Goal: Task Accomplishment & Management: Manage account settings

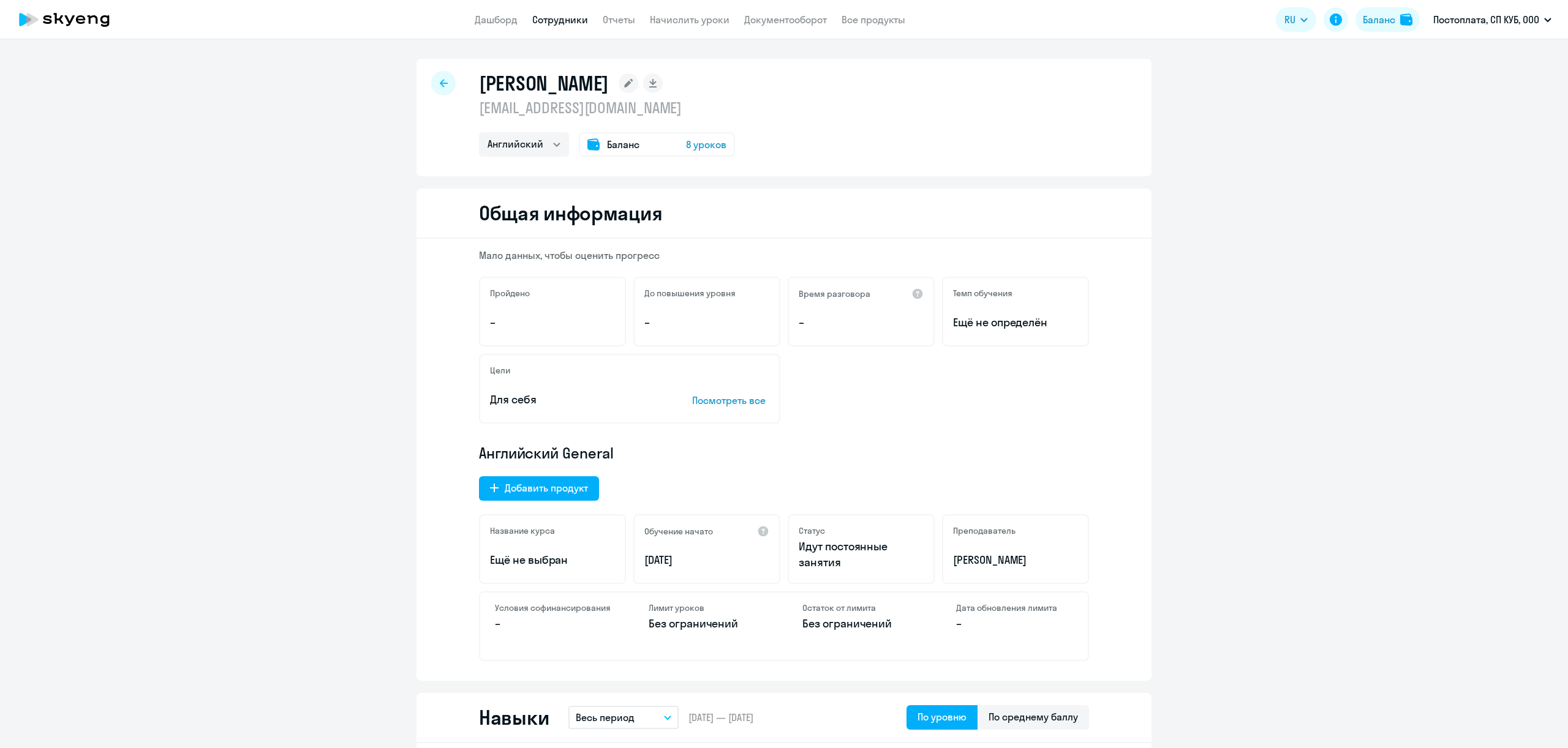
select select "english"
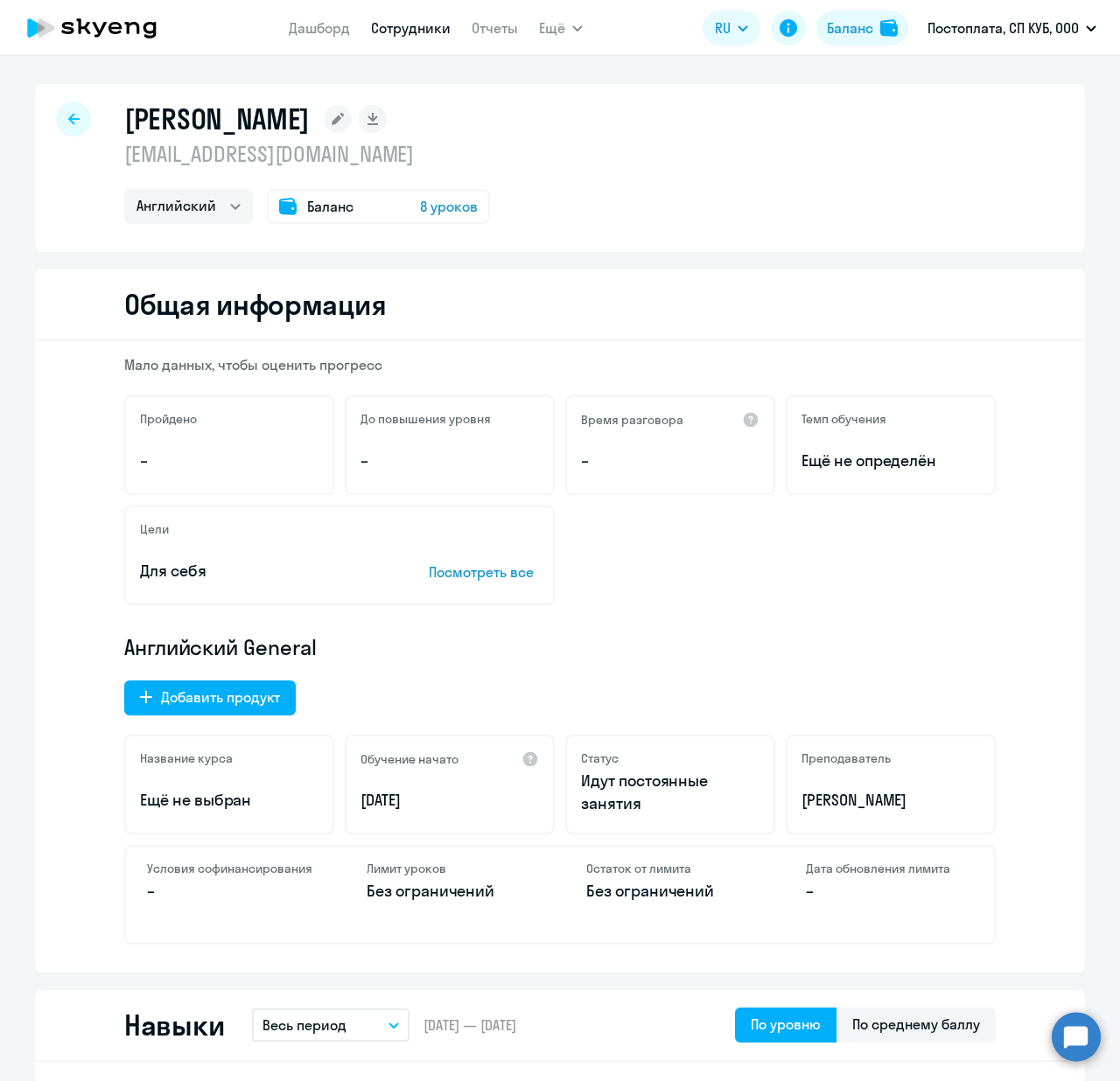
click at [56, 105] on div at bounding box center [73, 118] width 35 height 35
click at [68, 124] on icon at bounding box center [74, 118] width 11 height 12
click at [436, 33] on link "Сотрудники" at bounding box center [410, 27] width 79 height 18
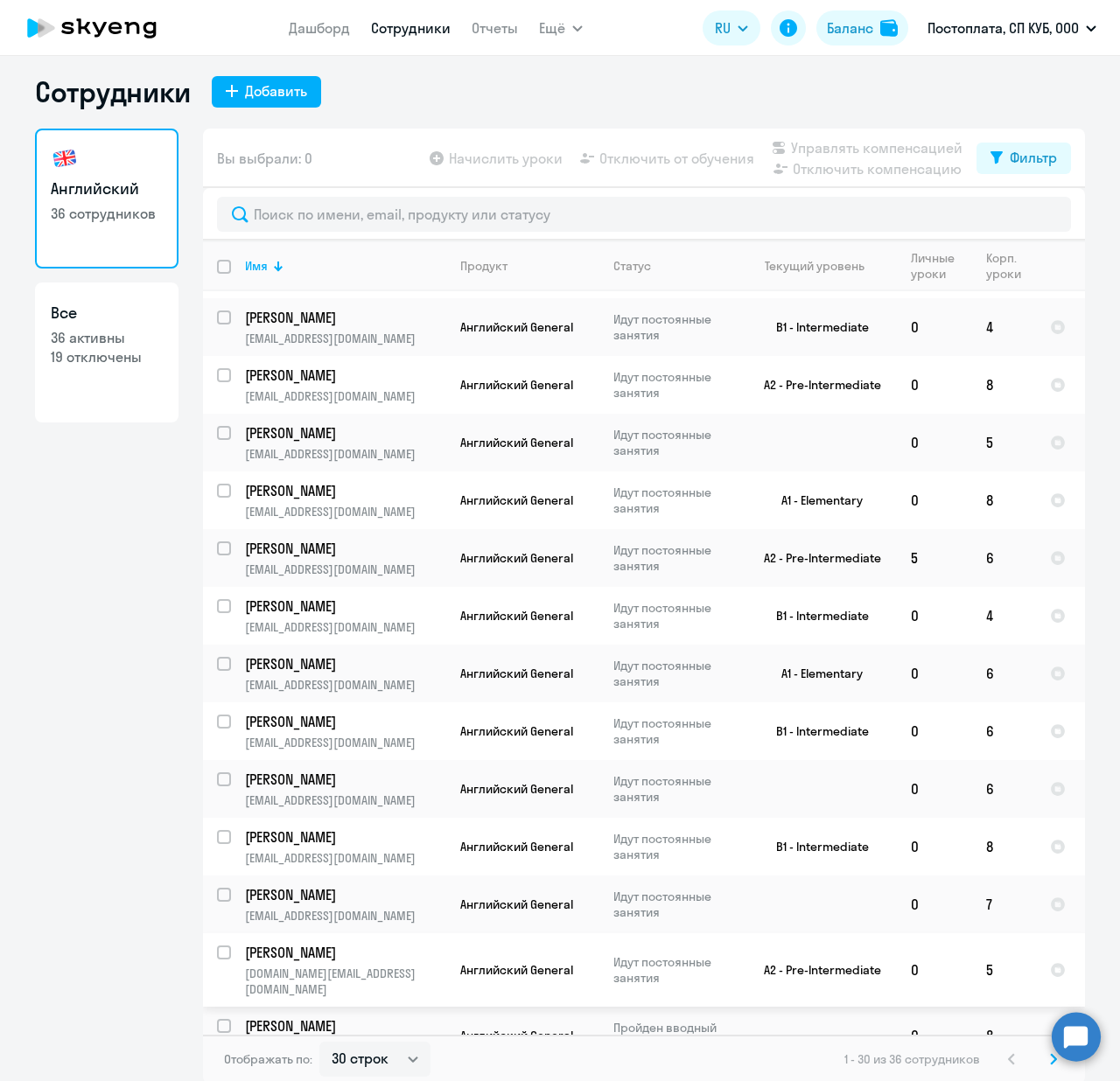
scroll to position [10, 0]
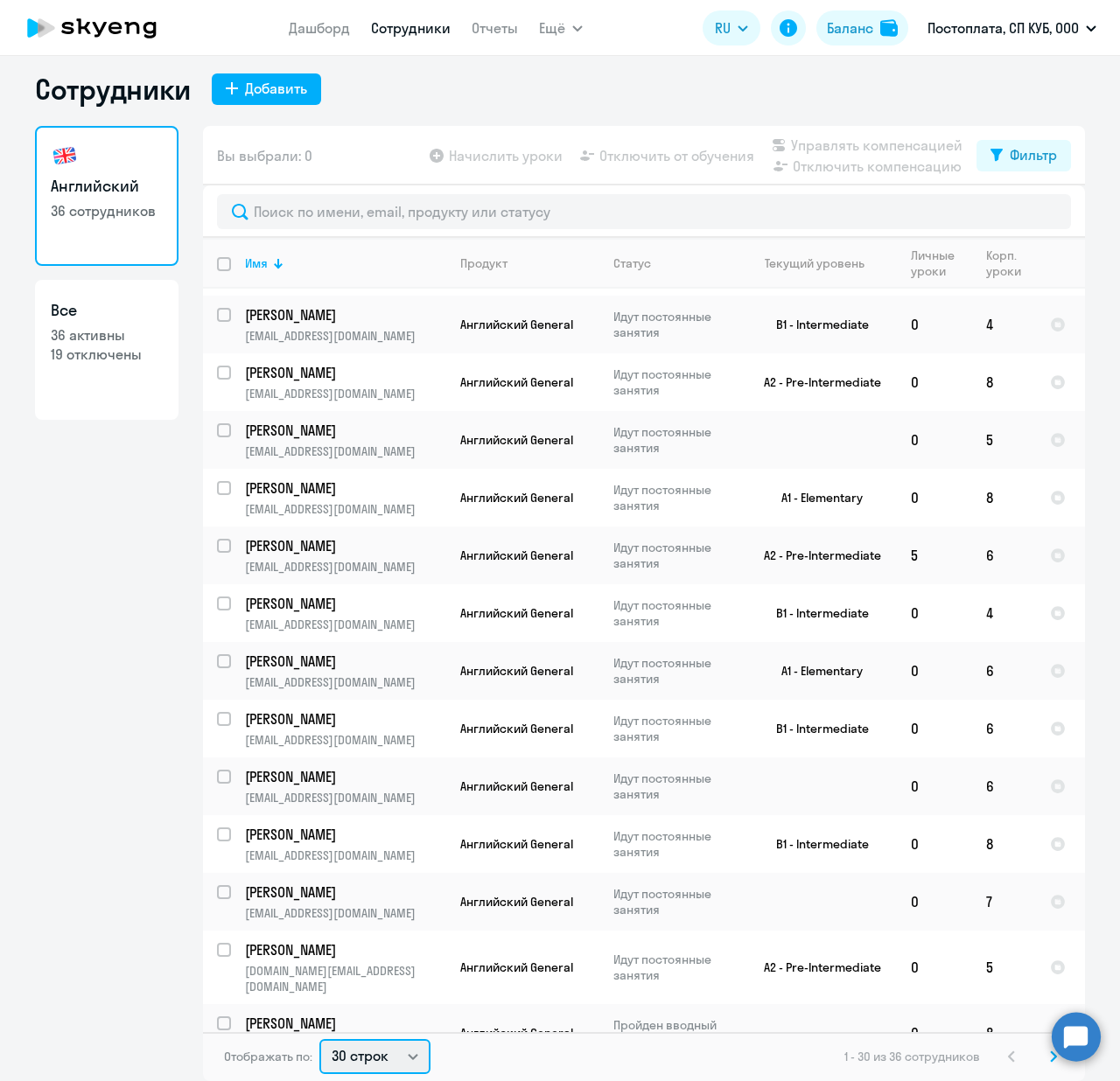
click at [401, 1057] on select "30 строк 50 строк 100 строк" at bounding box center [375, 1056] width 112 height 35
click at [400, 1039] on select "30 строк 50 строк 100 строк" at bounding box center [375, 1056] width 112 height 35
drag, startPoint x: 397, startPoint y: 1065, endPoint x: 400, endPoint y: 1054, distance: 11.4
click at [397, 1065] on select "30 строк 50 строк 100 строк" at bounding box center [375, 1056] width 112 height 35
select select "100"
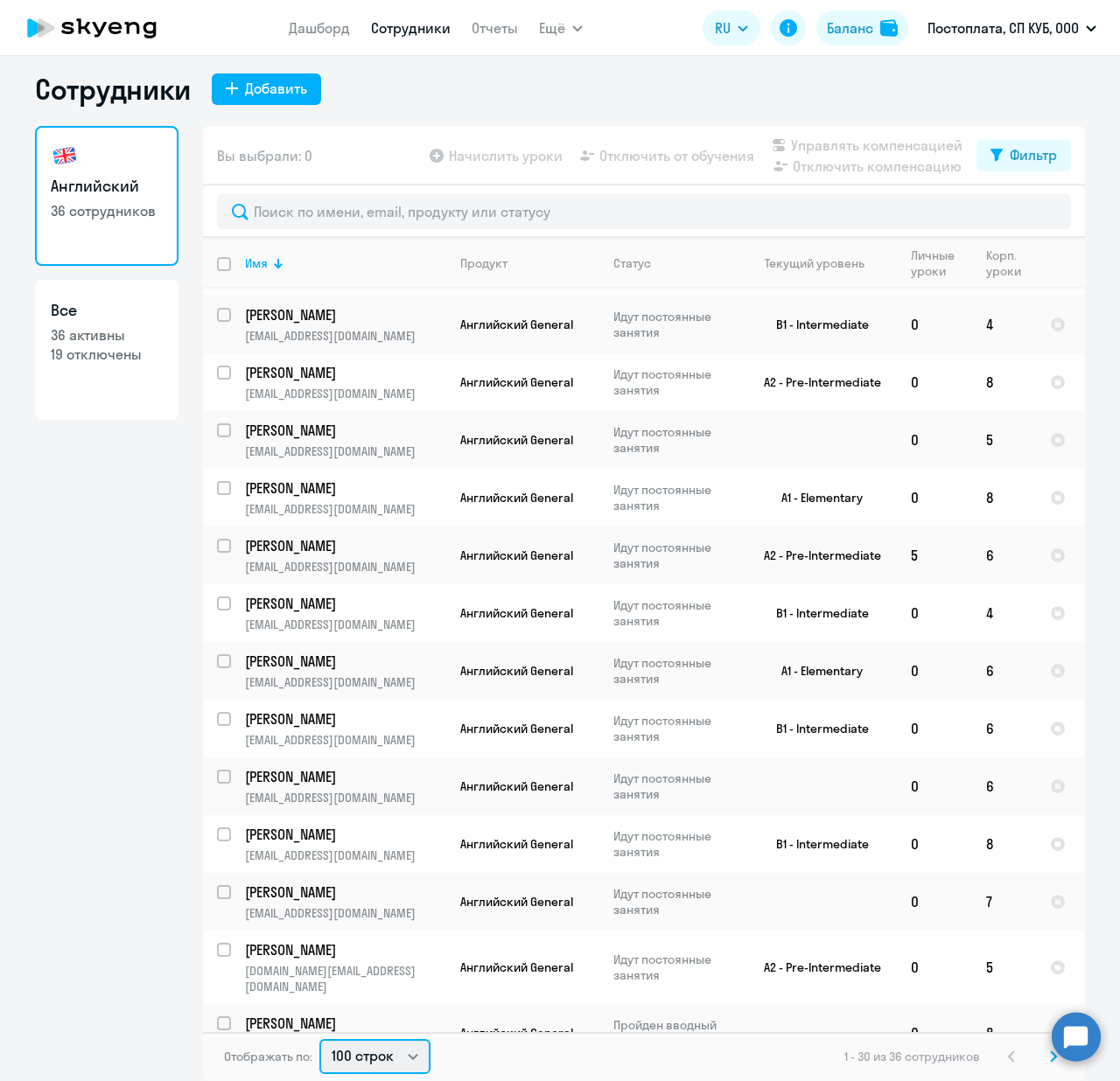
click at [319, 1039] on select "30 строк 50 строк 100 строк" at bounding box center [375, 1056] width 112 height 35
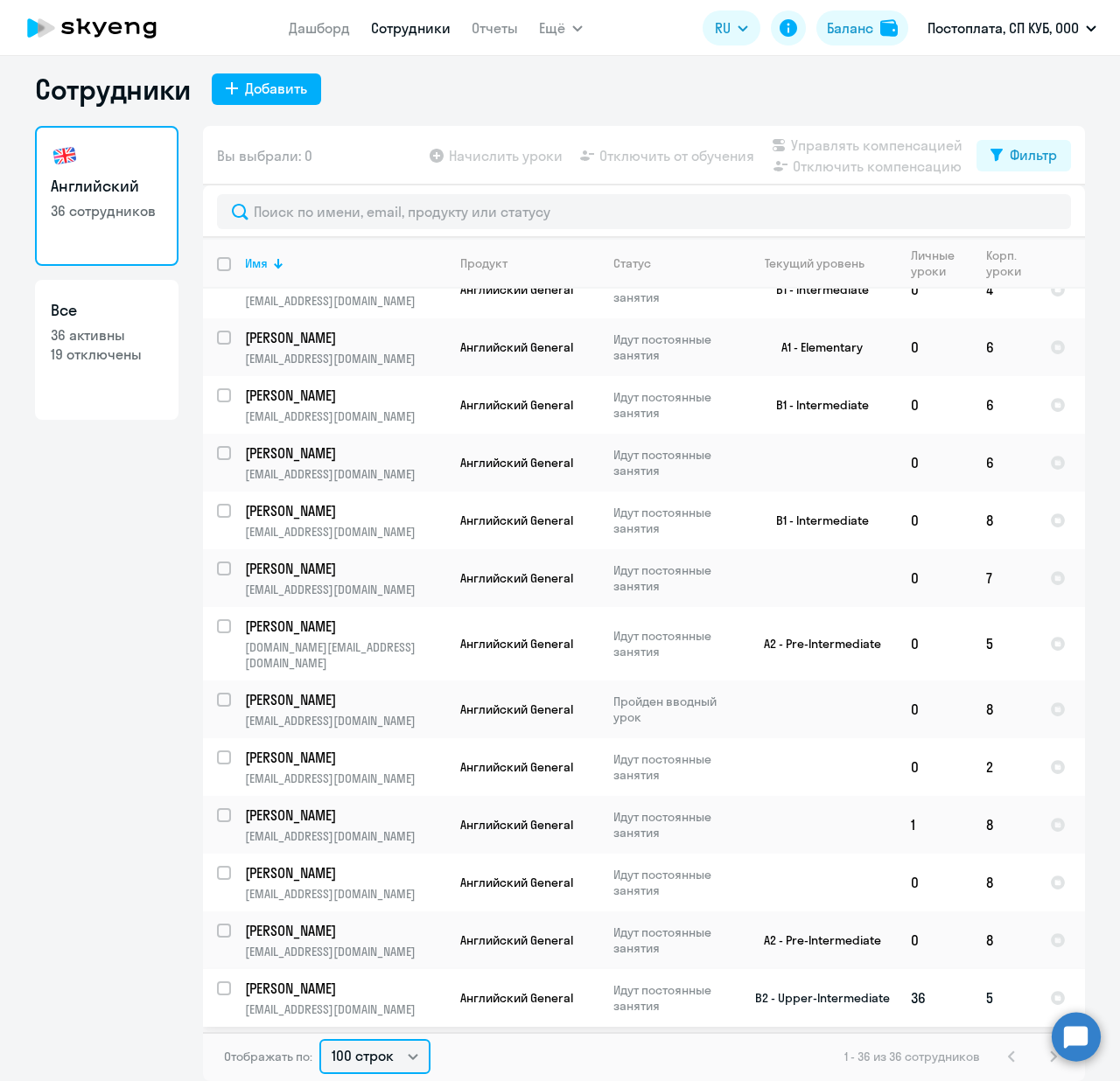
scroll to position [1356, 0]
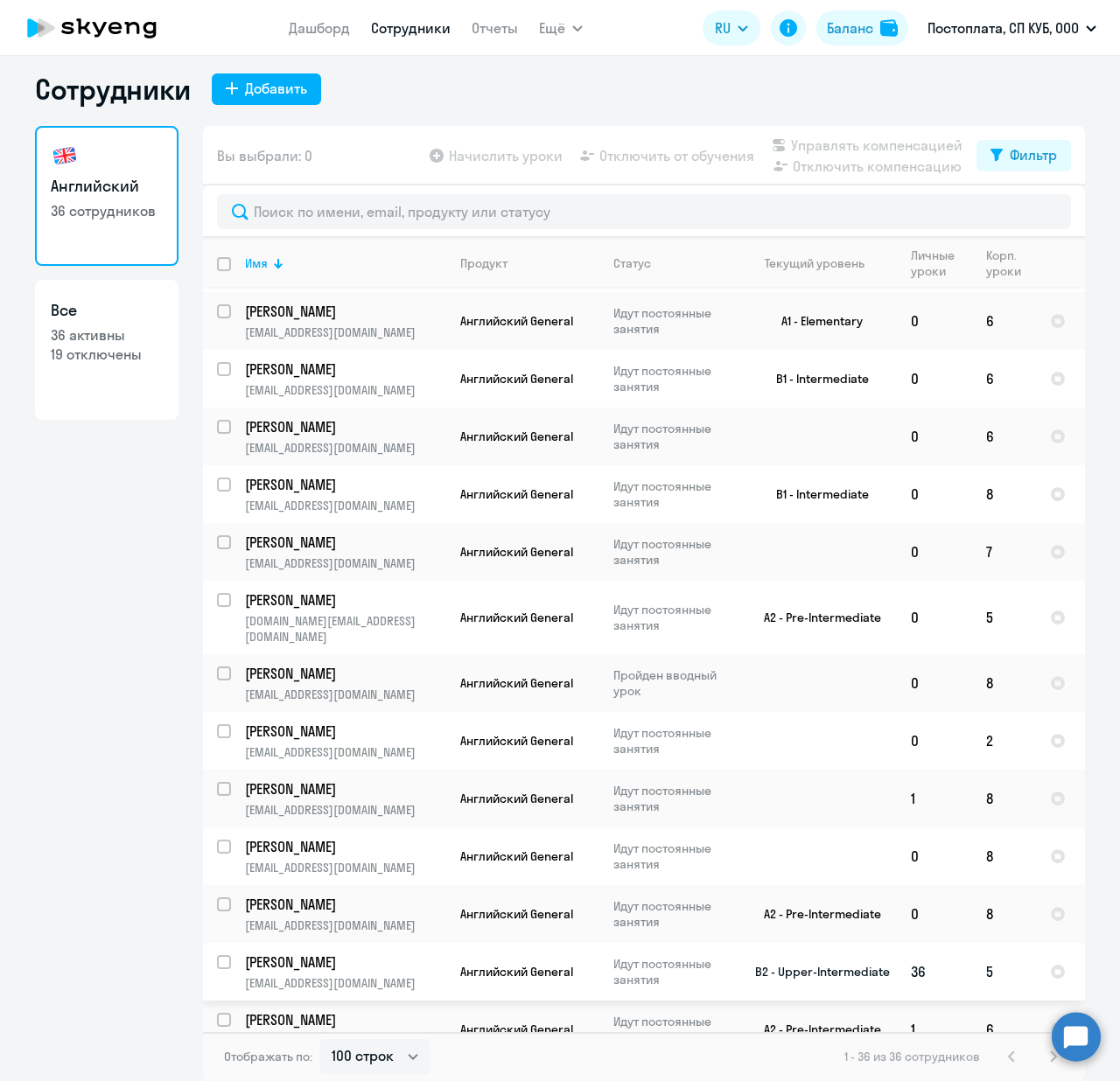
click at [683, 956] on p "Идут постоянные занятия" at bounding box center [673, 971] width 120 height 31
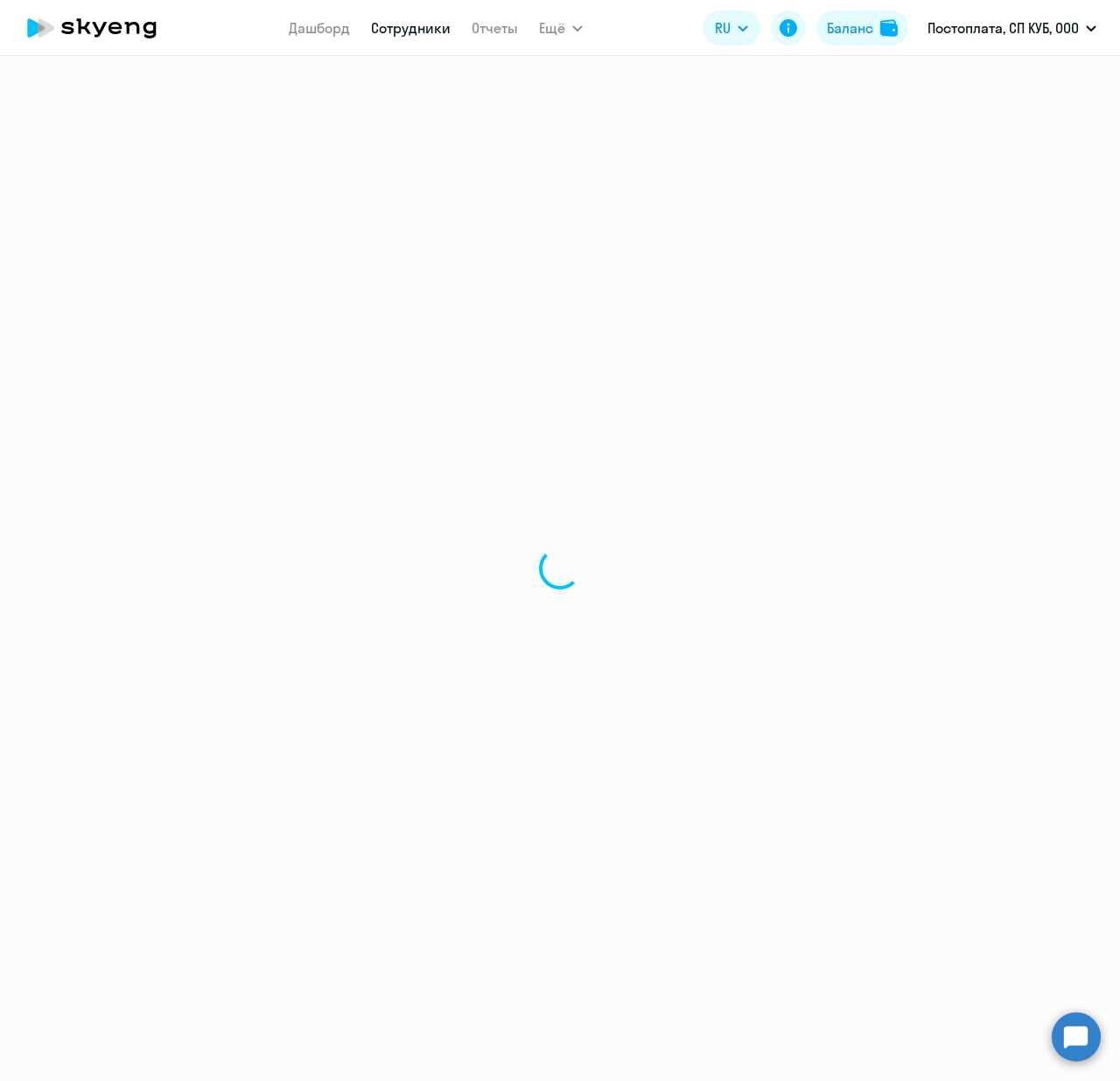
select select "english"
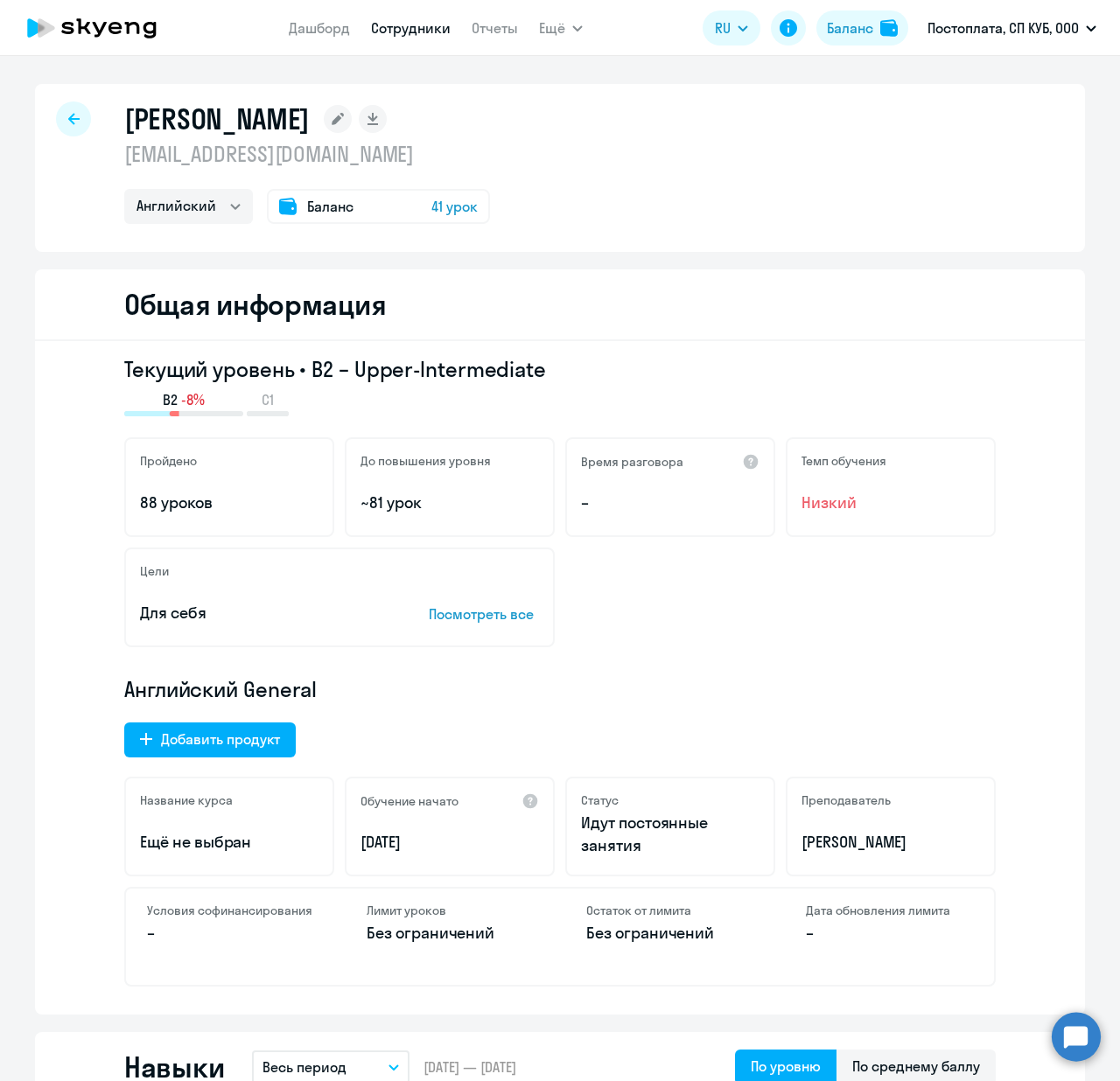
click at [57, 119] on div at bounding box center [73, 118] width 35 height 35
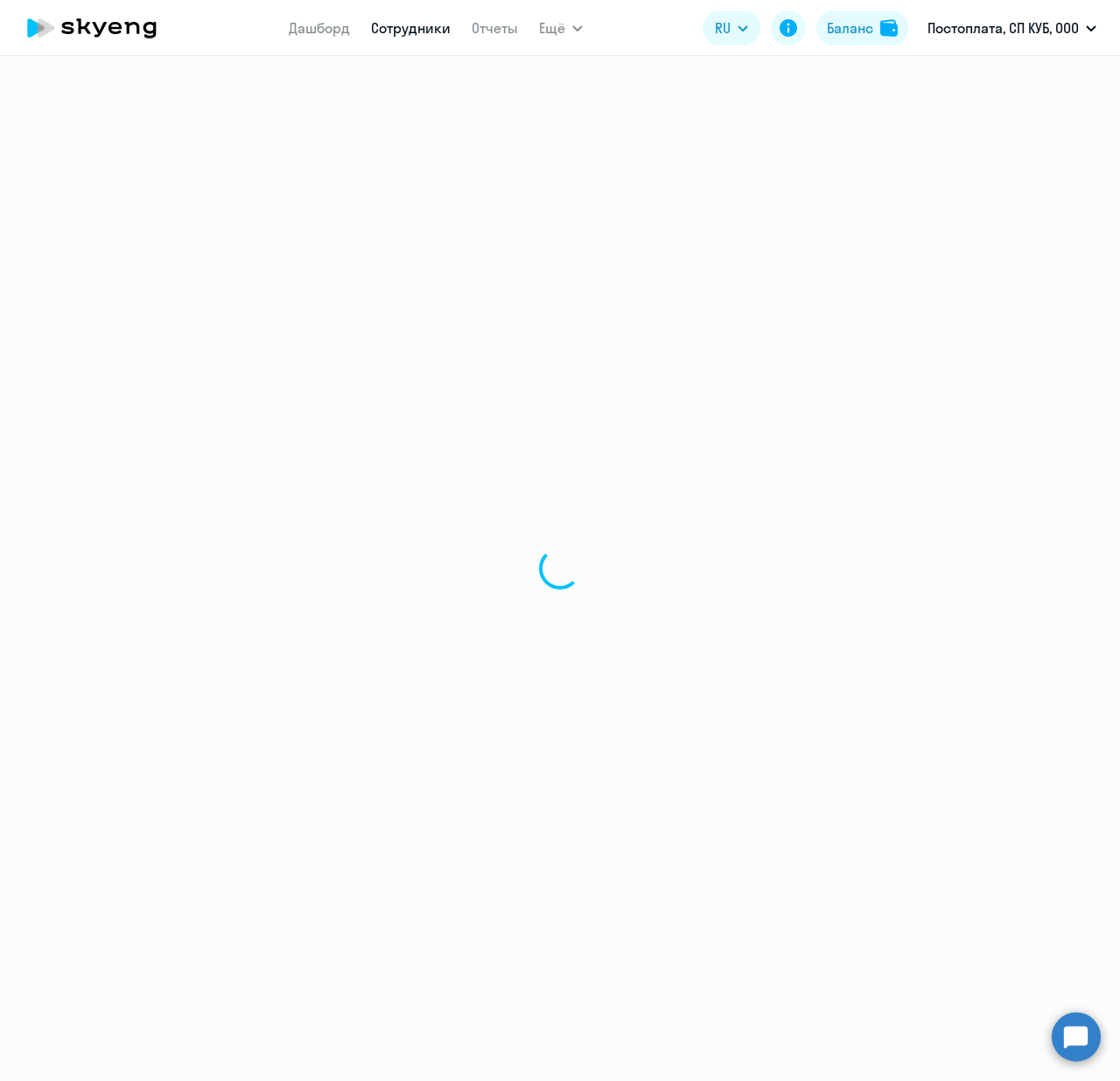
select select "30"
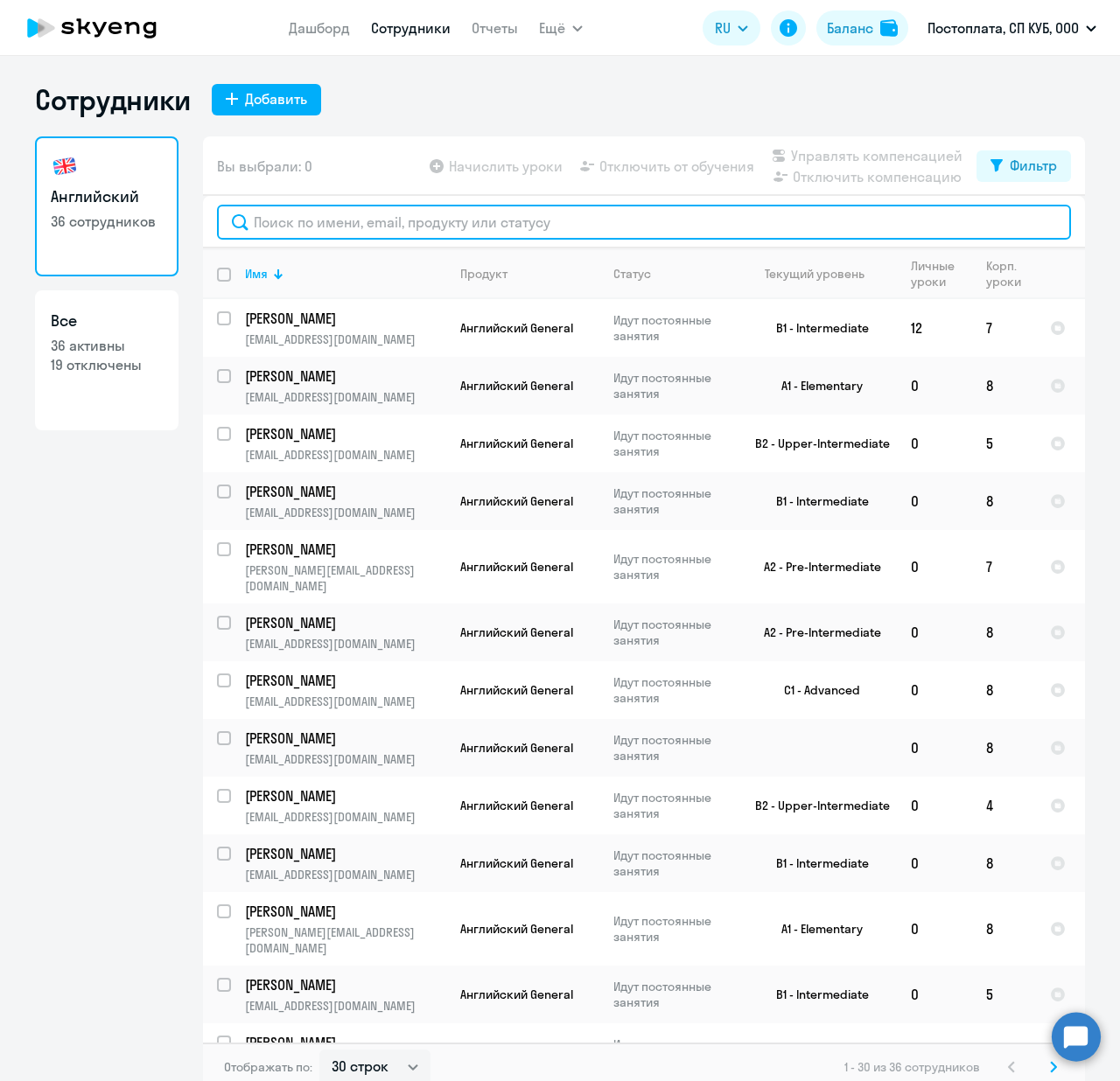
click at [358, 226] on input "text" at bounding box center [644, 222] width 853 height 35
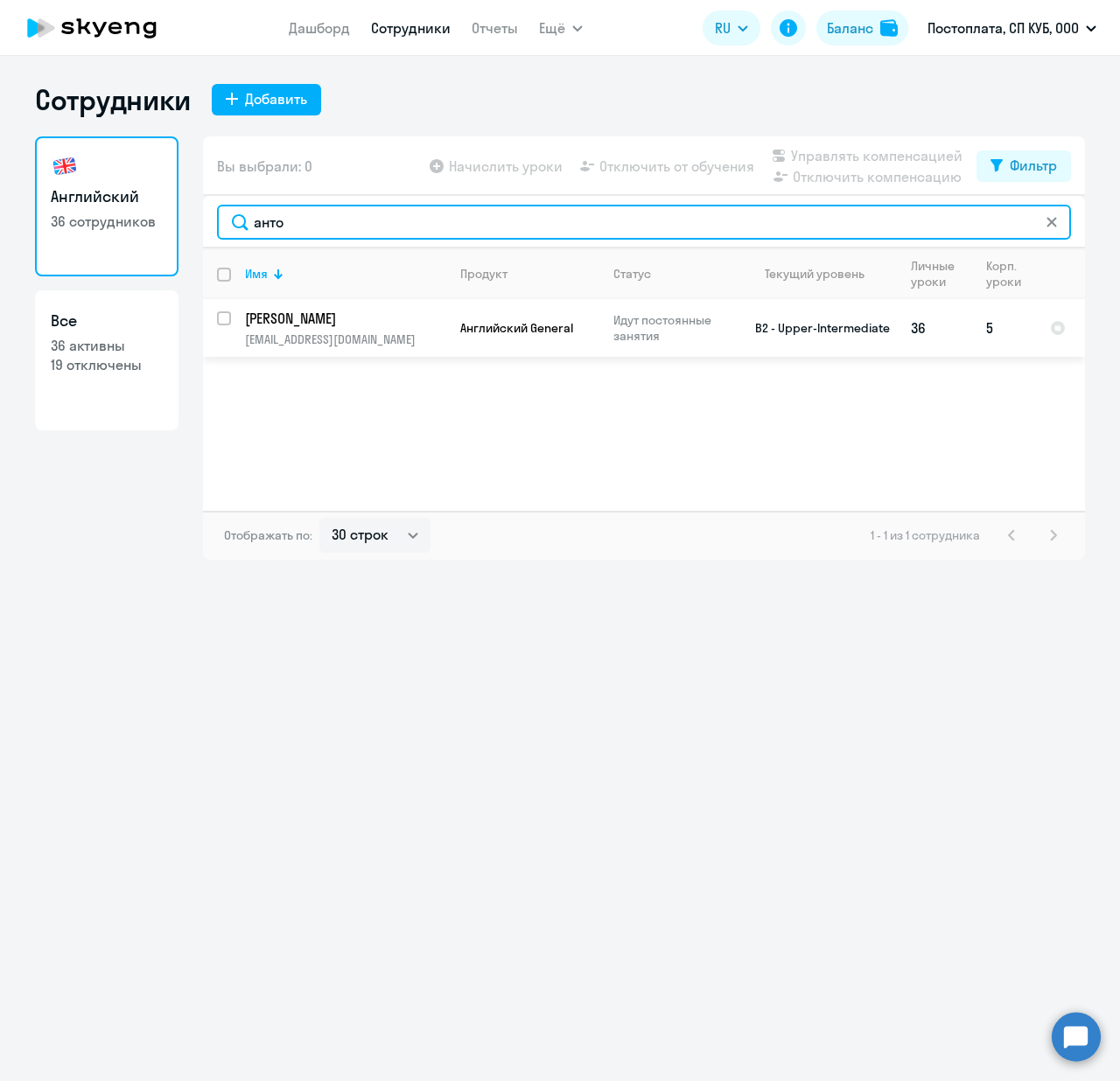
type input "анто"
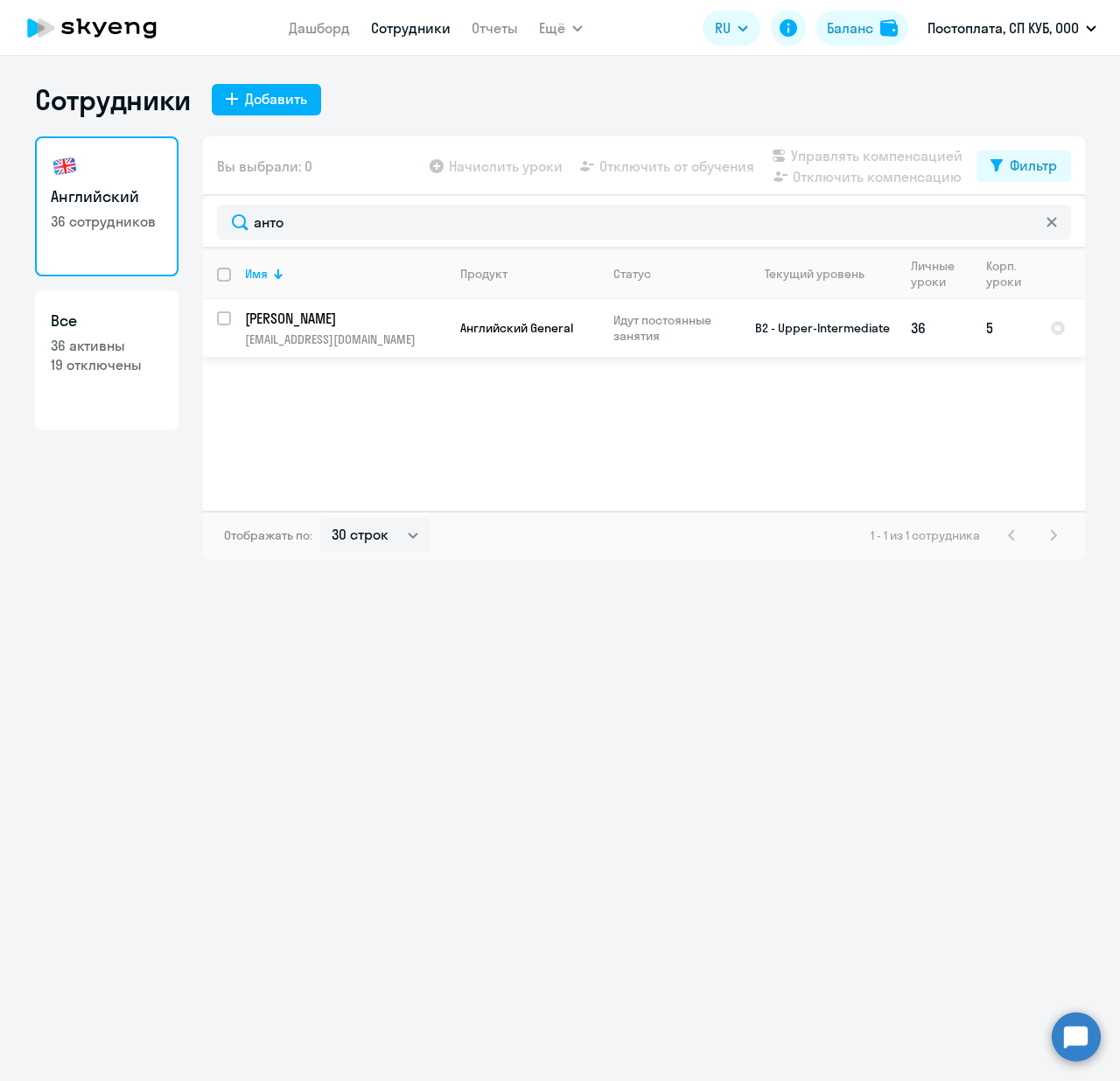
click at [397, 312] on p "[PERSON_NAME]" at bounding box center [343, 318] width 198 height 19
select select "english"
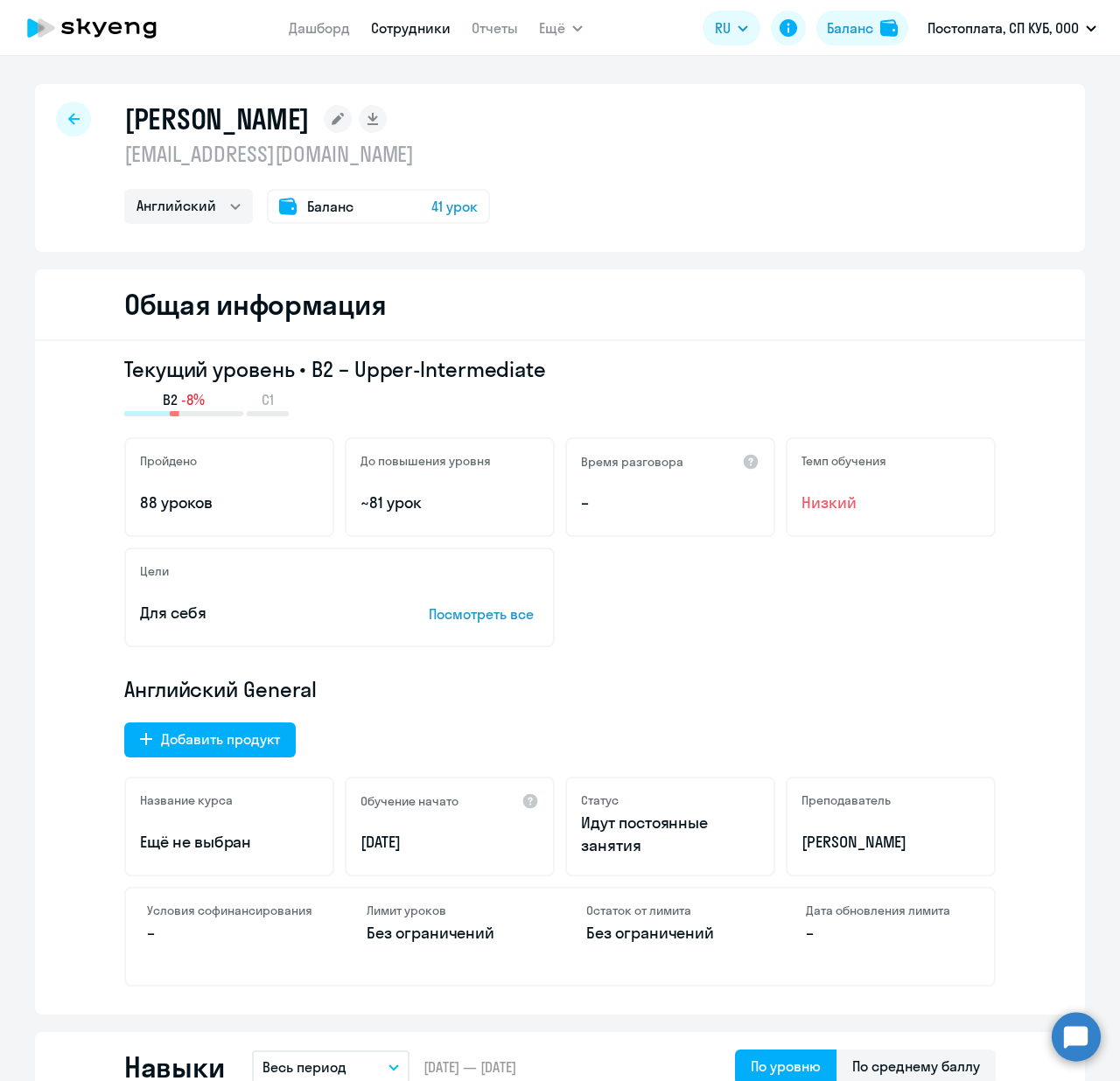
click at [56, 112] on div at bounding box center [73, 118] width 35 height 35
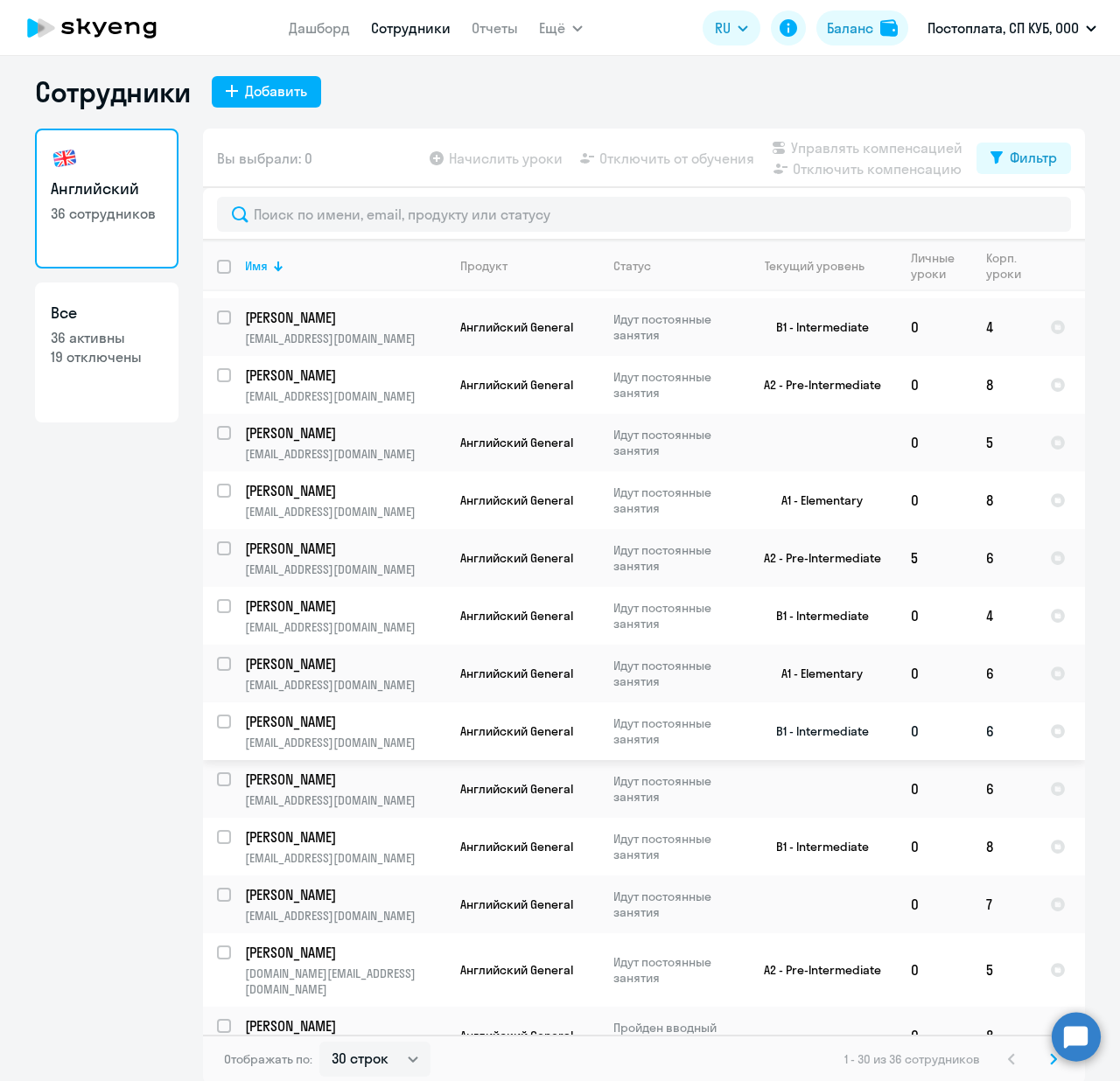
scroll to position [10, 0]
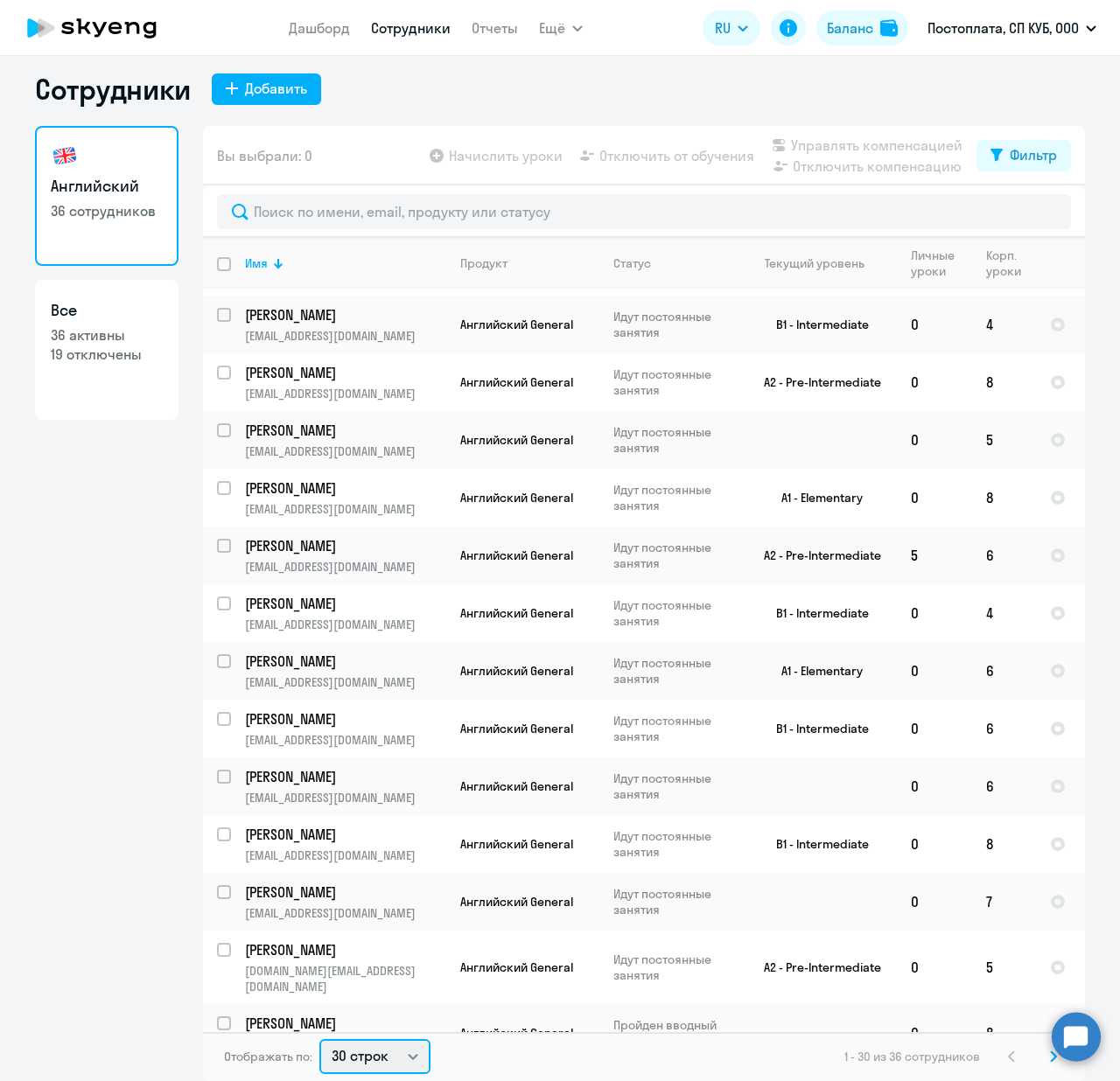
click at [403, 1062] on select "30 строк 50 строк 100 строк" at bounding box center [375, 1056] width 112 height 35
select select "100"
click at [319, 1039] on select "30 строк 50 строк 100 строк" at bounding box center [375, 1056] width 112 height 35
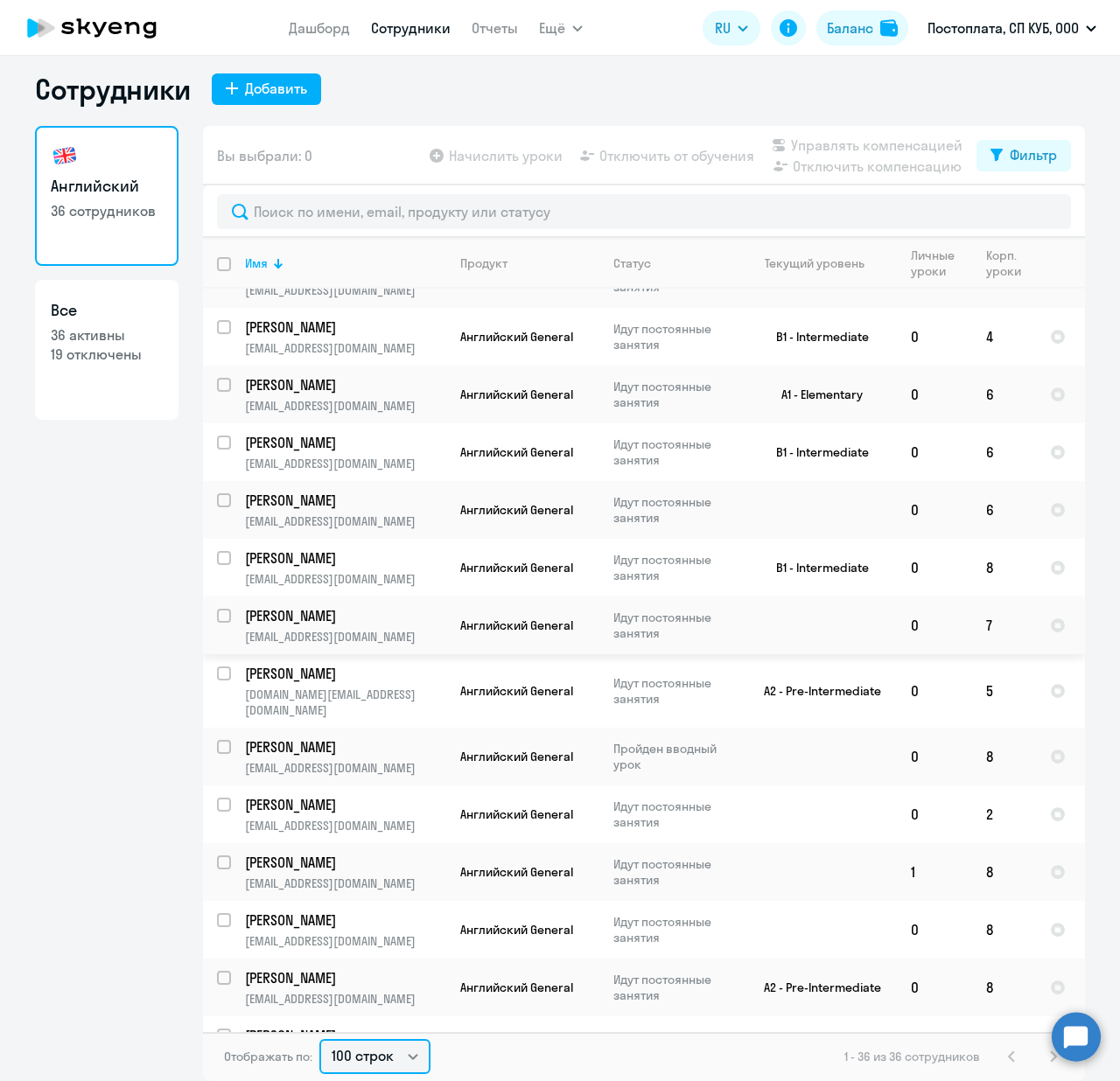
scroll to position [1356, 0]
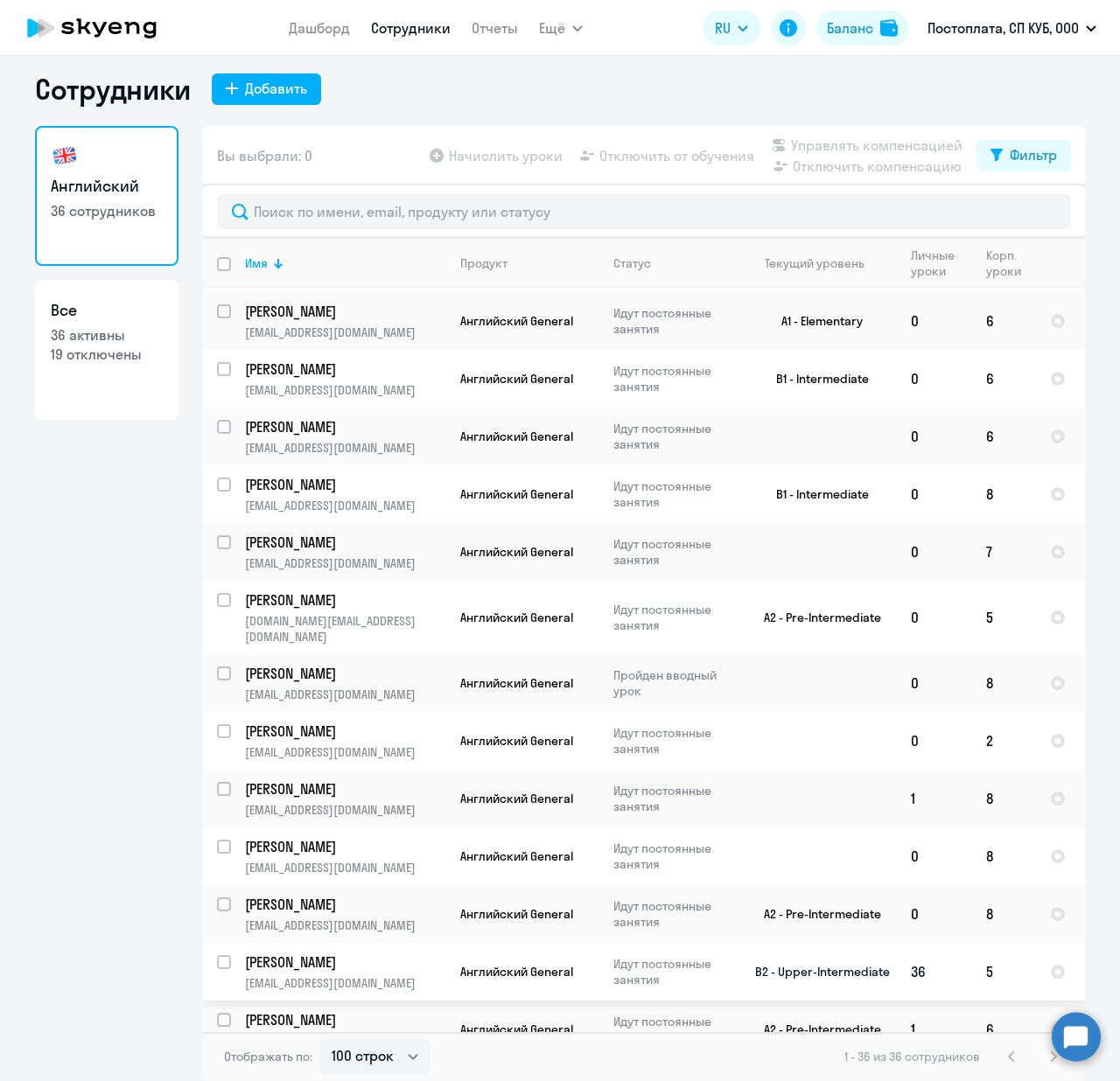
click at [217, 955] on input "select row 38442845" at bounding box center [234, 972] width 35 height 35
checkbox input "true"
click at [631, 165] on span "Отключить от обучения" at bounding box center [677, 156] width 155 height 21
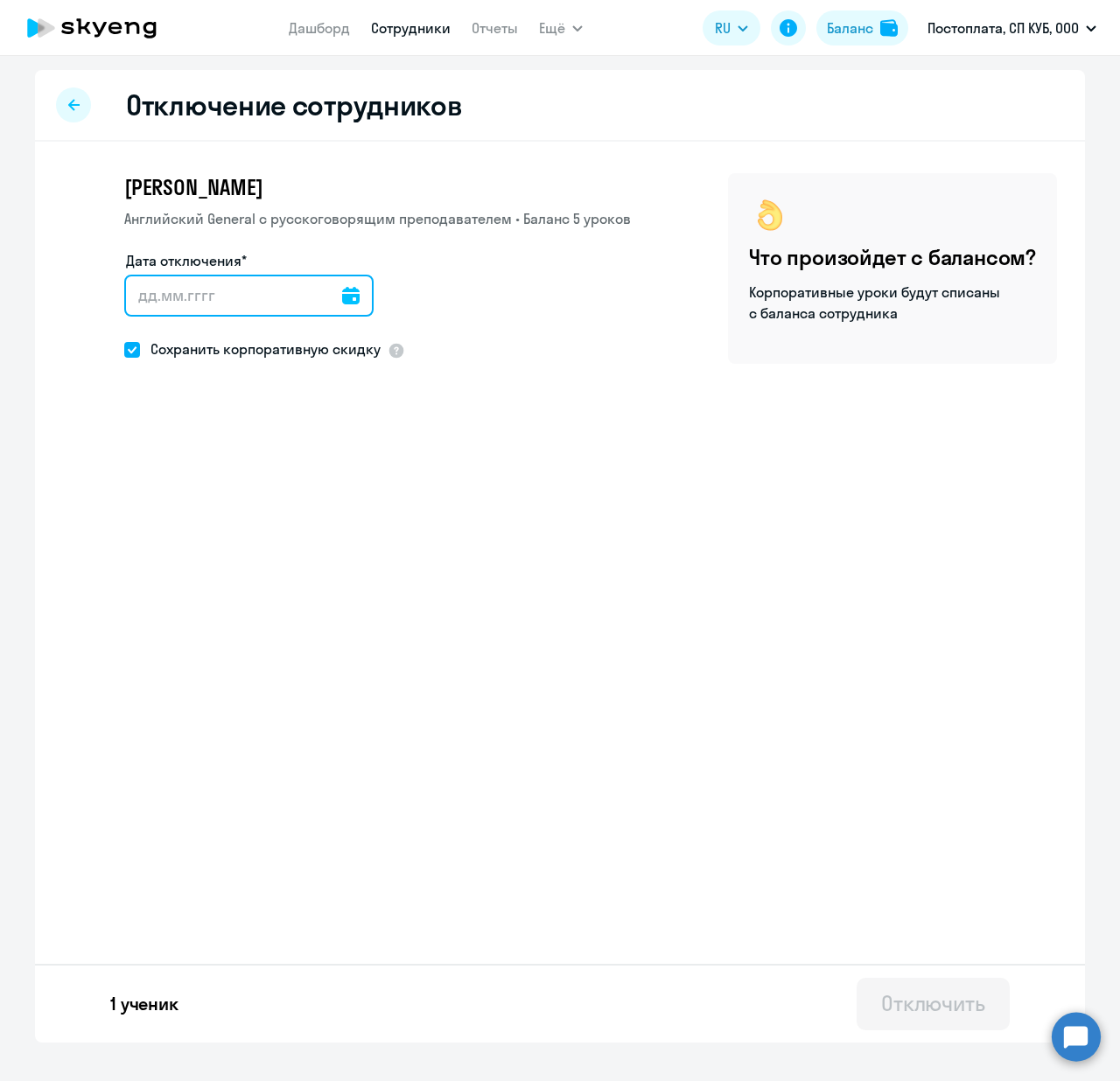
click at [176, 292] on input "Дата отключения*" at bounding box center [249, 296] width 250 height 42
click at [351, 285] on input "Дата отключения*" at bounding box center [249, 296] width 250 height 42
click at [344, 291] on icon at bounding box center [351, 296] width 18 height 18
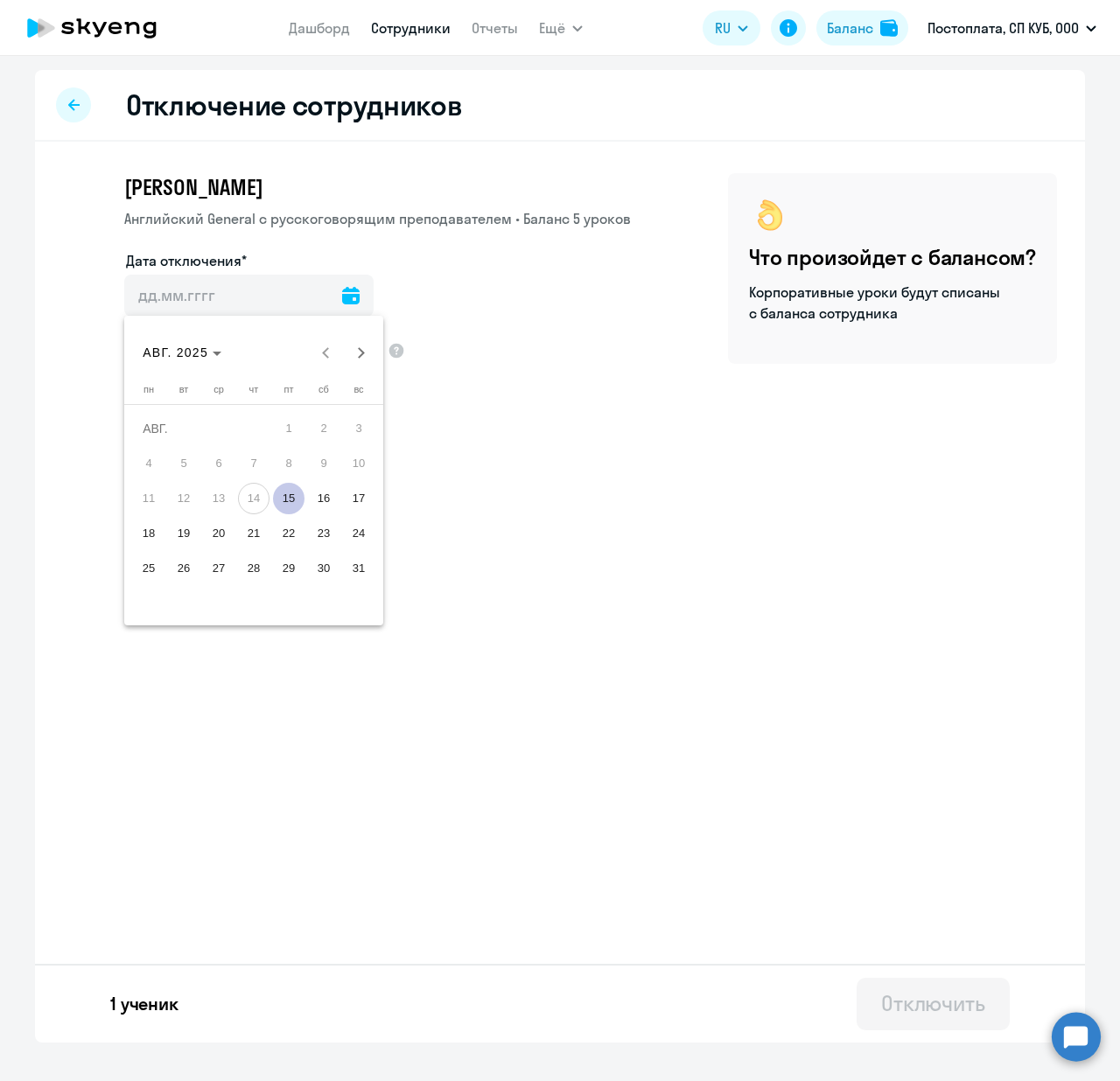
click at [290, 495] on span "15" at bounding box center [288, 498] width 31 height 31
type input "[DATE]"
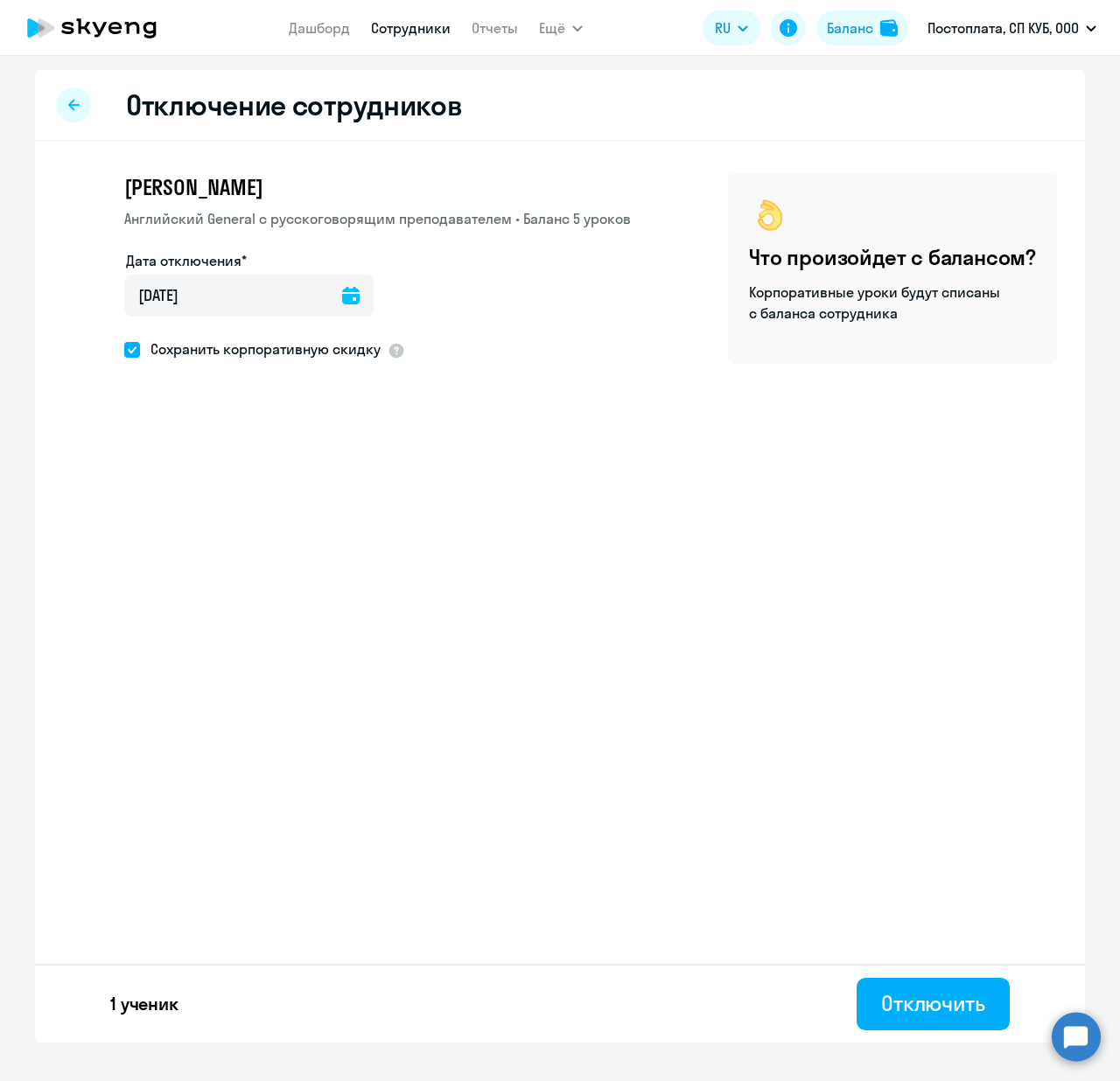
click at [131, 354] on span at bounding box center [131, 350] width 16 height 16
click at [124, 350] on input "Сохранить корпоративную скидку" at bounding box center [124, 349] width 1 height 1
checkbox input "false"
click at [878, 1009] on button "Отключить" at bounding box center [933, 1004] width 153 height 53
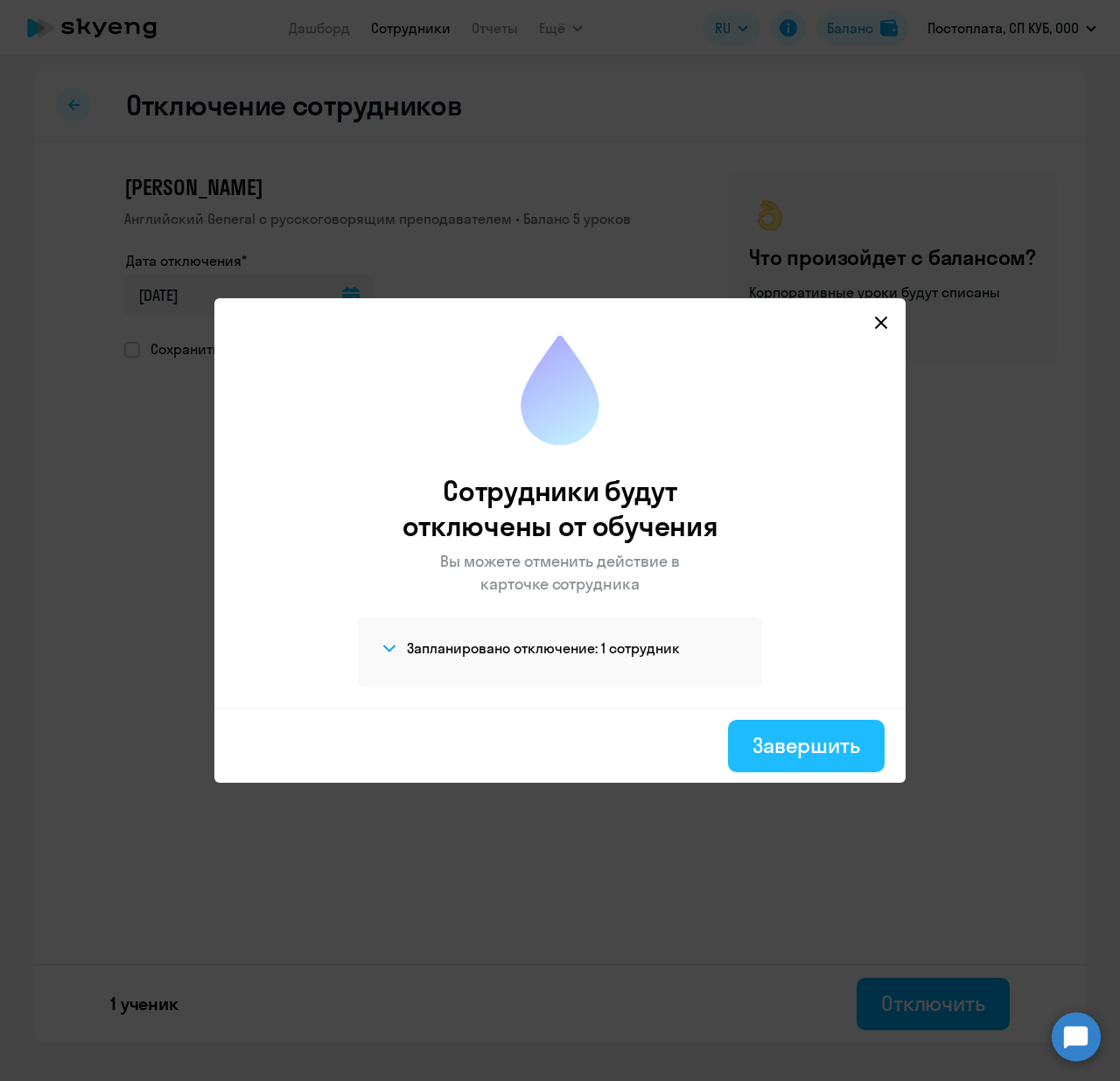
click at [831, 723] on button "Завершить" at bounding box center [806, 746] width 157 height 53
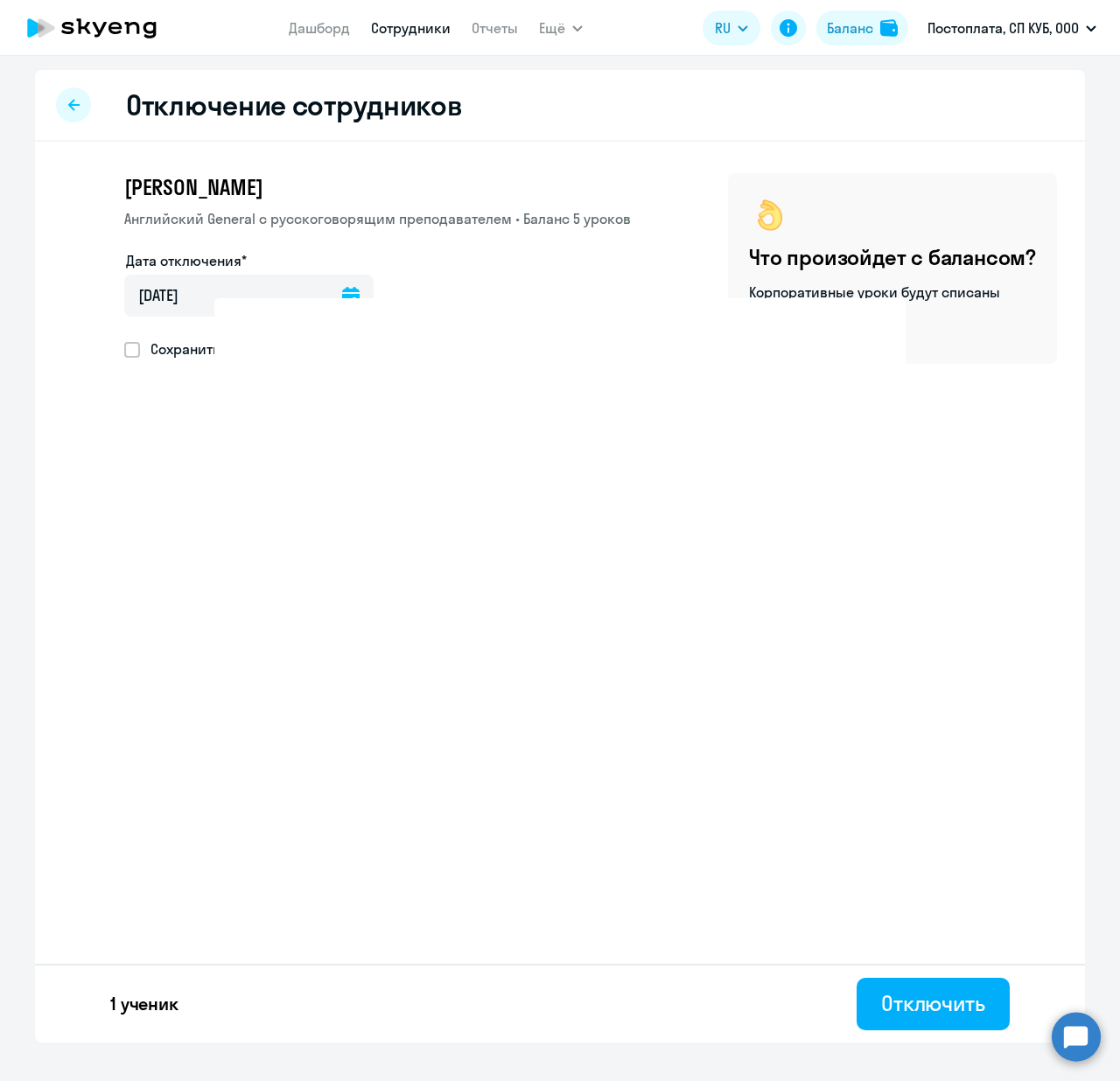
select select "30"
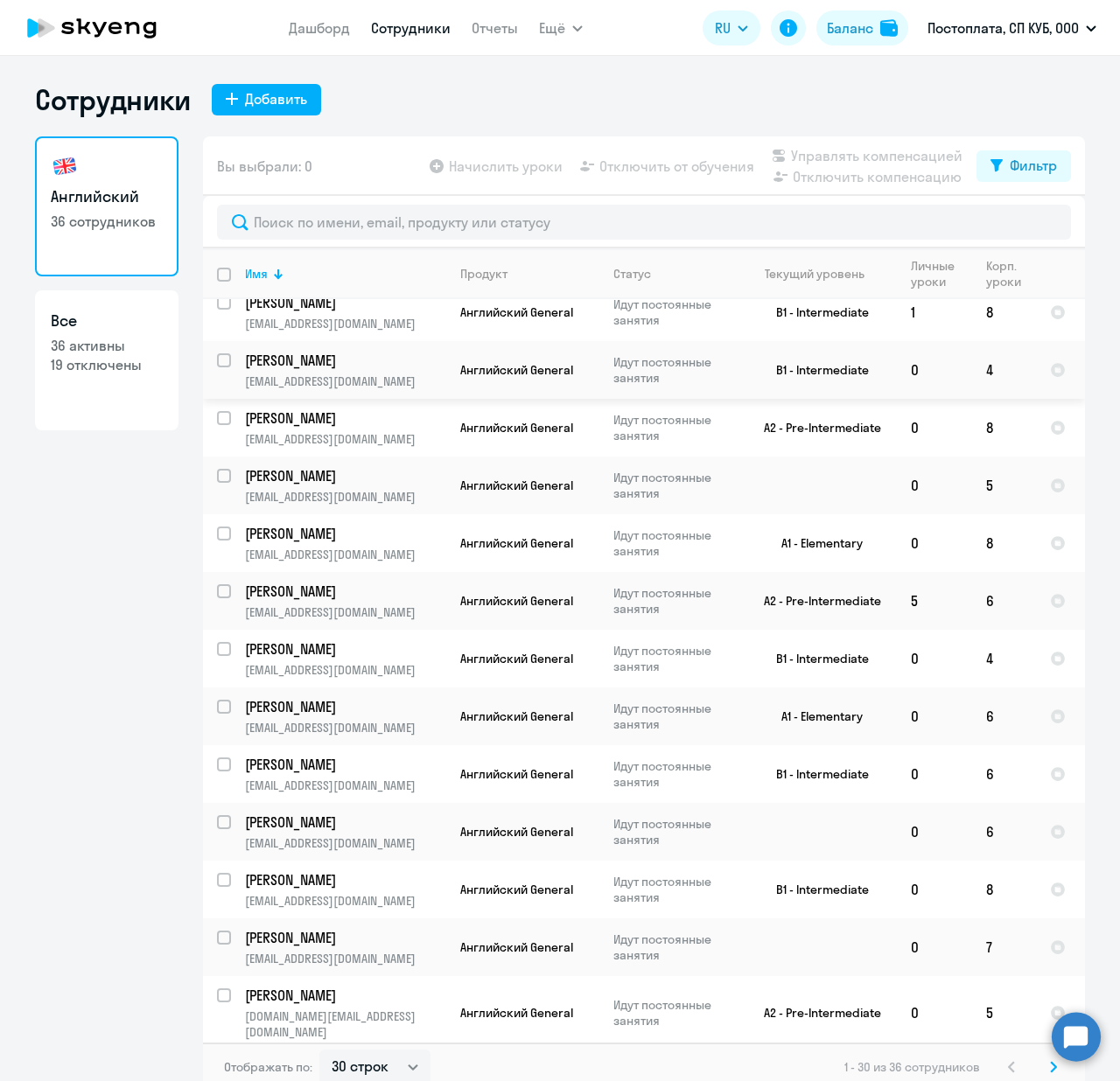
scroll to position [1006, 0]
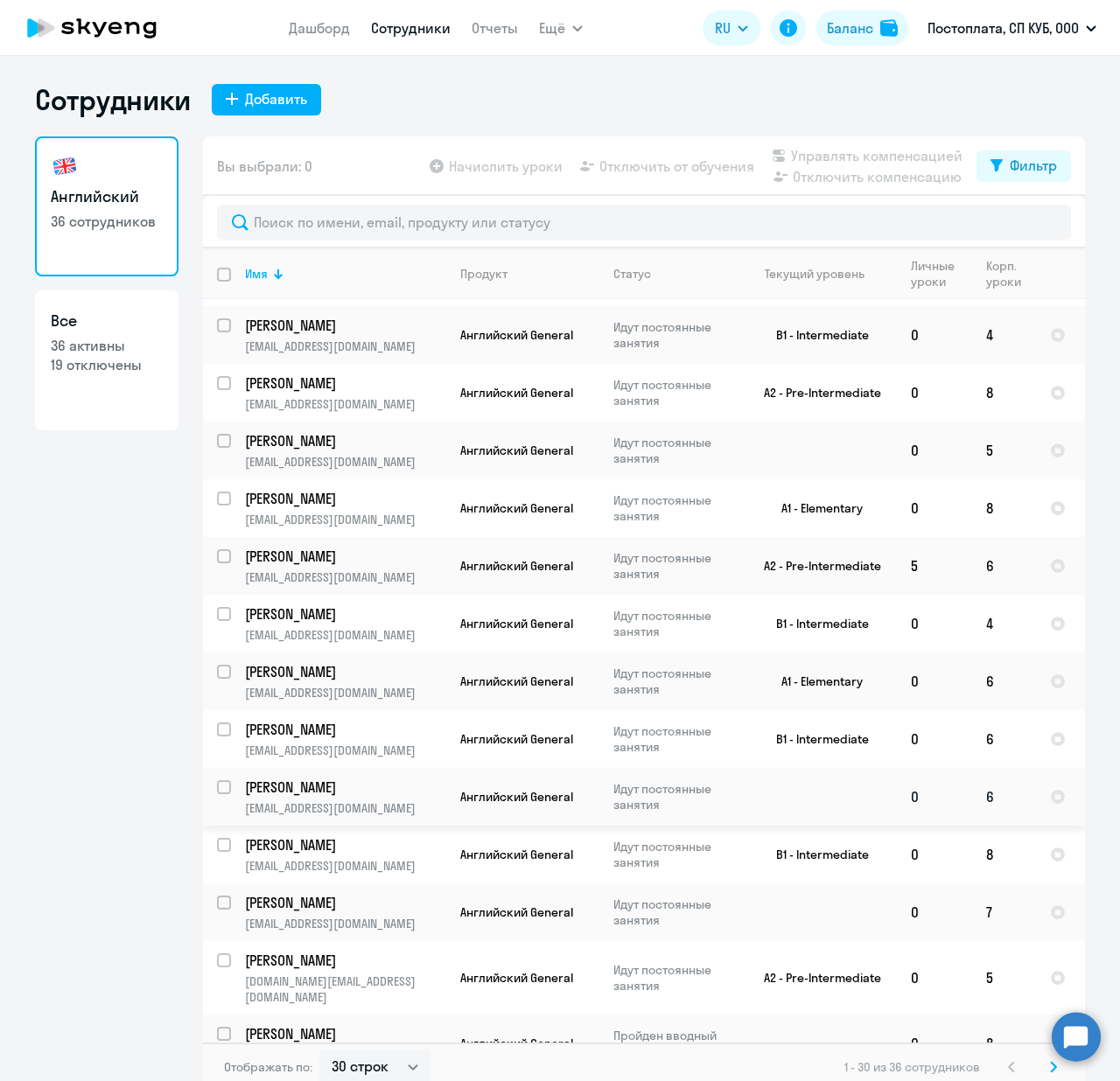
click at [789, 788] on td at bounding box center [816, 797] width 163 height 58
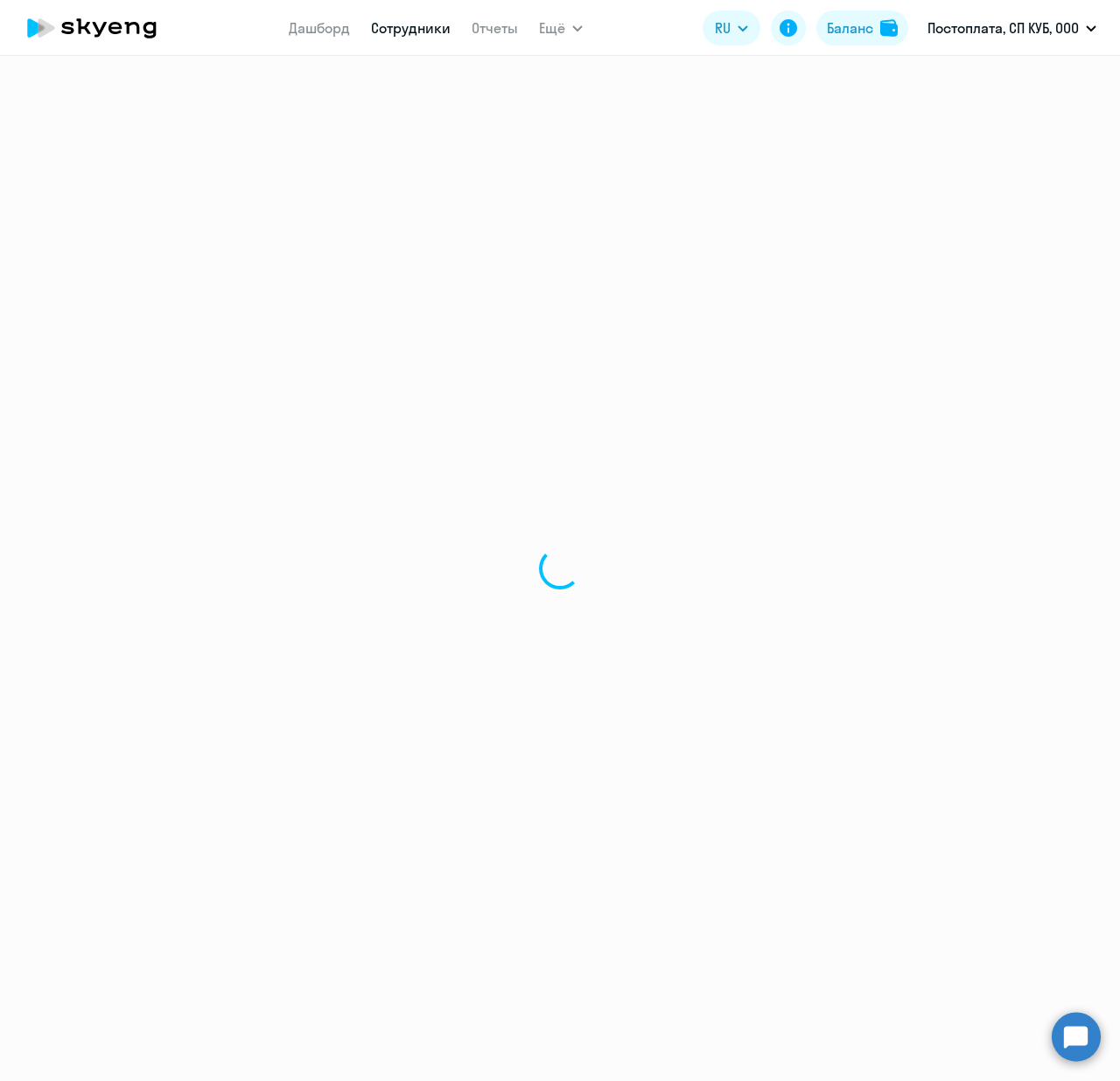
select select "english"
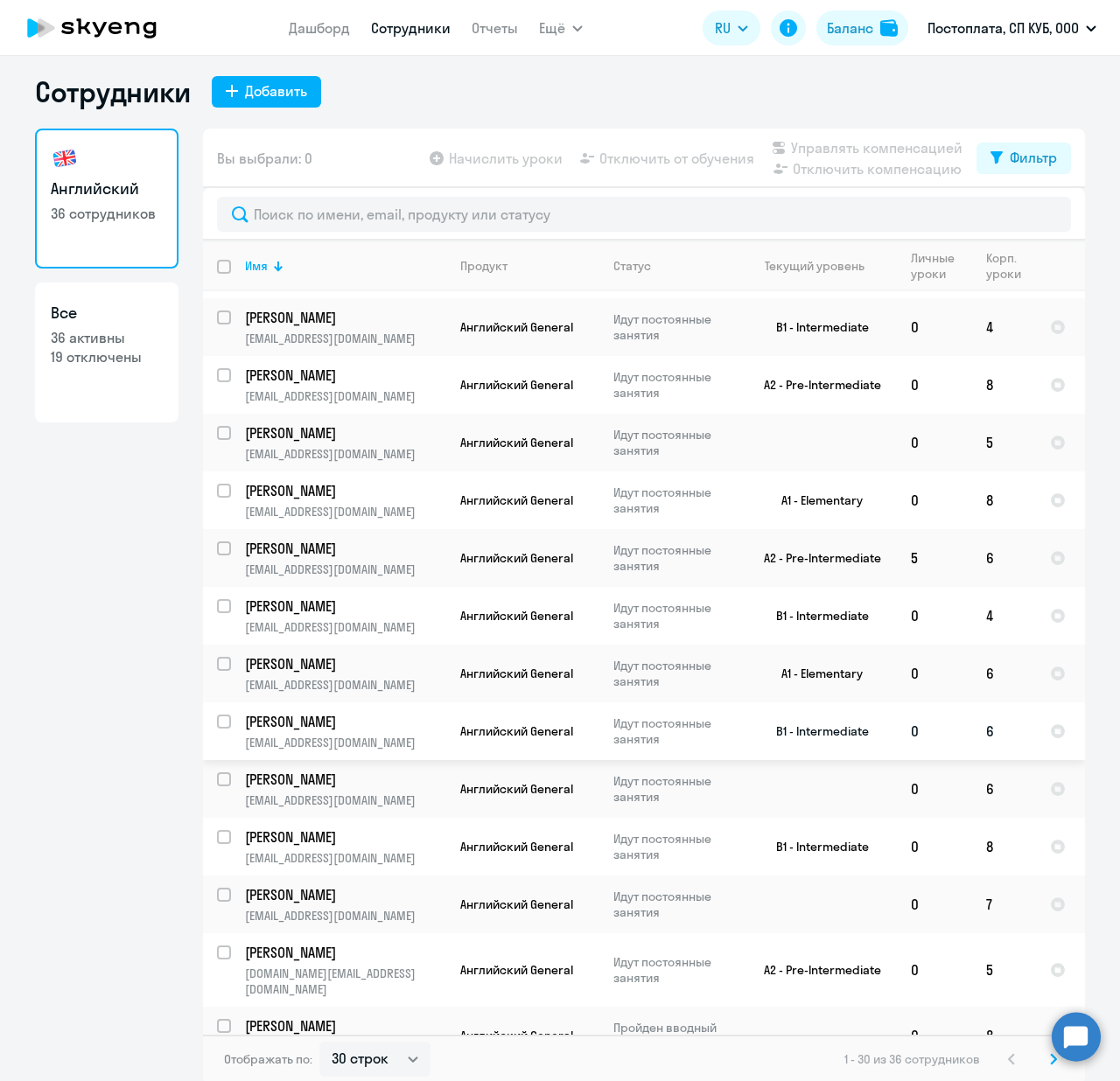
scroll to position [10, 0]
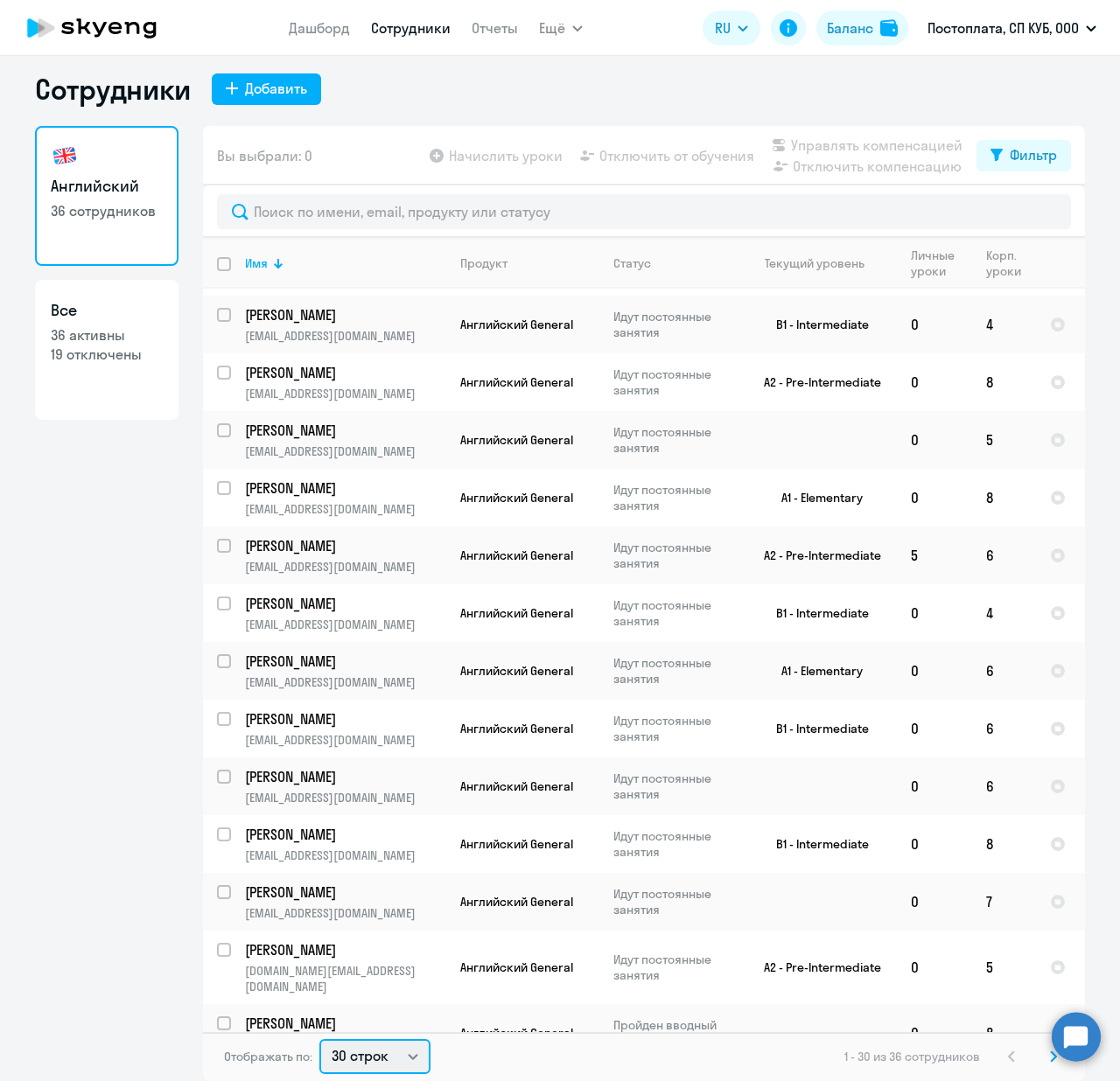
click at [354, 1068] on select "30 строк 50 строк 100 строк" at bounding box center [375, 1056] width 112 height 35
select select "100"
click at [319, 1039] on select "30 строк 50 строк 100 строк" at bounding box center [375, 1056] width 112 height 35
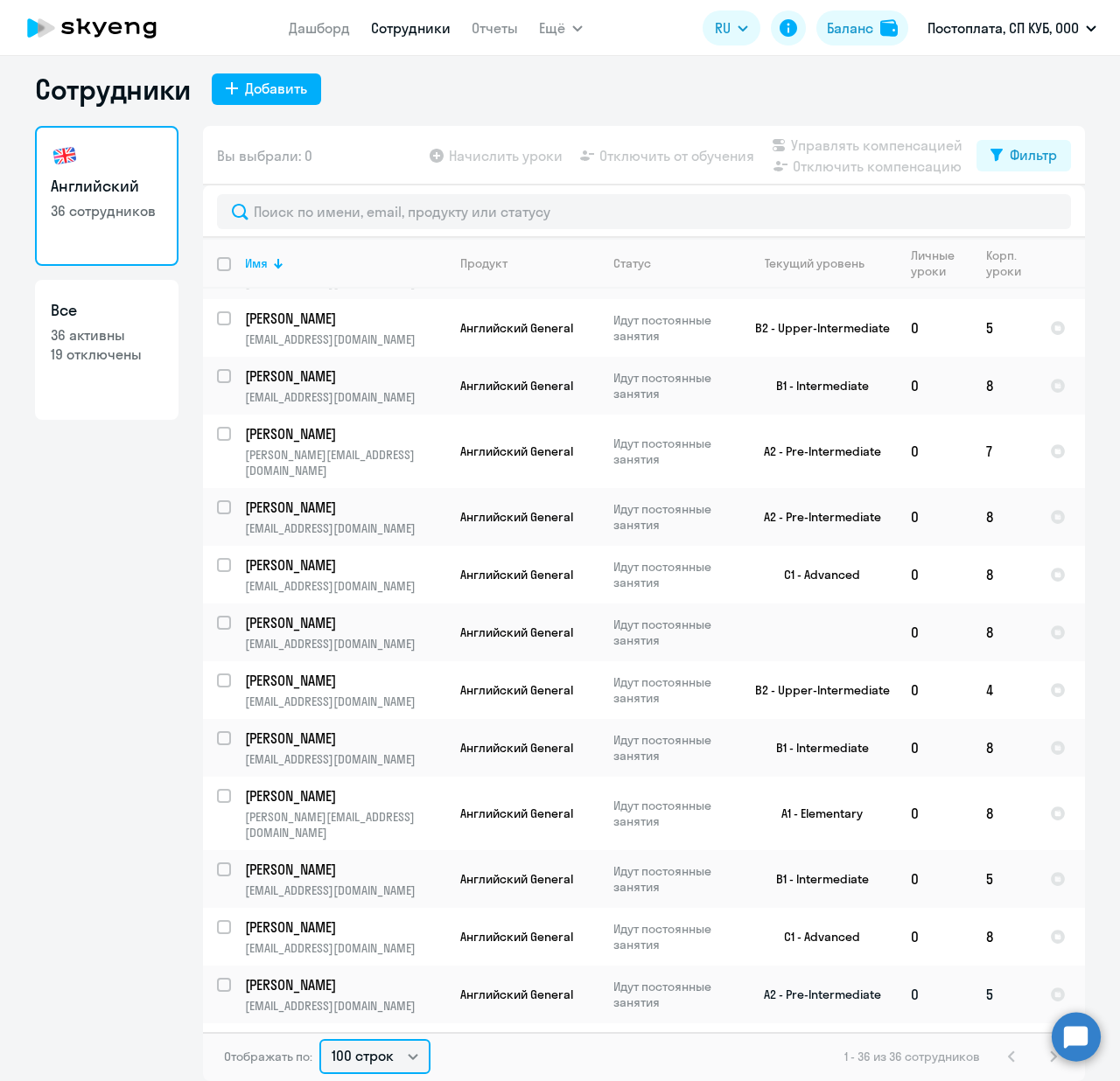
scroll to position [0, 0]
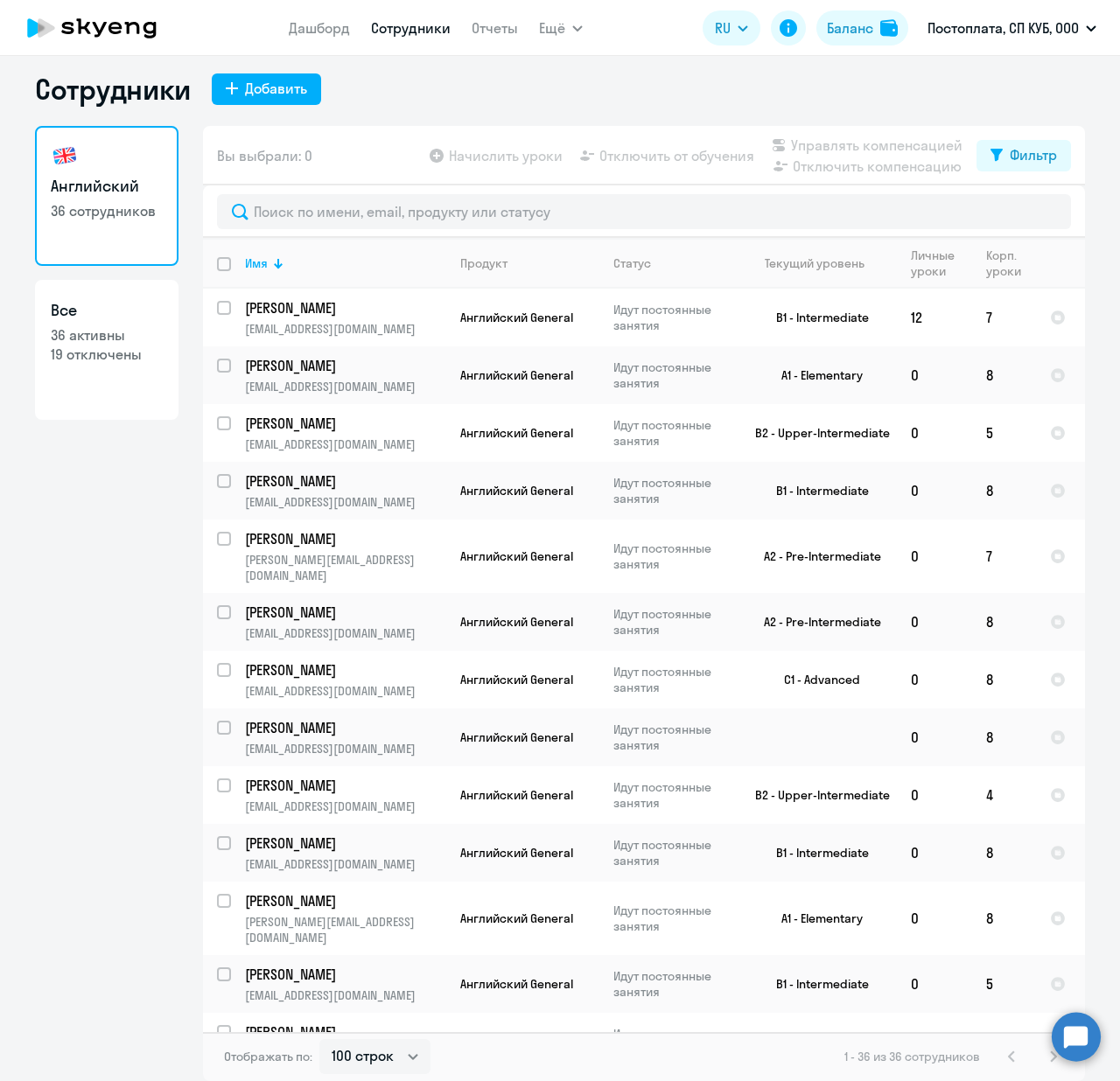
click at [91, 361] on p "19 отключены" at bounding box center [107, 354] width 112 height 19
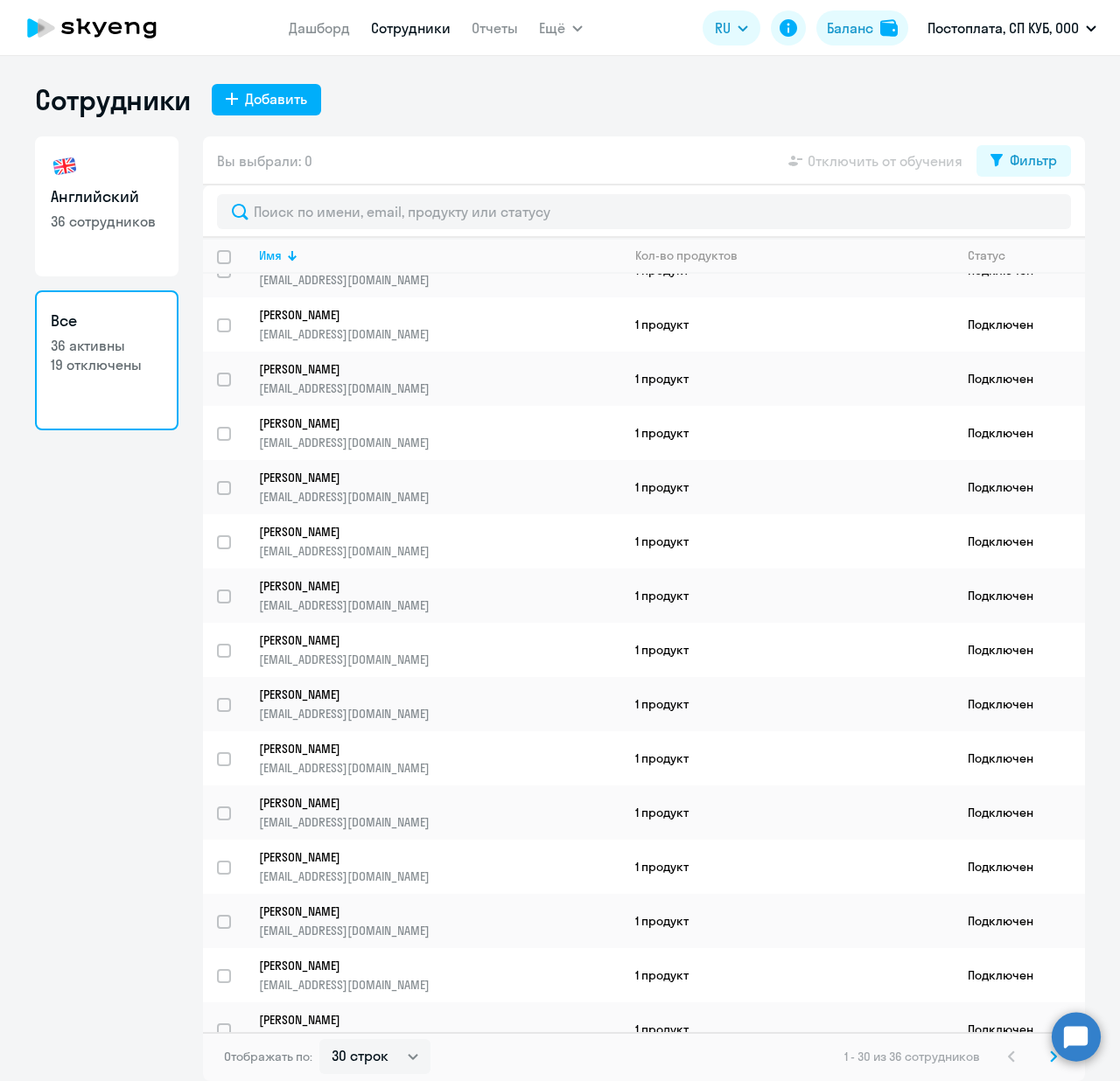
scroll to position [902, 0]
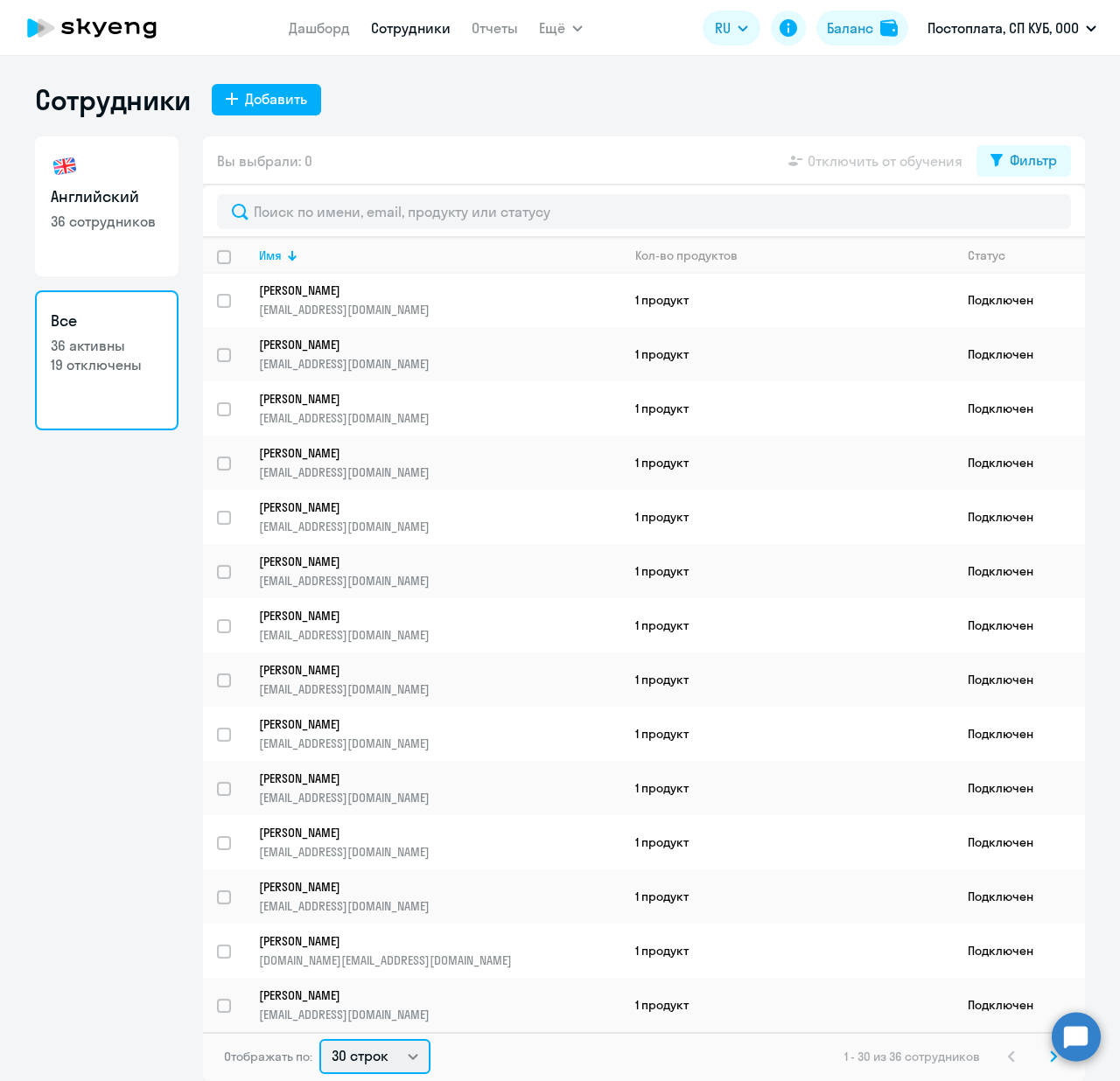
click at [378, 1064] on select "30 строк 50 строк 100 строк" at bounding box center [375, 1056] width 112 height 35
select select "100"
click at [319, 1039] on select "30 строк 50 строк 100 строк" at bounding box center [375, 1056] width 112 height 35
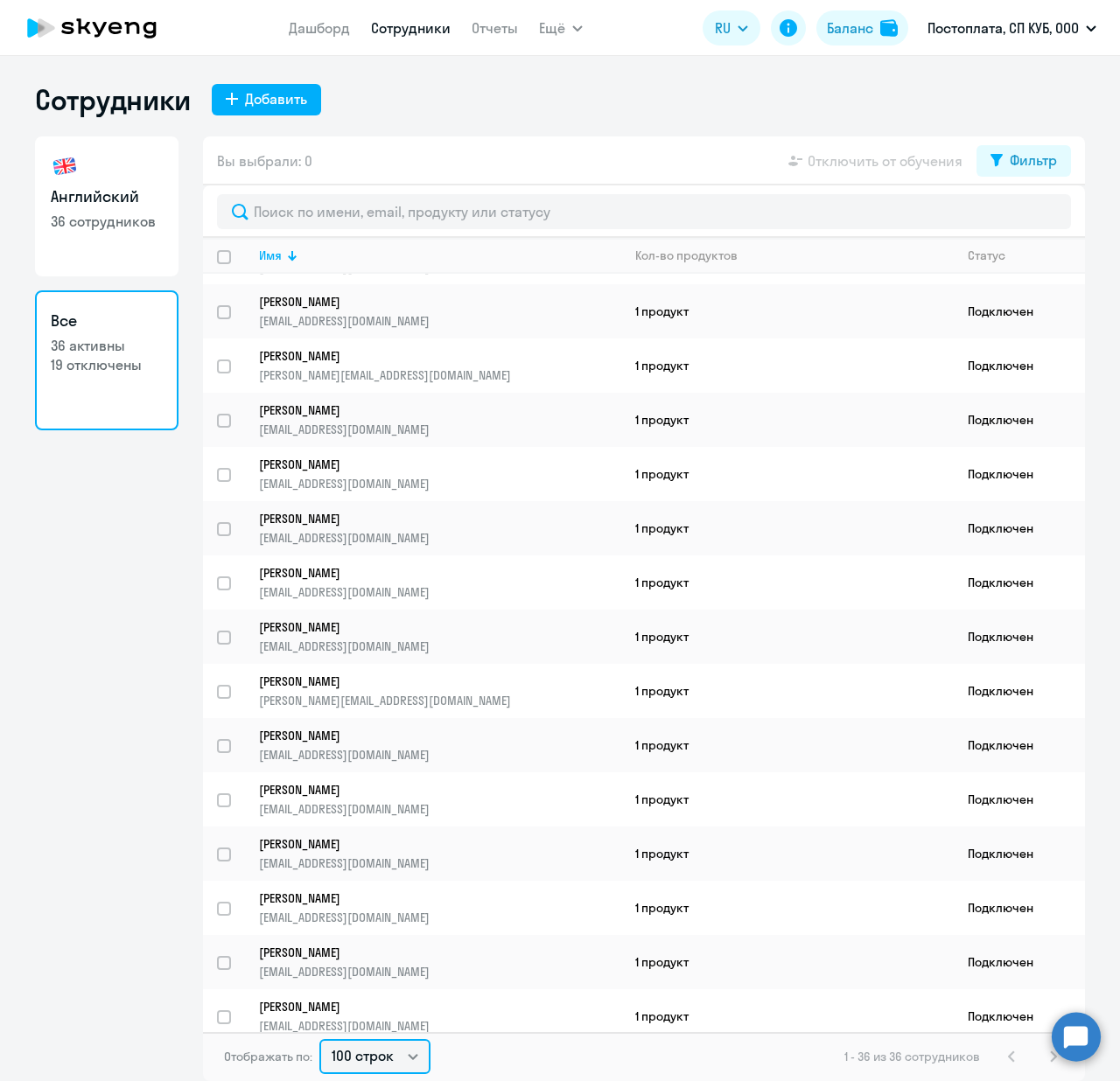
scroll to position [0, 0]
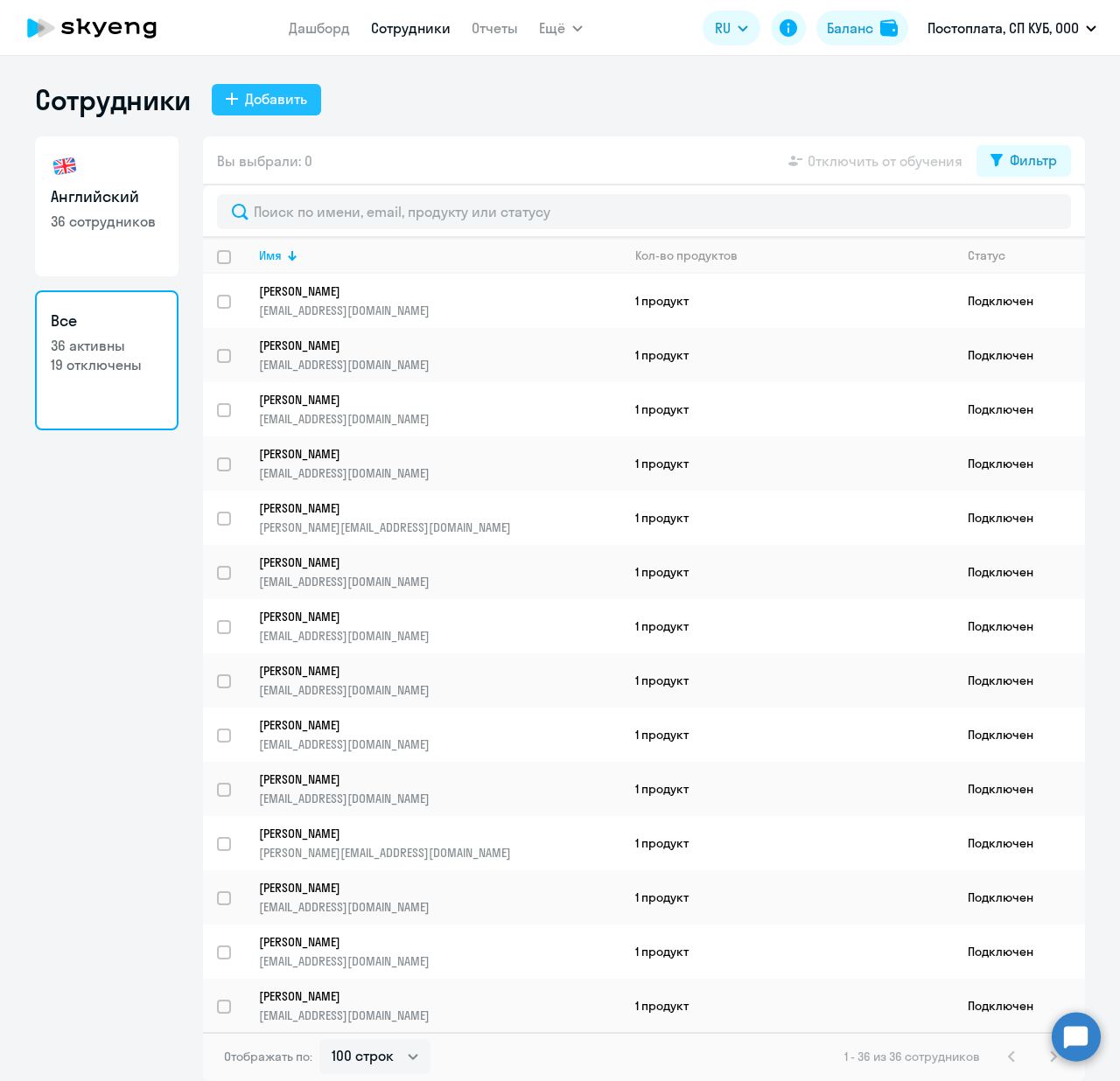
click at [287, 100] on div "Добавить" at bounding box center [276, 98] width 62 height 21
select select "english_adult_not_native_speaker"
select select "5"
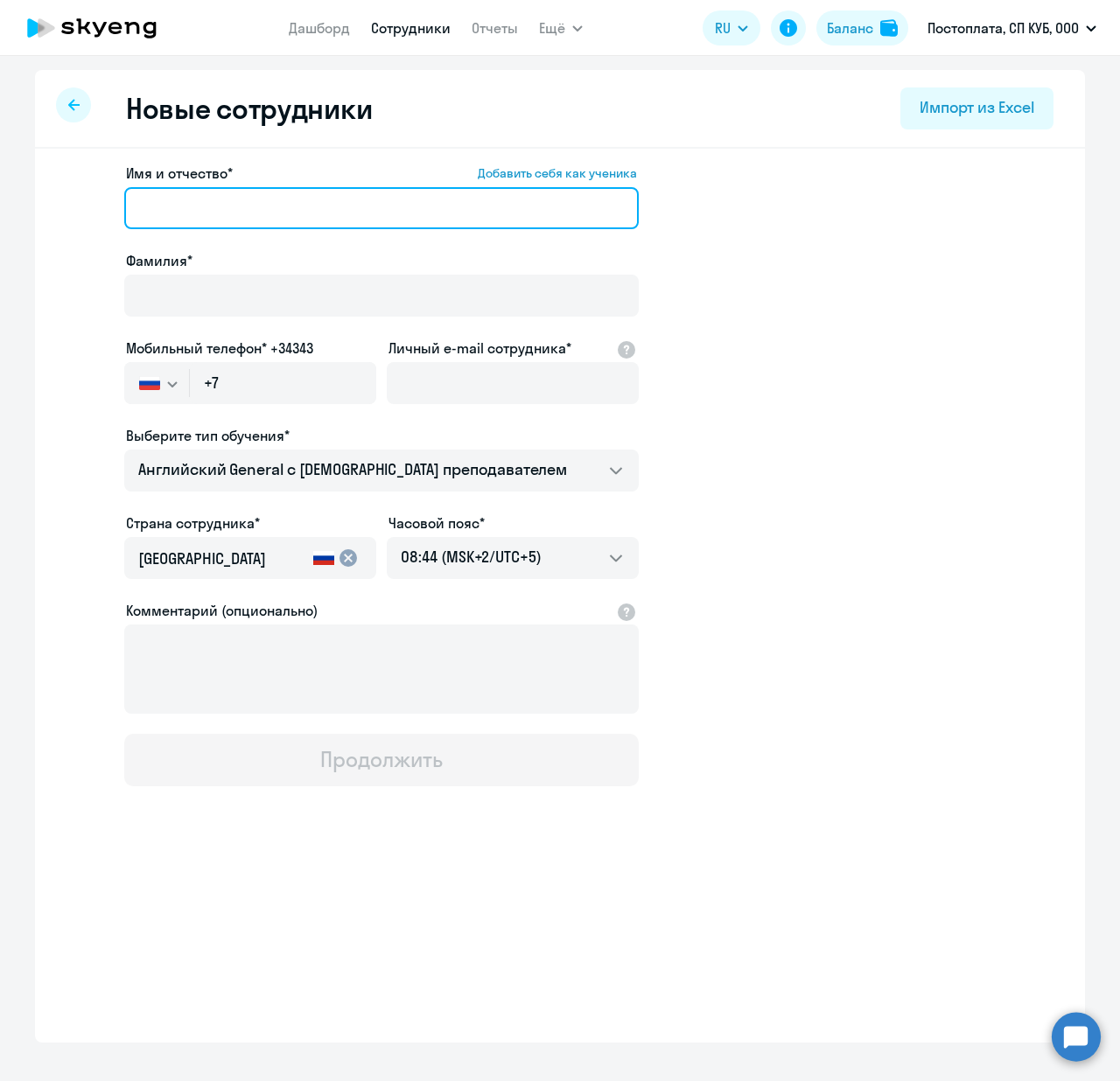
click at [469, 211] on input "Имя и отчество* Добавить себя как ученика" at bounding box center [381, 208] width 514 height 42
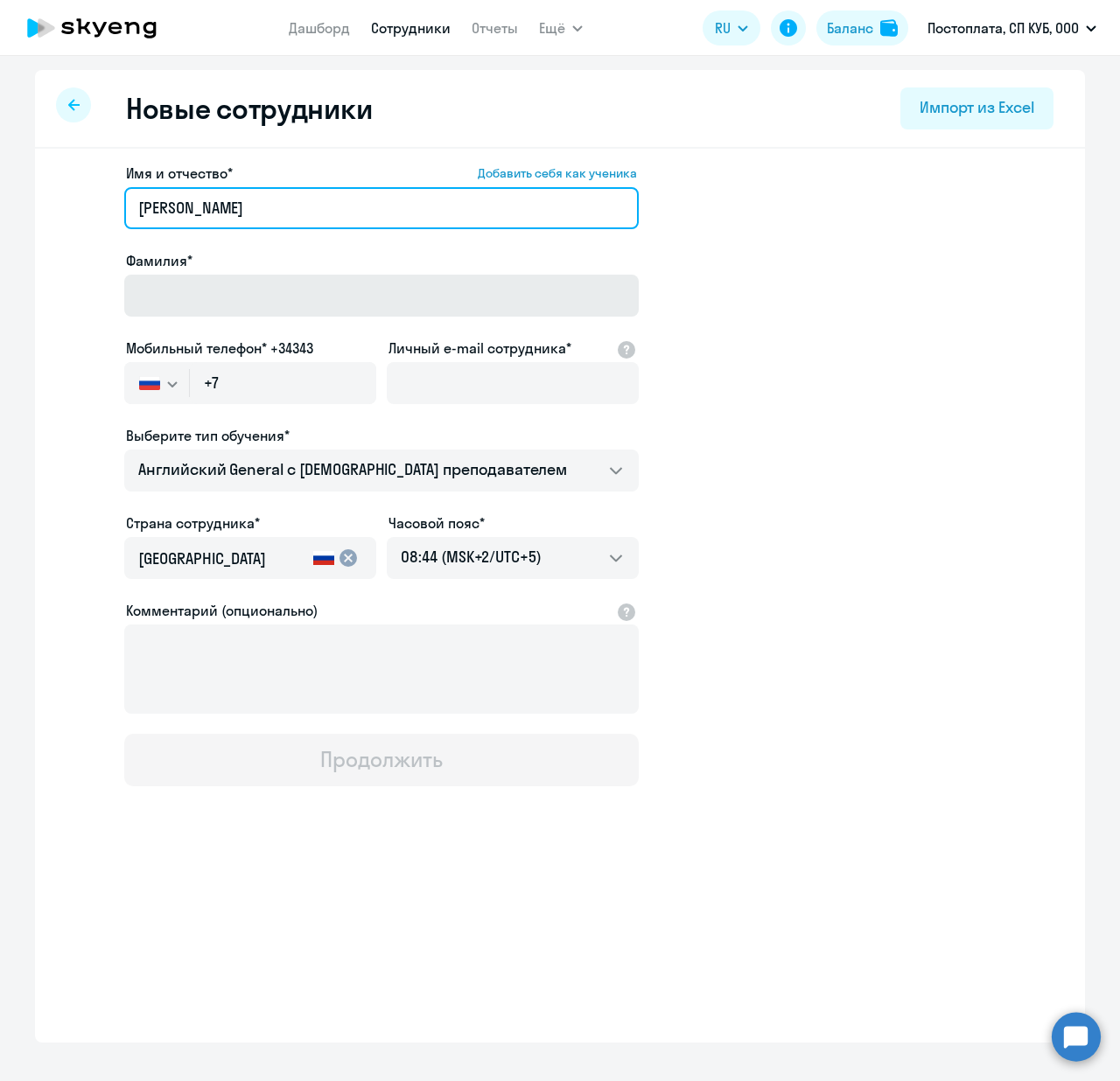
type input "[PERSON_NAME]"
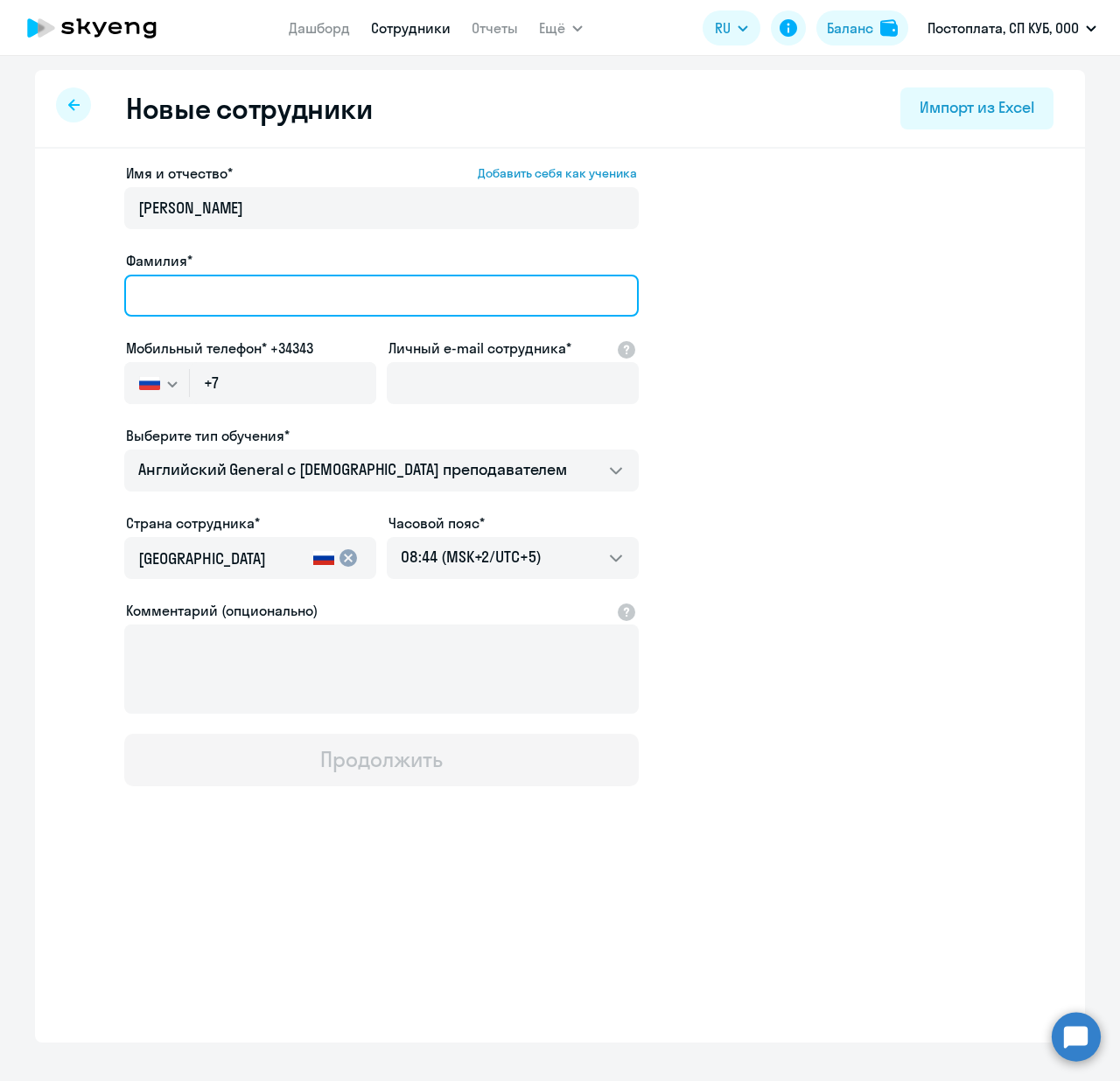
click at [543, 300] on input "Фамилия*" at bounding box center [381, 296] width 514 height 42
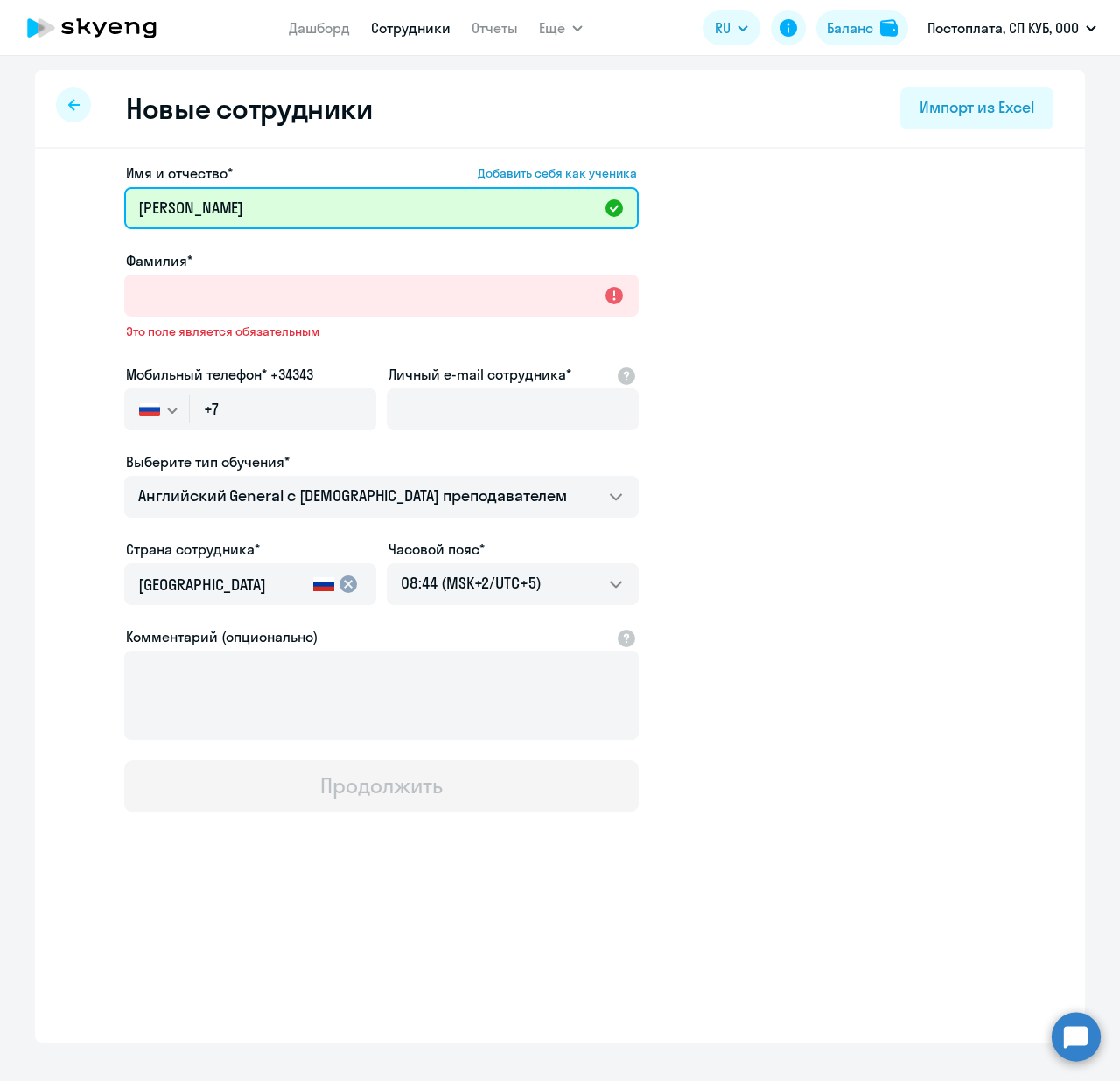
drag, startPoint x: 357, startPoint y: 215, endPoint x: 217, endPoint y: 217, distance: 140.0
click at [217, 217] on input "[PERSON_NAME]" at bounding box center [381, 208] width 514 height 42
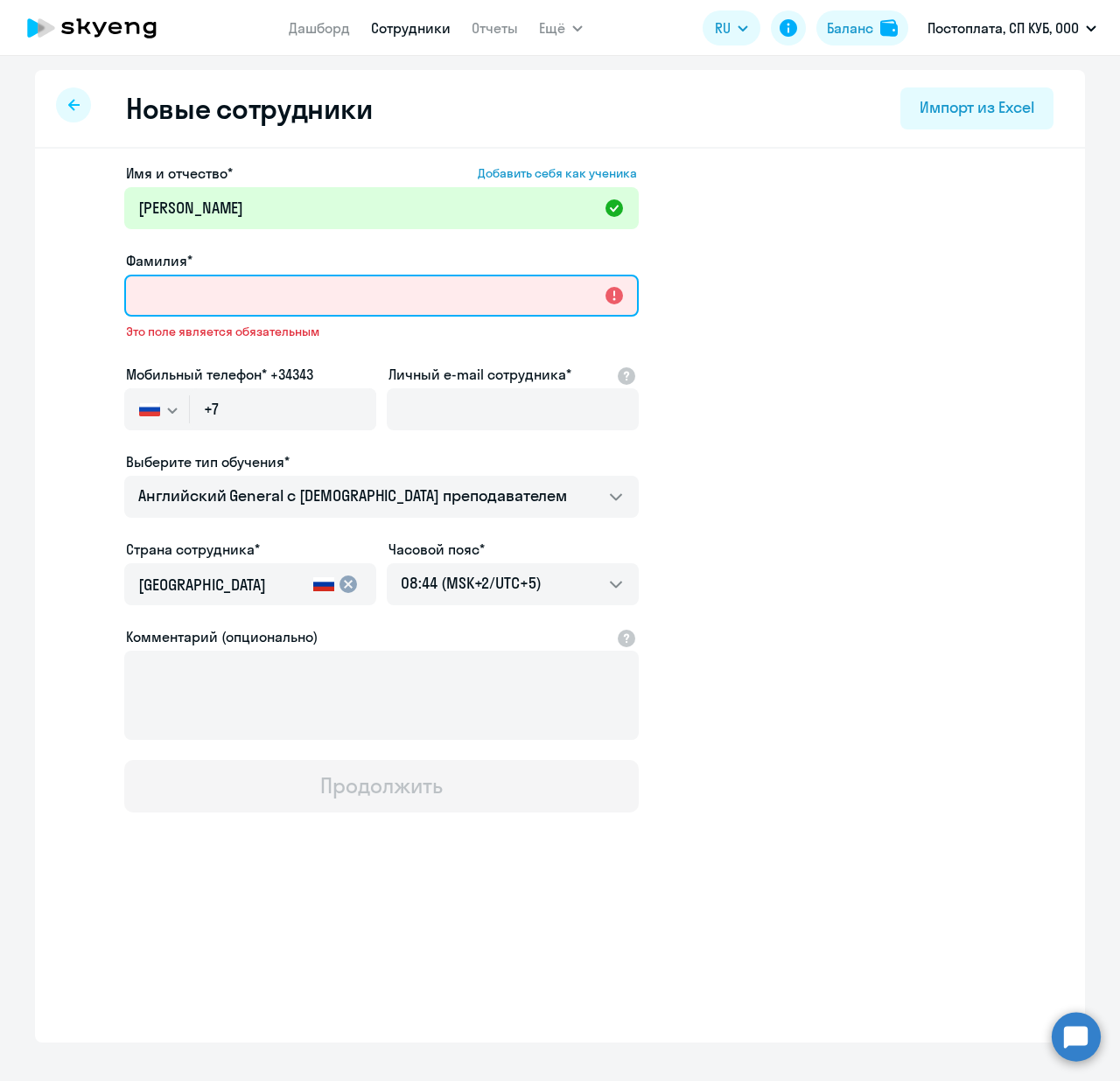
click at [243, 312] on input "Фамилия*" at bounding box center [381, 296] width 514 height 42
paste input "Бренькова"
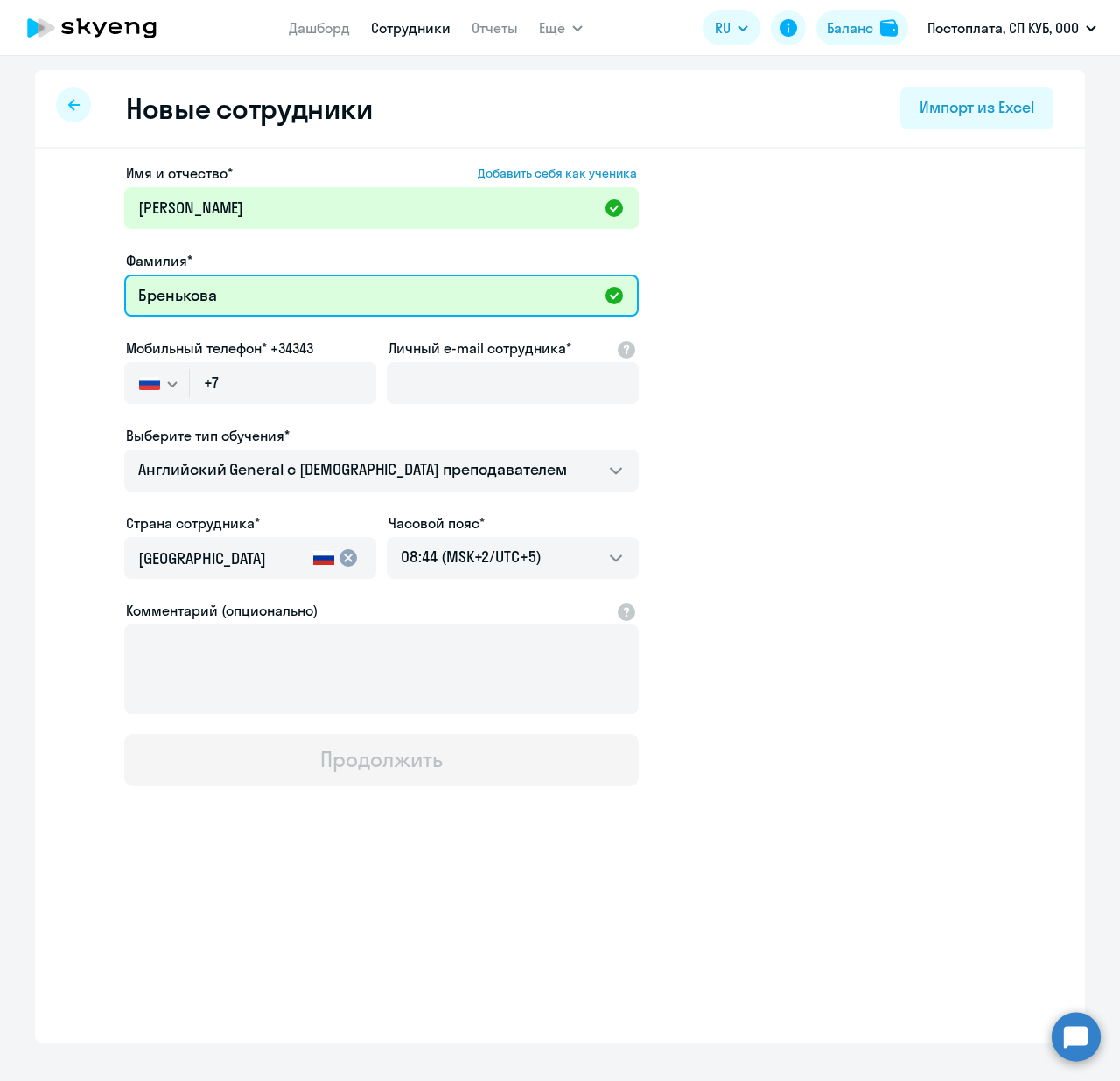
type input "Бренькова"
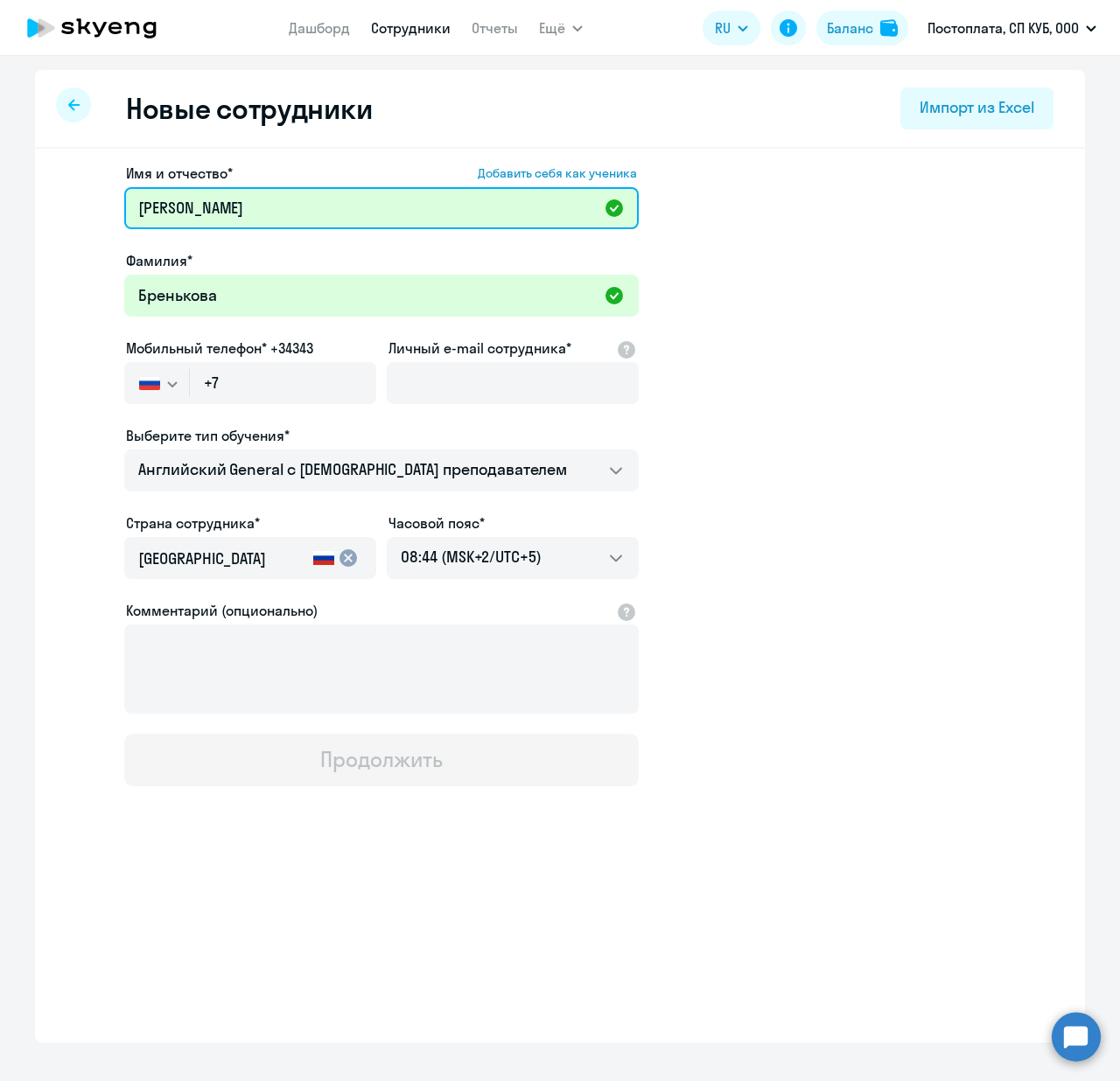
drag, startPoint x: 305, startPoint y: 205, endPoint x: 217, endPoint y: 205, distance: 88.0
click at [217, 205] on input "[PERSON_NAME]" at bounding box center [381, 208] width 514 height 42
type input "[PERSON_NAME]"
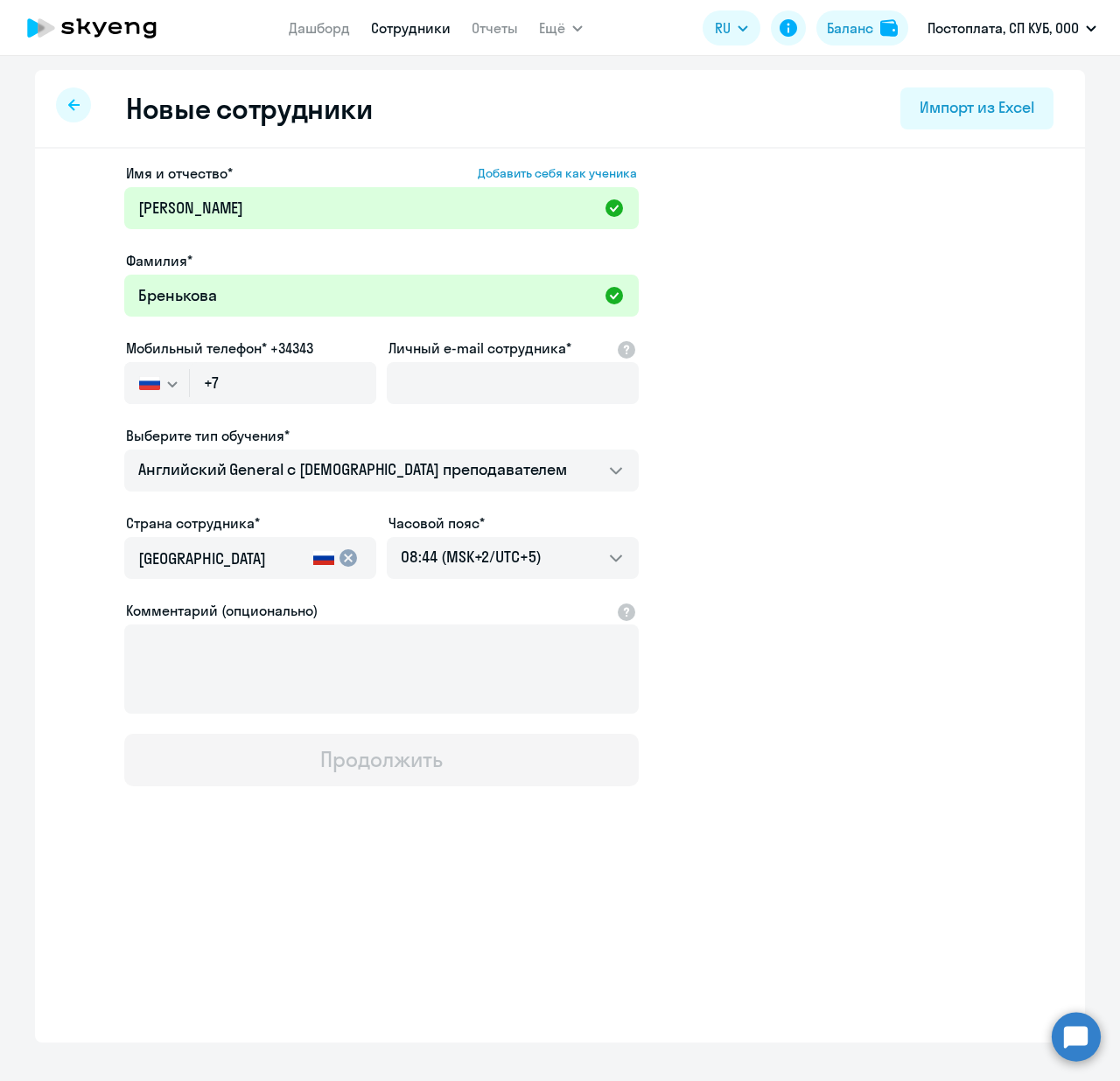
click at [973, 515] on app-new-student-form "Имя и отчество* Добавить себя как ученика [PERSON_NAME]* [PERSON_NAME] Мобильны…" at bounding box center [560, 474] width 994 height 624
click at [284, 385] on input "+7" at bounding box center [283, 383] width 186 height 42
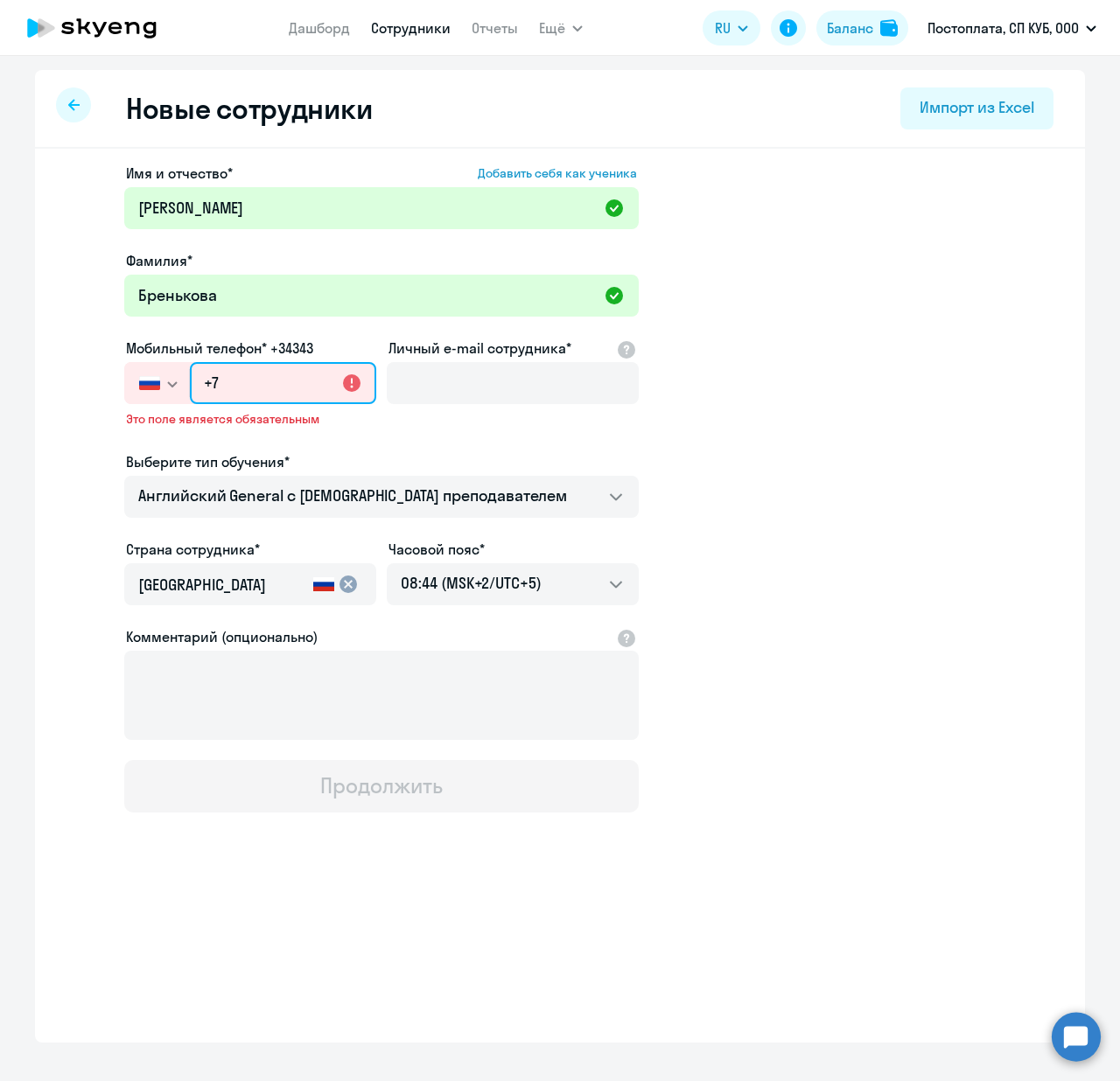
click at [265, 403] on input "+7" at bounding box center [283, 383] width 186 height 42
paste input "[PHONE_NUMBER]"
type input "[PHONE_NUMBER]"
click at [835, 523] on app-new-student-form "Имя и отчество* Добавить себя как ученика [PERSON_NAME]* [PERSON_NAME] Мобильны…" at bounding box center [560, 488] width 994 height 650
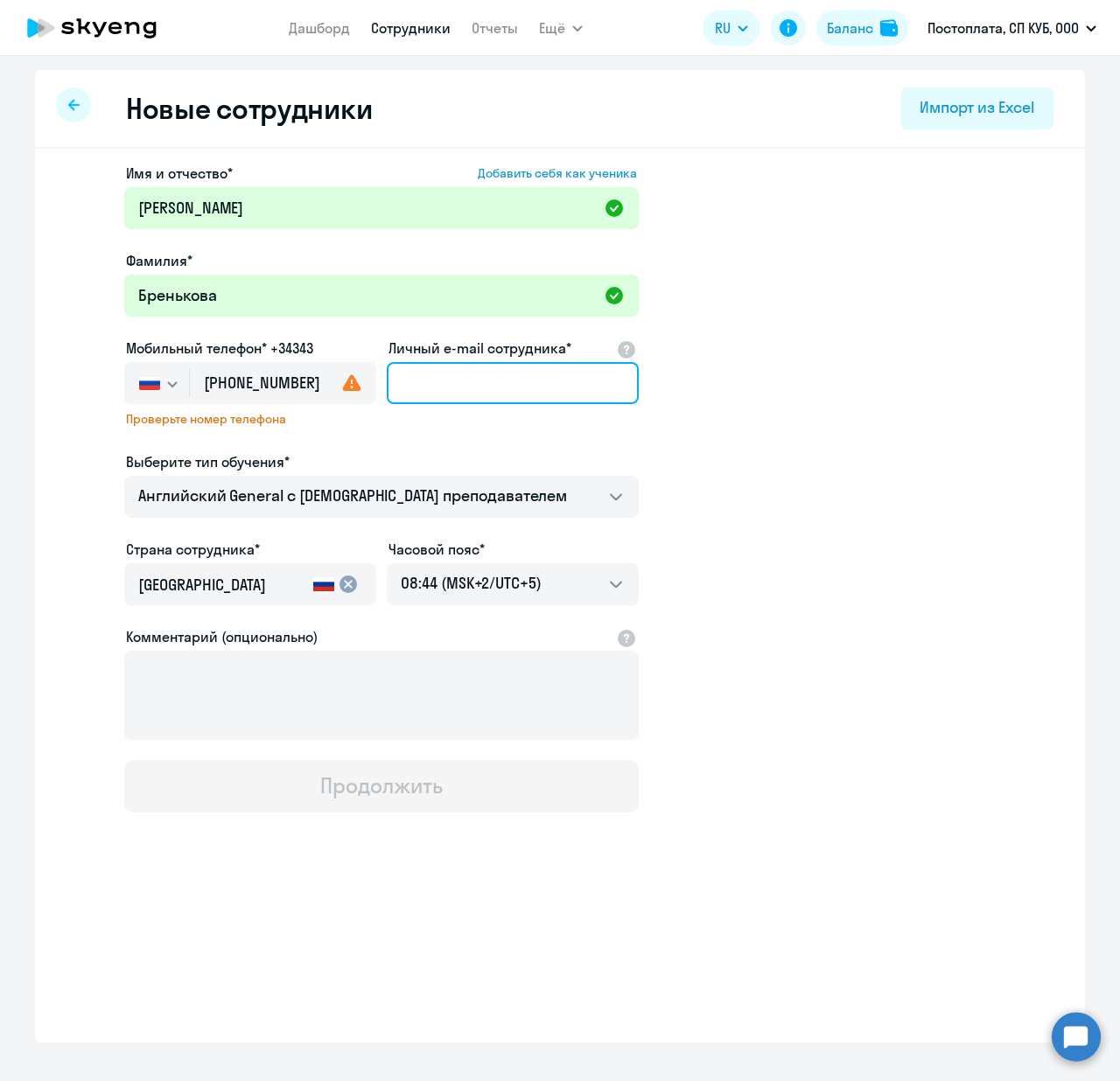
click at [427, 378] on input "Личный e-mail сотрудника*" at bounding box center [512, 383] width 252 height 42
paste input "[PERSON_NAME][EMAIL_ADDRESS][DOMAIN_NAME]"
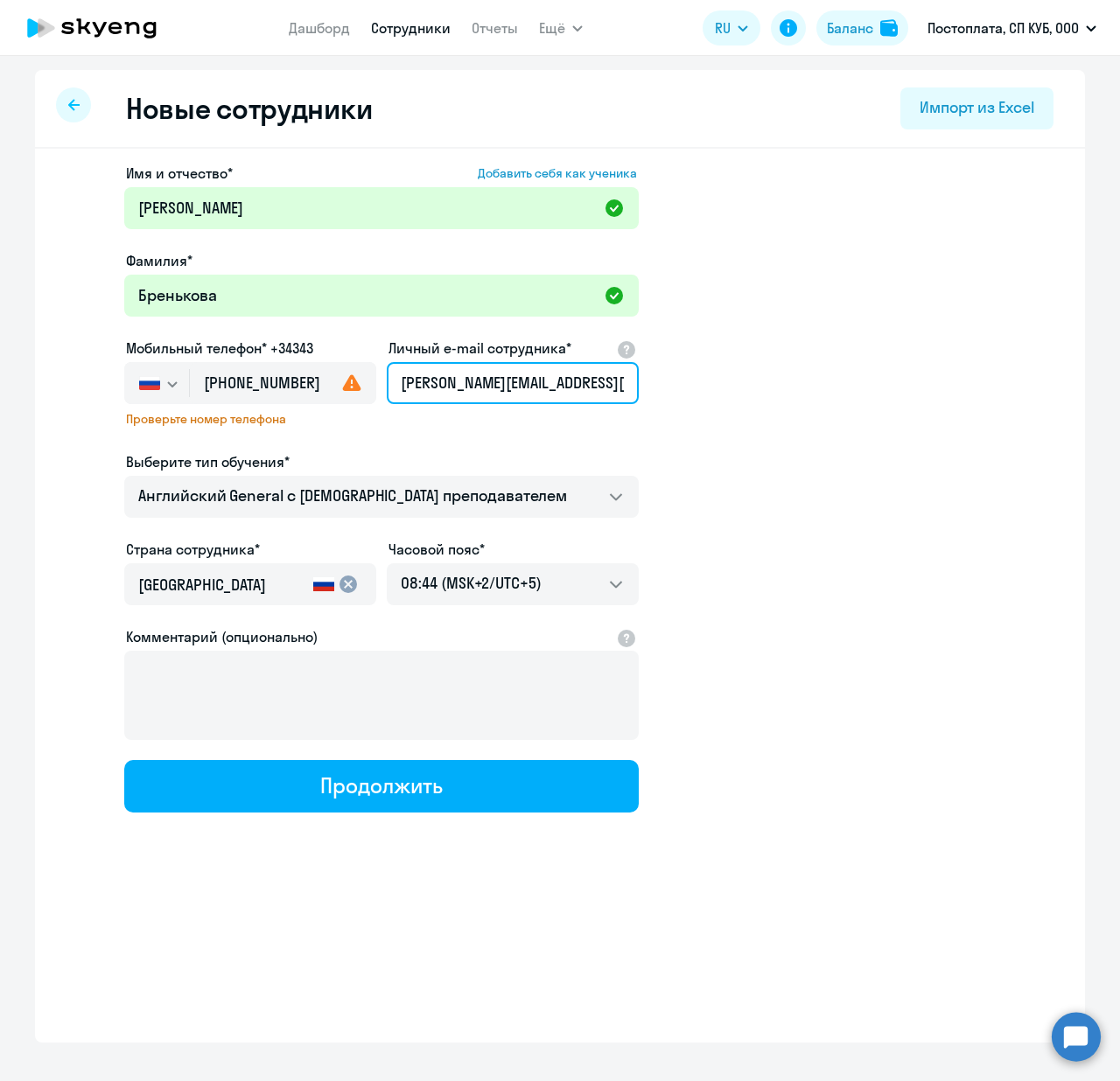
type input "[PERSON_NAME][EMAIL_ADDRESS][DOMAIN_NAME]"
click at [803, 418] on app-new-student-form "Имя и отчество* Добавить себя как ученика [PERSON_NAME]* [PERSON_NAME] Мобильны…" at bounding box center [560, 488] width 994 height 650
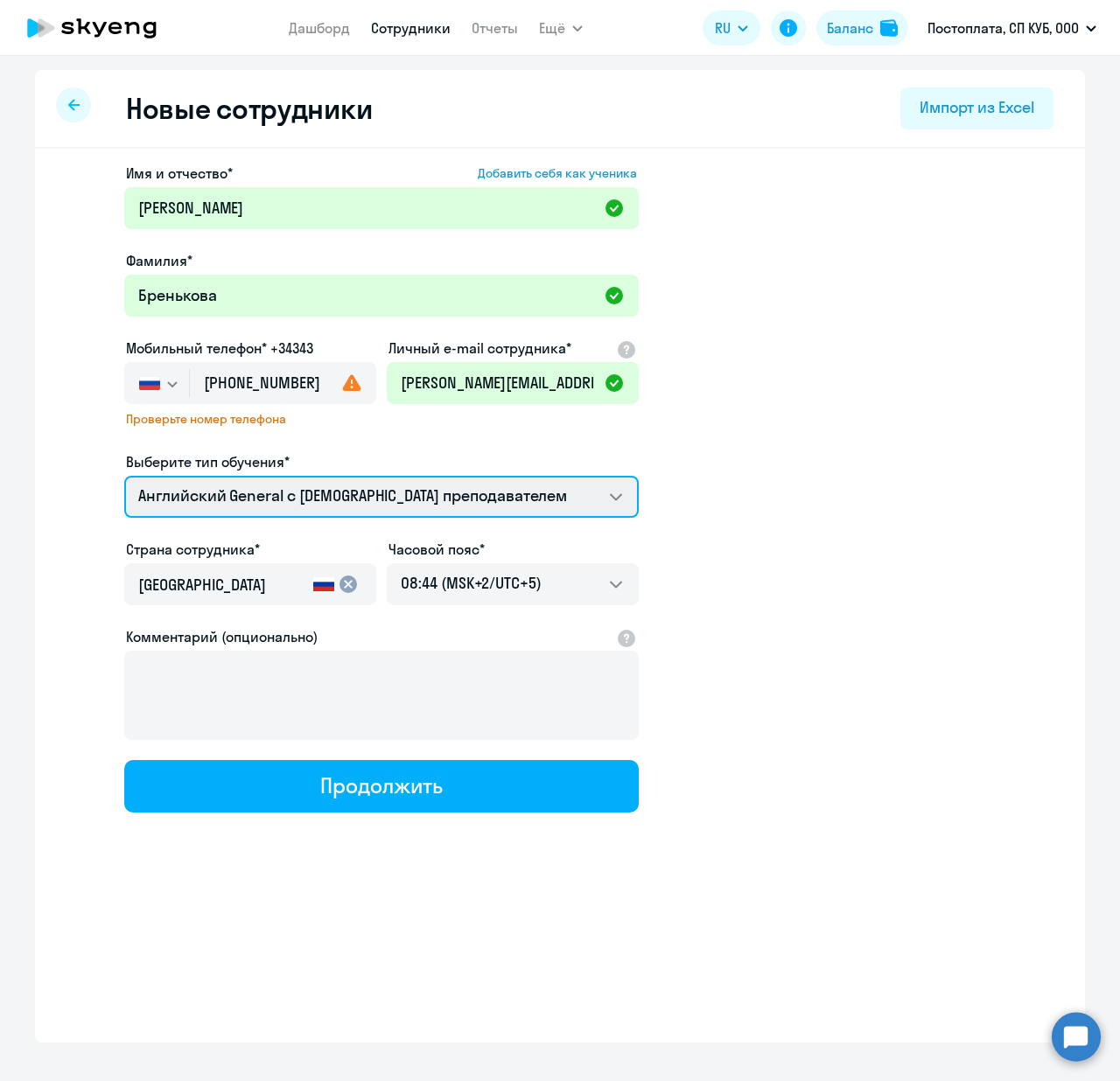
click at [599, 501] on select "Премиум английский с русскоговорящим преподавателем Английский General с [DEMOG…" at bounding box center [381, 497] width 514 height 42
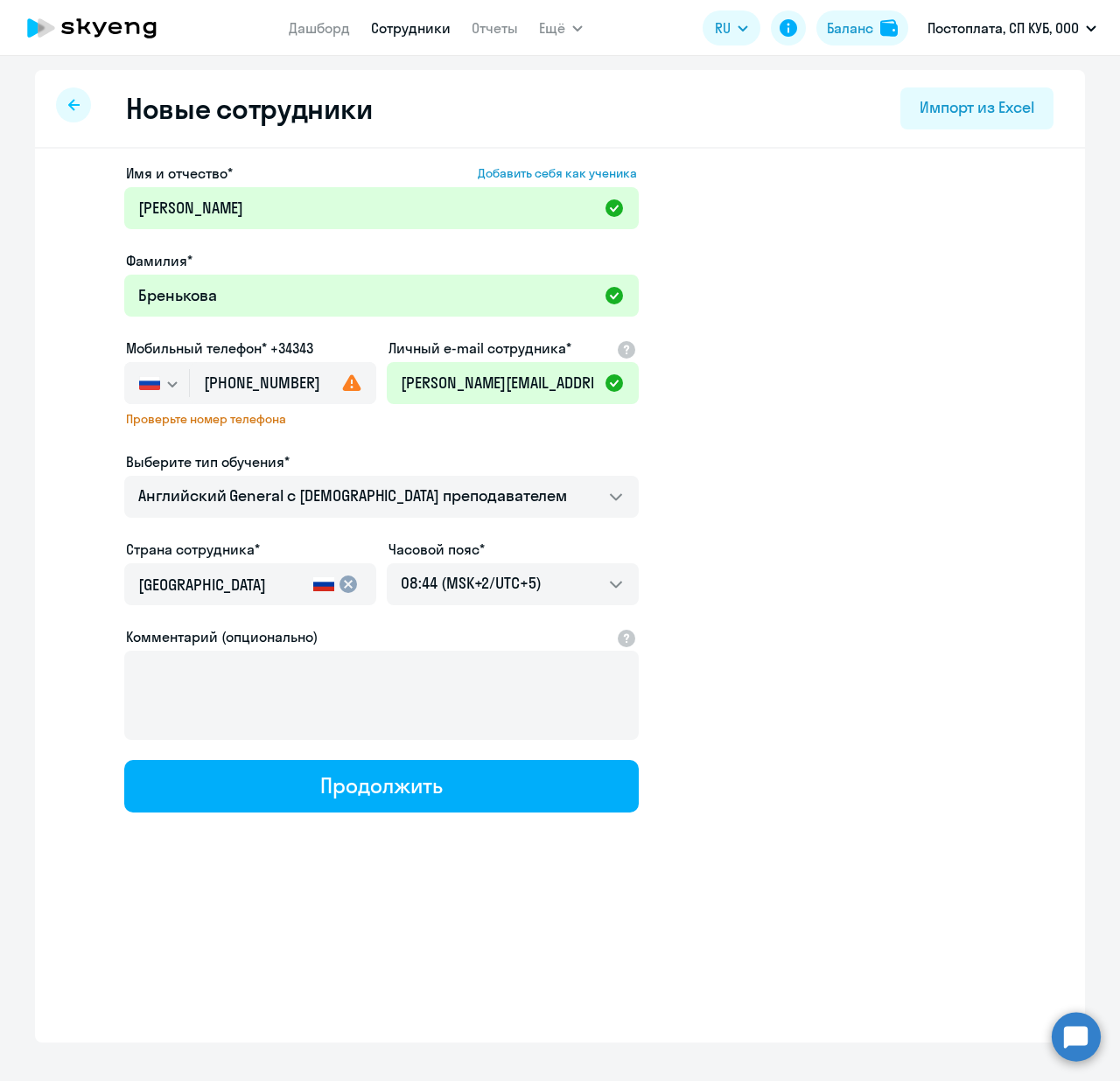
click at [803, 620] on app-new-student-form "Имя и отчество* Добавить себя как ученика [PERSON_NAME]* [PERSON_NAME] Мобильны…" at bounding box center [560, 488] width 994 height 650
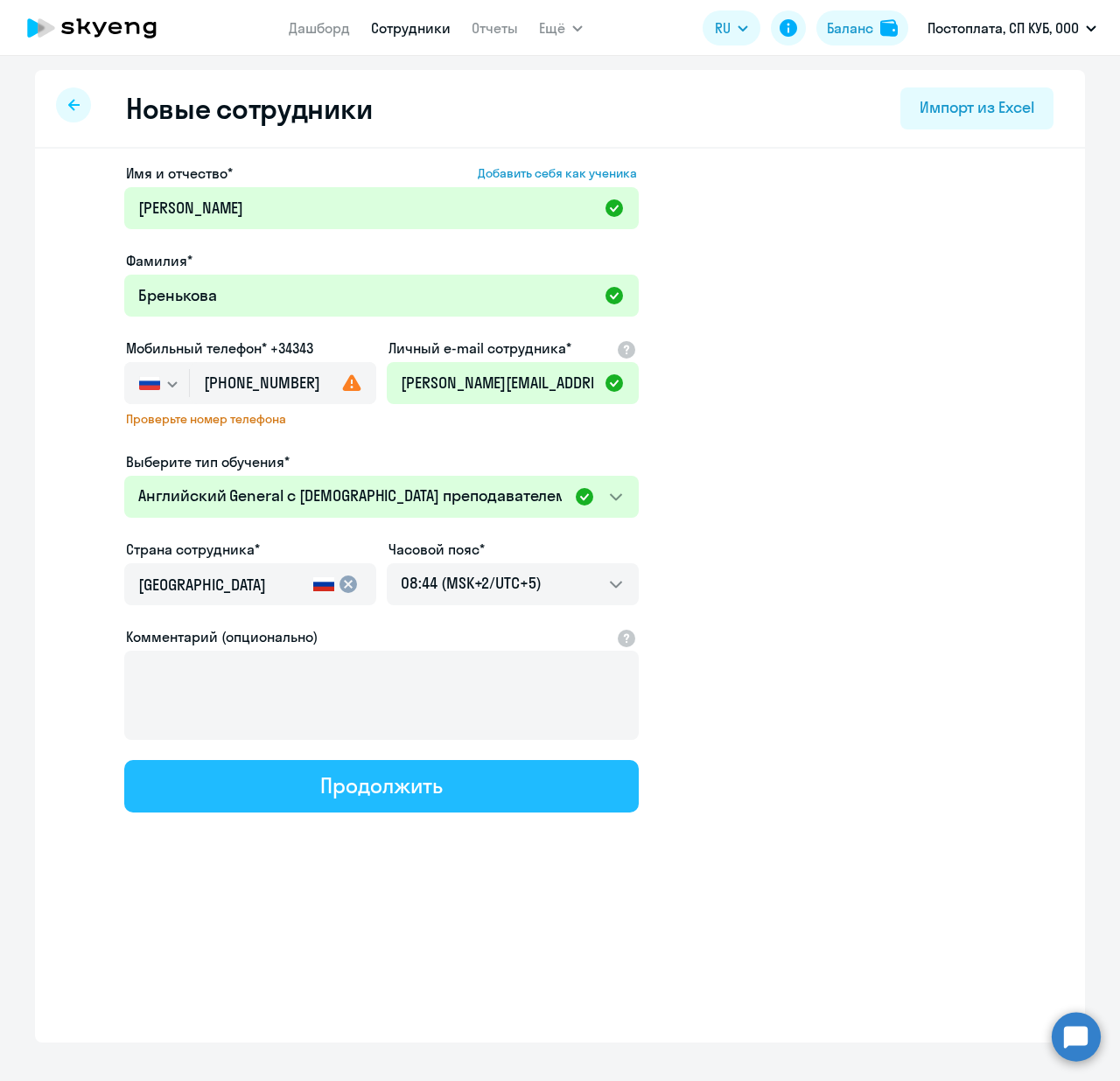
click at [579, 781] on button "Продолжить" at bounding box center [381, 786] width 514 height 53
select select "english_adult_not_native_speaker"
select select "5"
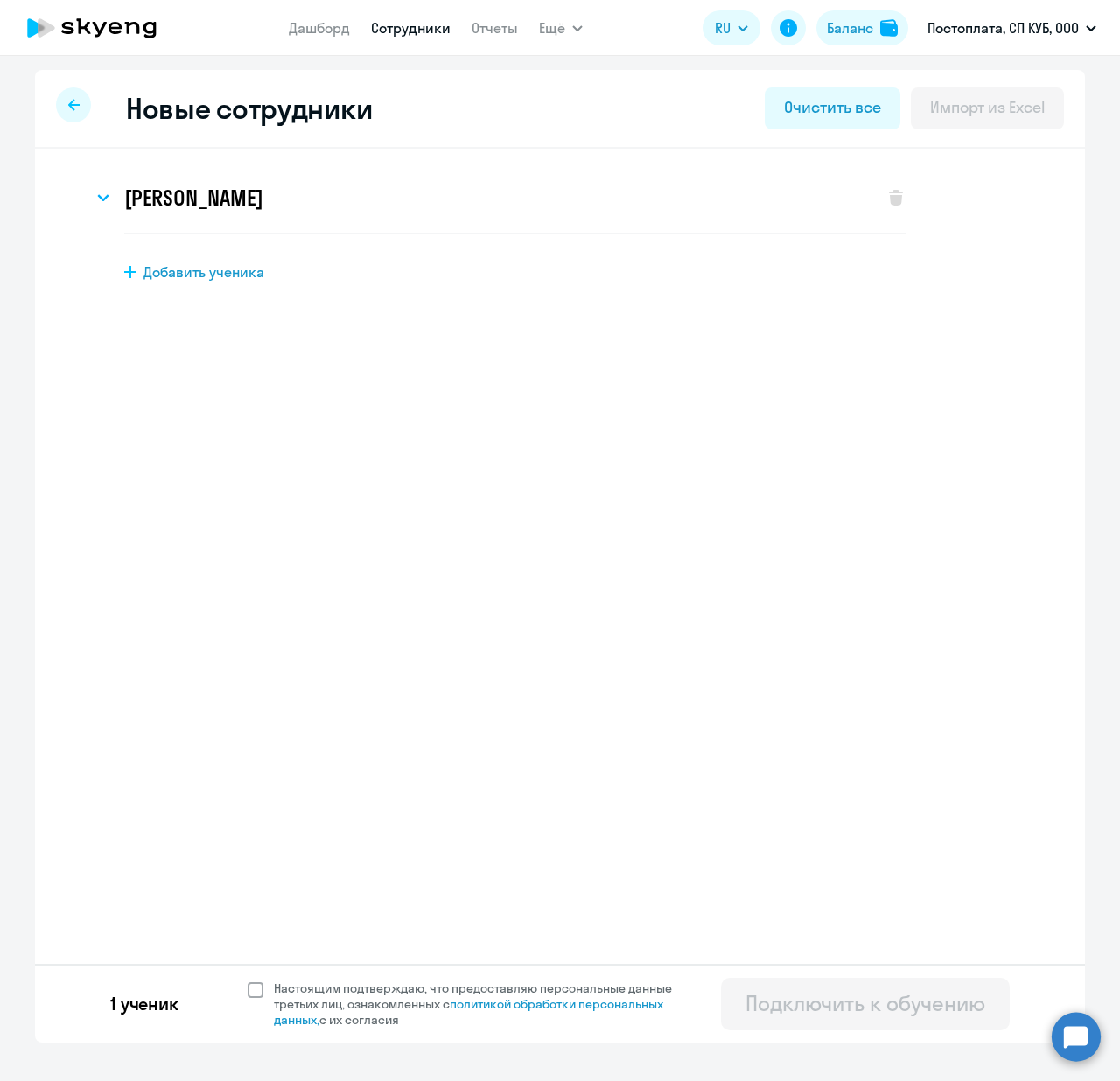
click at [267, 985] on span "Настоящим подтверждаю, что предоставляю персональные данные третьих лиц, ознако…" at bounding box center [478, 1004] width 429 height 47
click at [248, 981] on input "Настоящим подтверждаю, что предоставляю персональные данные третьих лиц, ознако…" at bounding box center [247, 980] width 1 height 1
checkbox input "true"
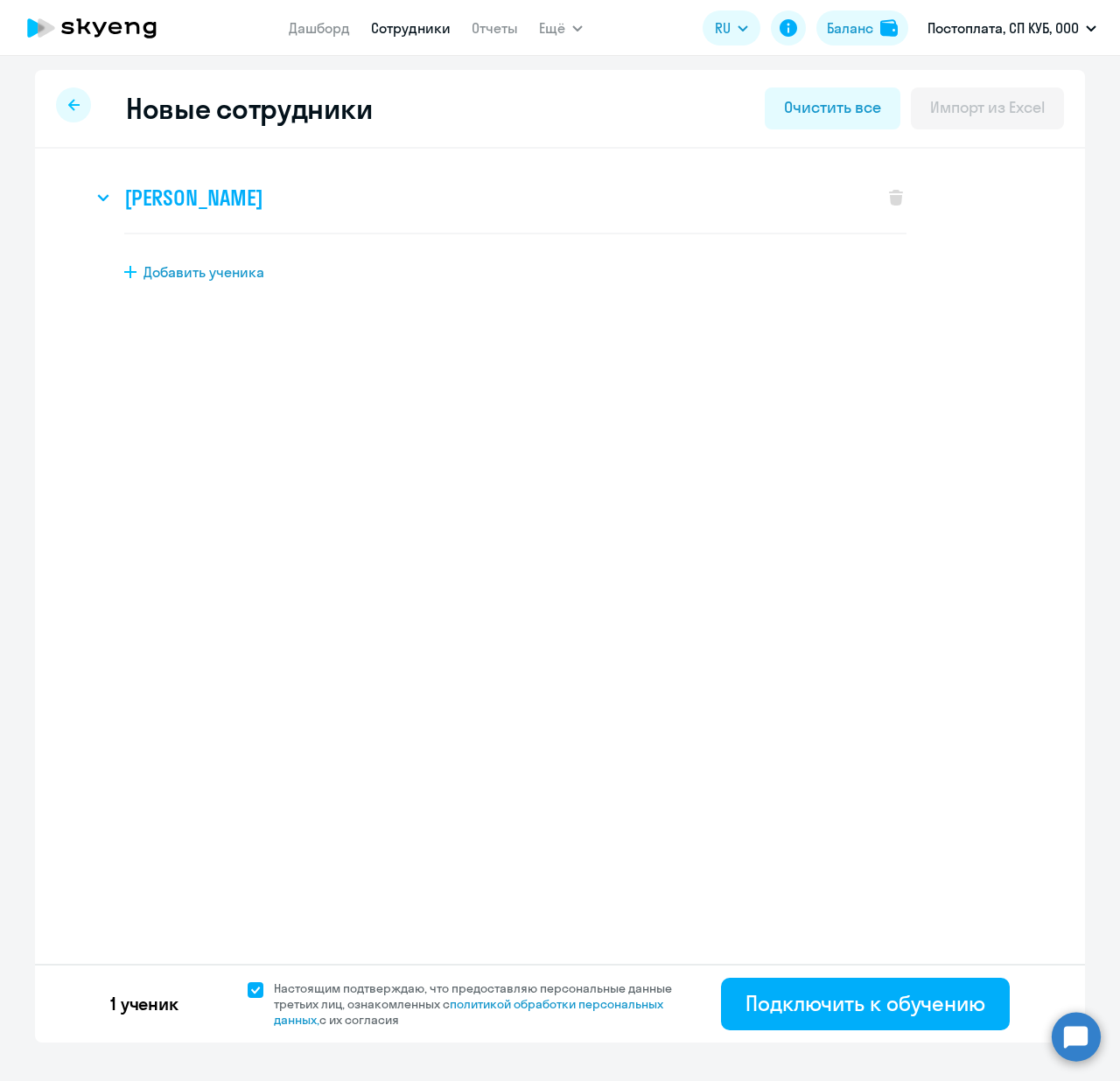
click at [103, 206] on svg-icon at bounding box center [103, 197] width 21 height 21
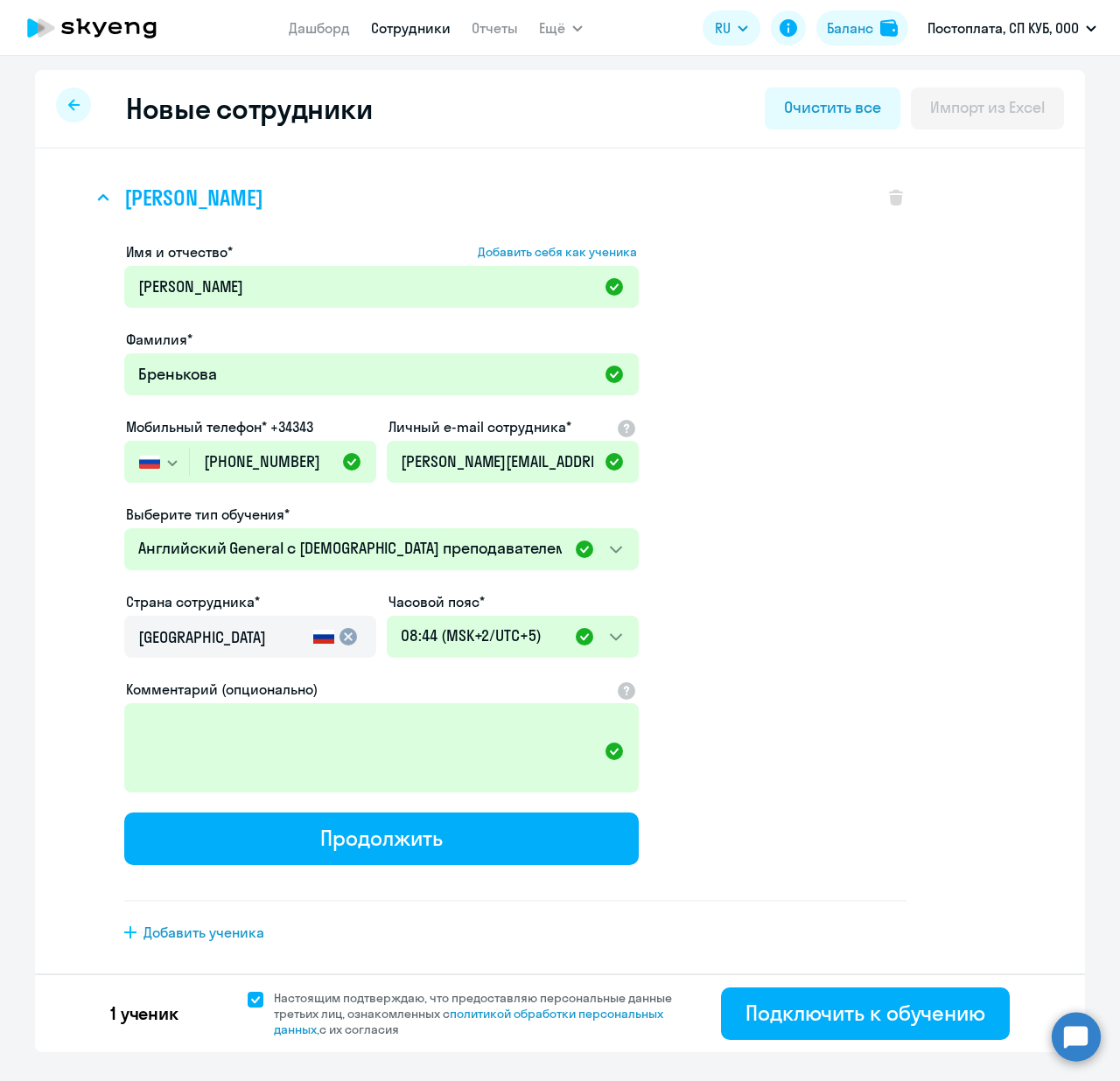
click at [103, 206] on svg-icon at bounding box center [103, 197] width 21 height 21
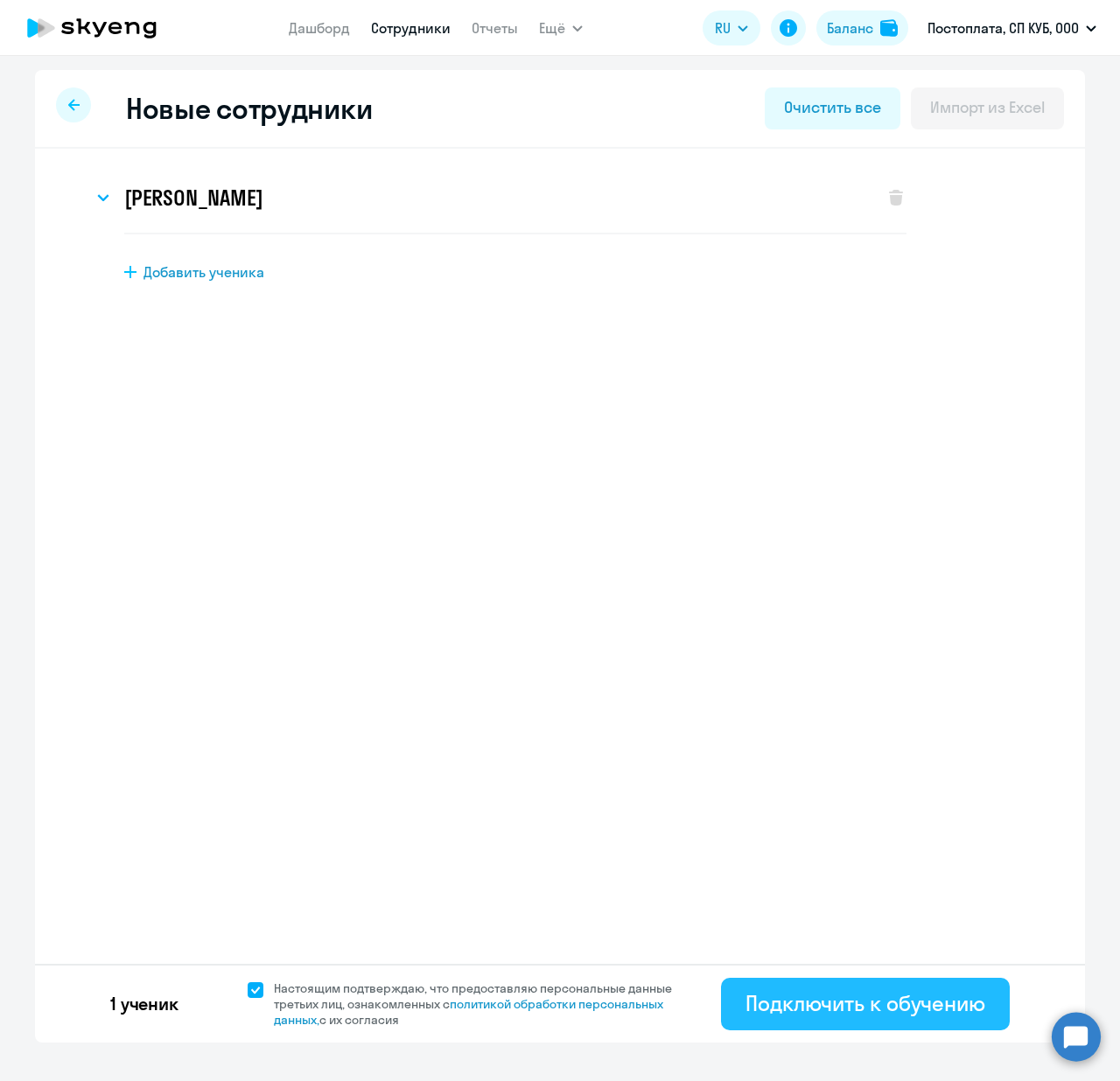
click at [853, 1004] on div "Подключить к обучению" at bounding box center [866, 1004] width 240 height 28
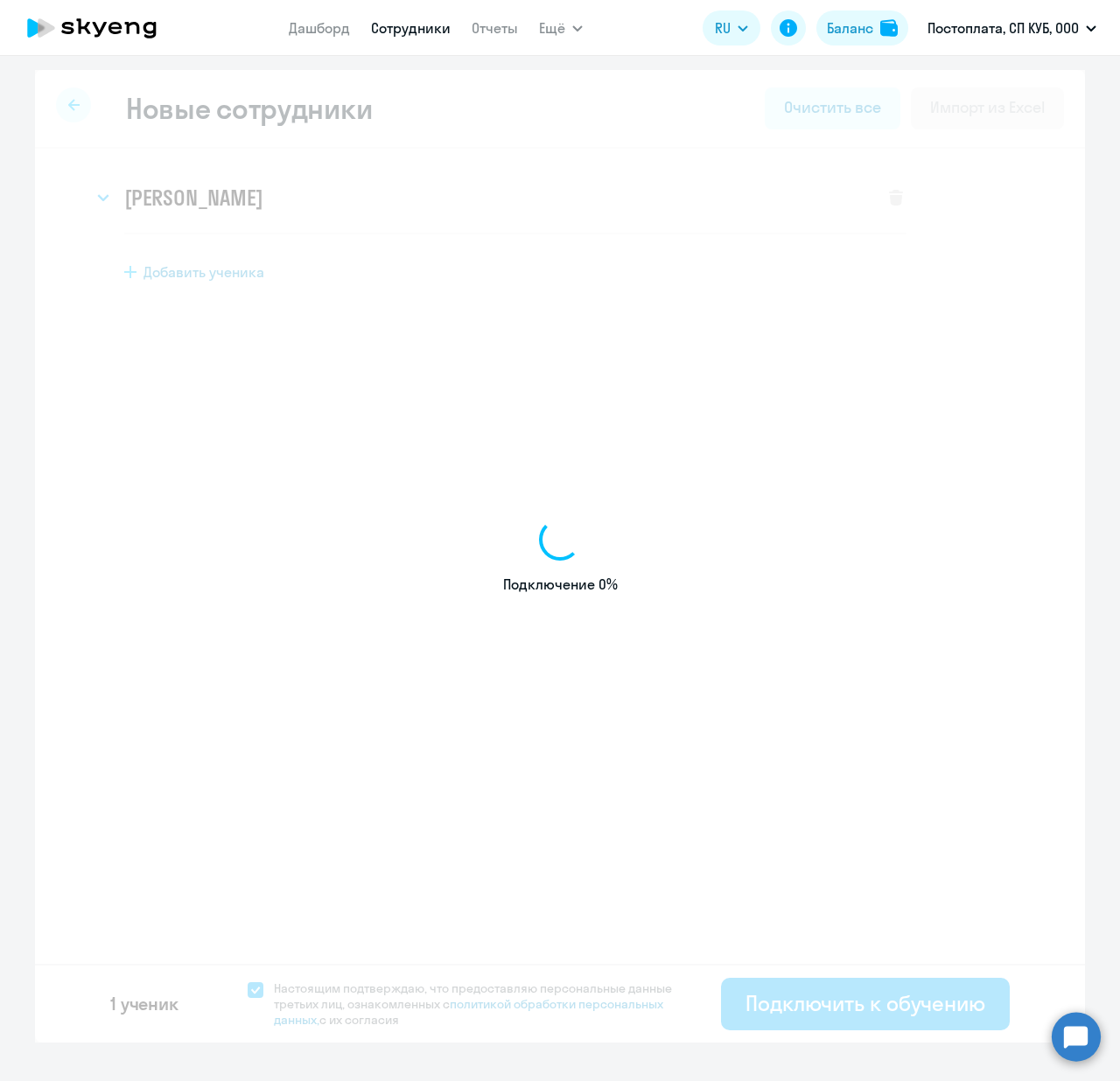
select select "english_adult_not_native_speaker"
select select "5"
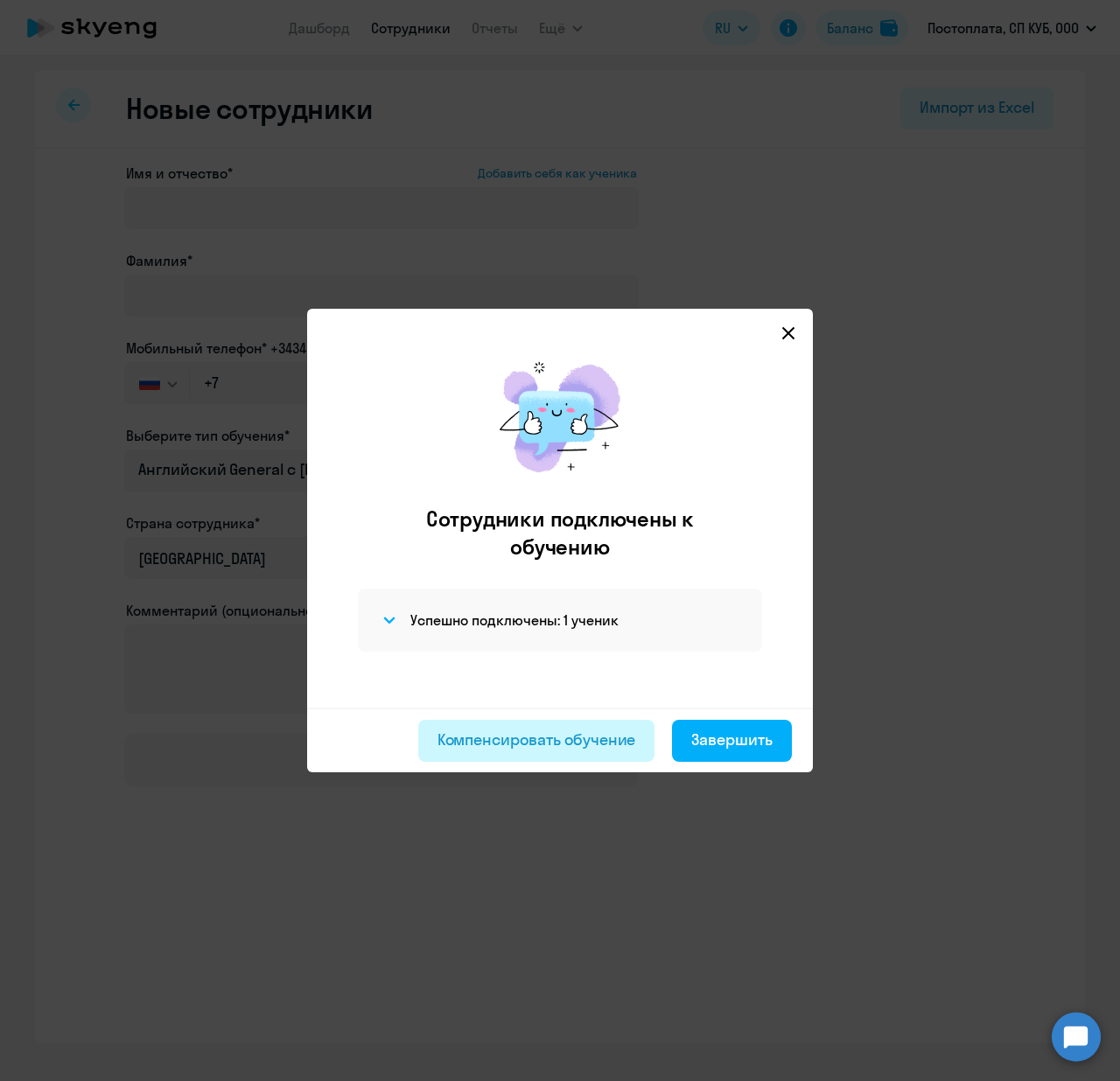
click at [635, 724] on button "Компенсировать обучение" at bounding box center [536, 741] width 237 height 42
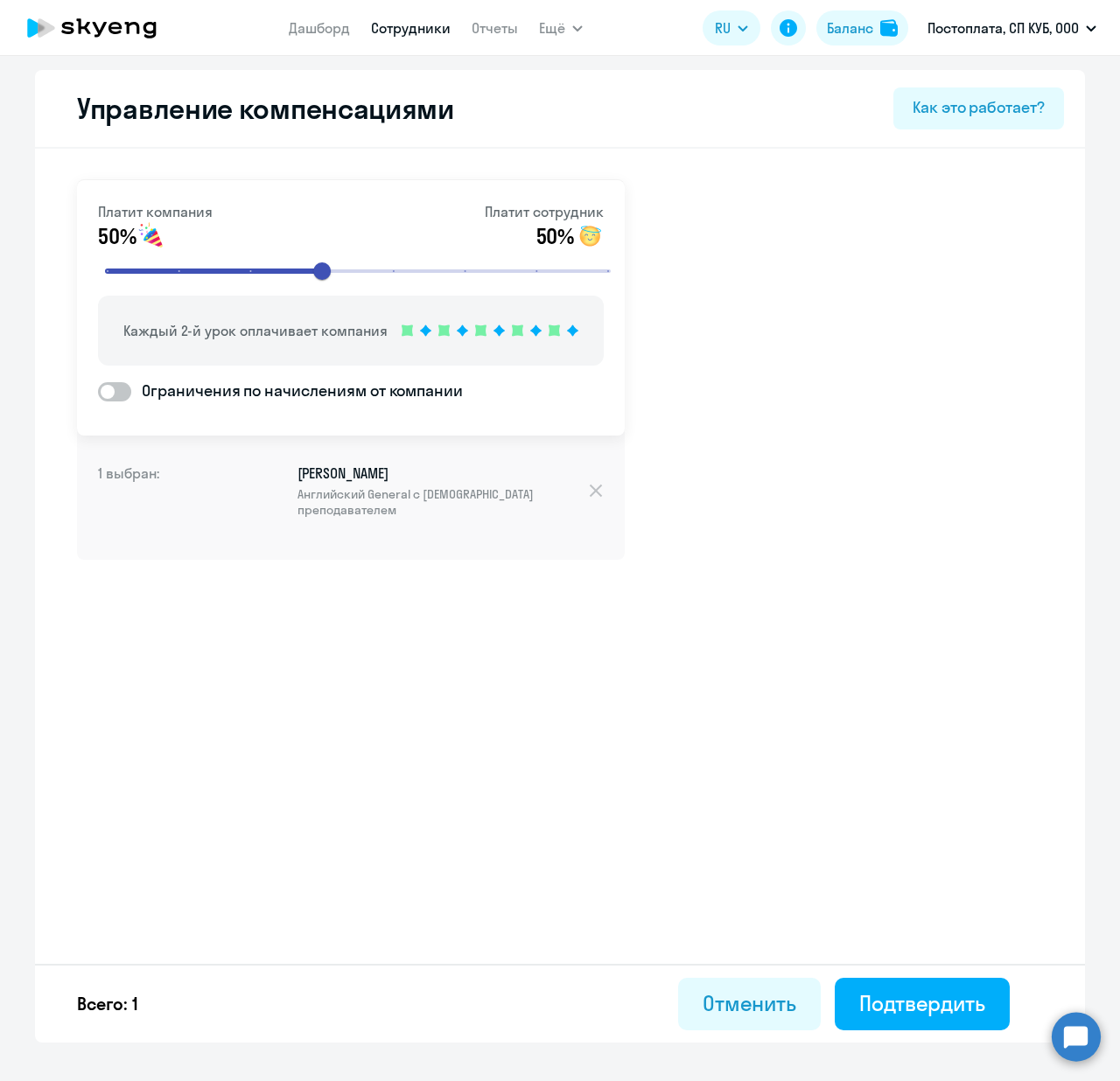
select select "english_adult_not_native_speaker"
select select "5"
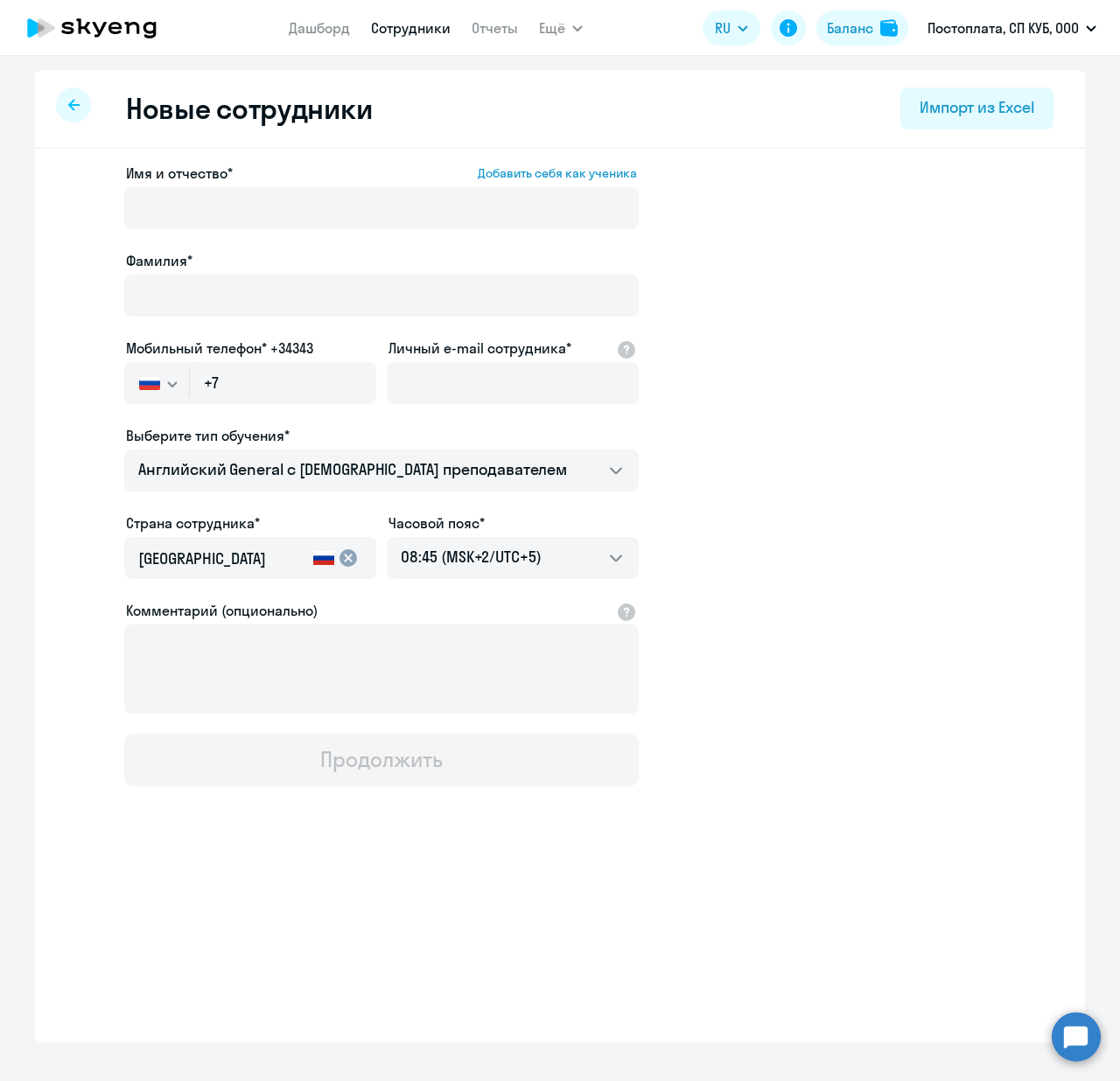
click at [81, 105] on div at bounding box center [73, 105] width 35 height 35
select select "30"
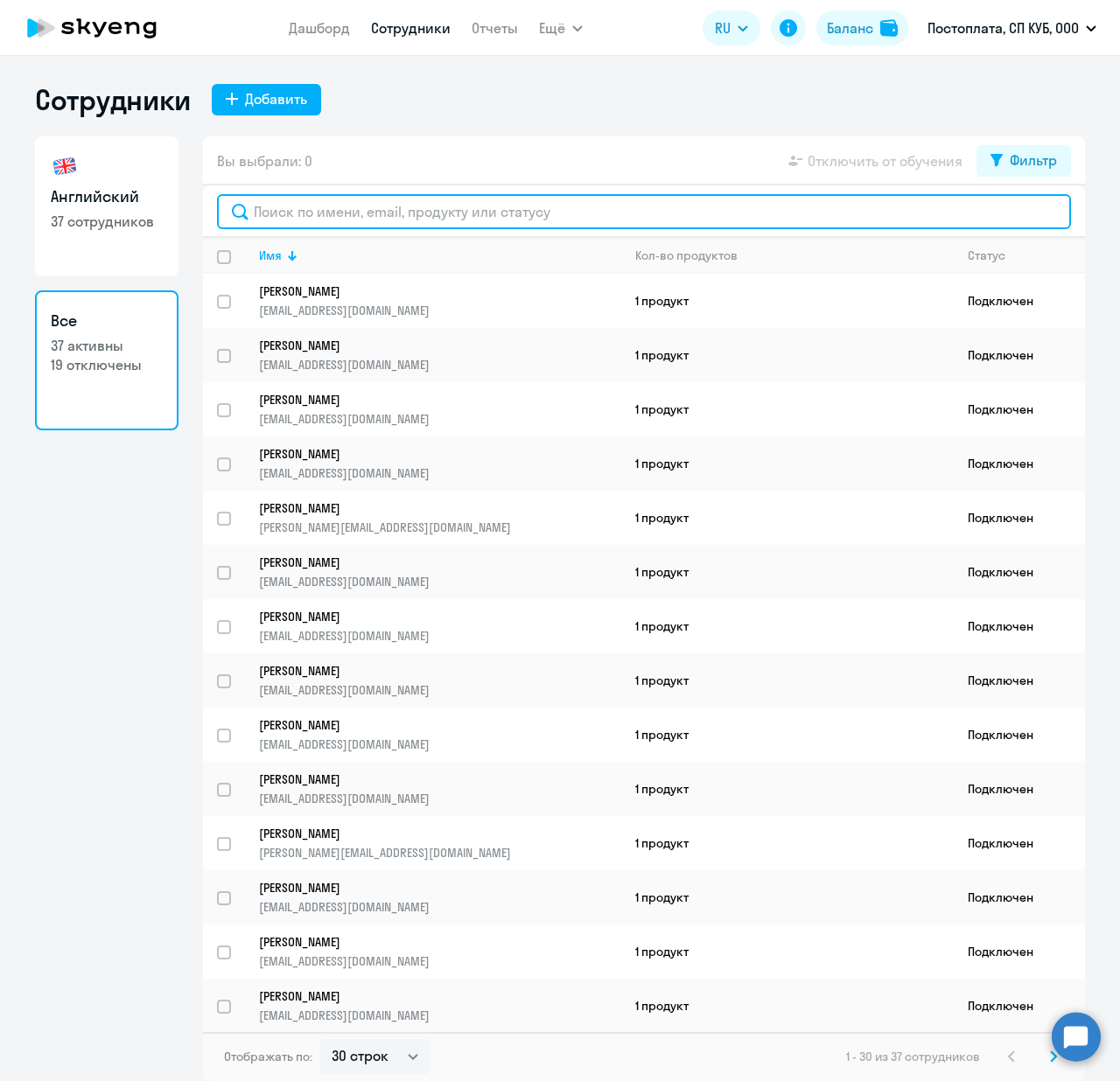
click at [359, 218] on input "text" at bounding box center [644, 211] width 853 height 35
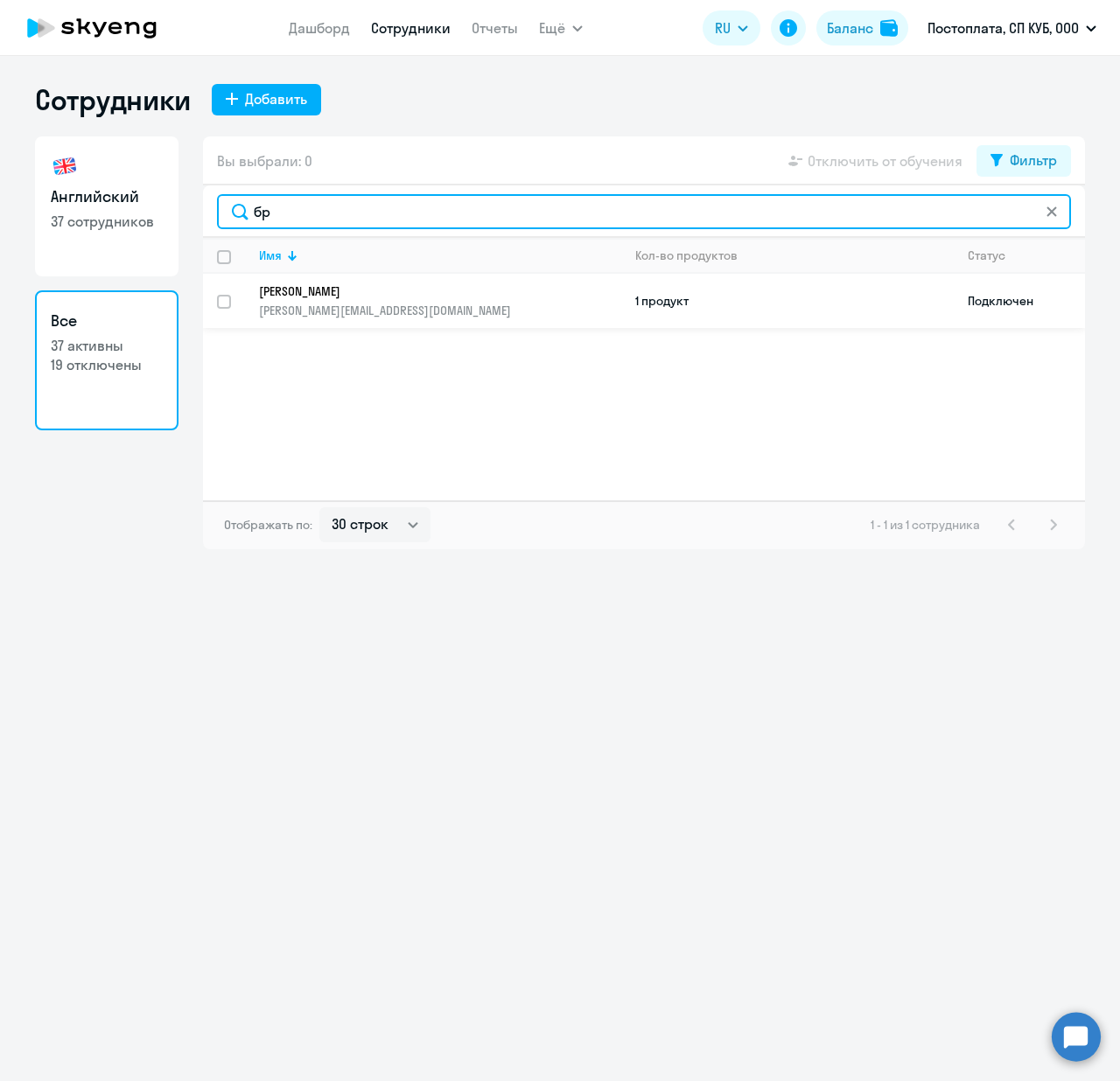
type input "бр"
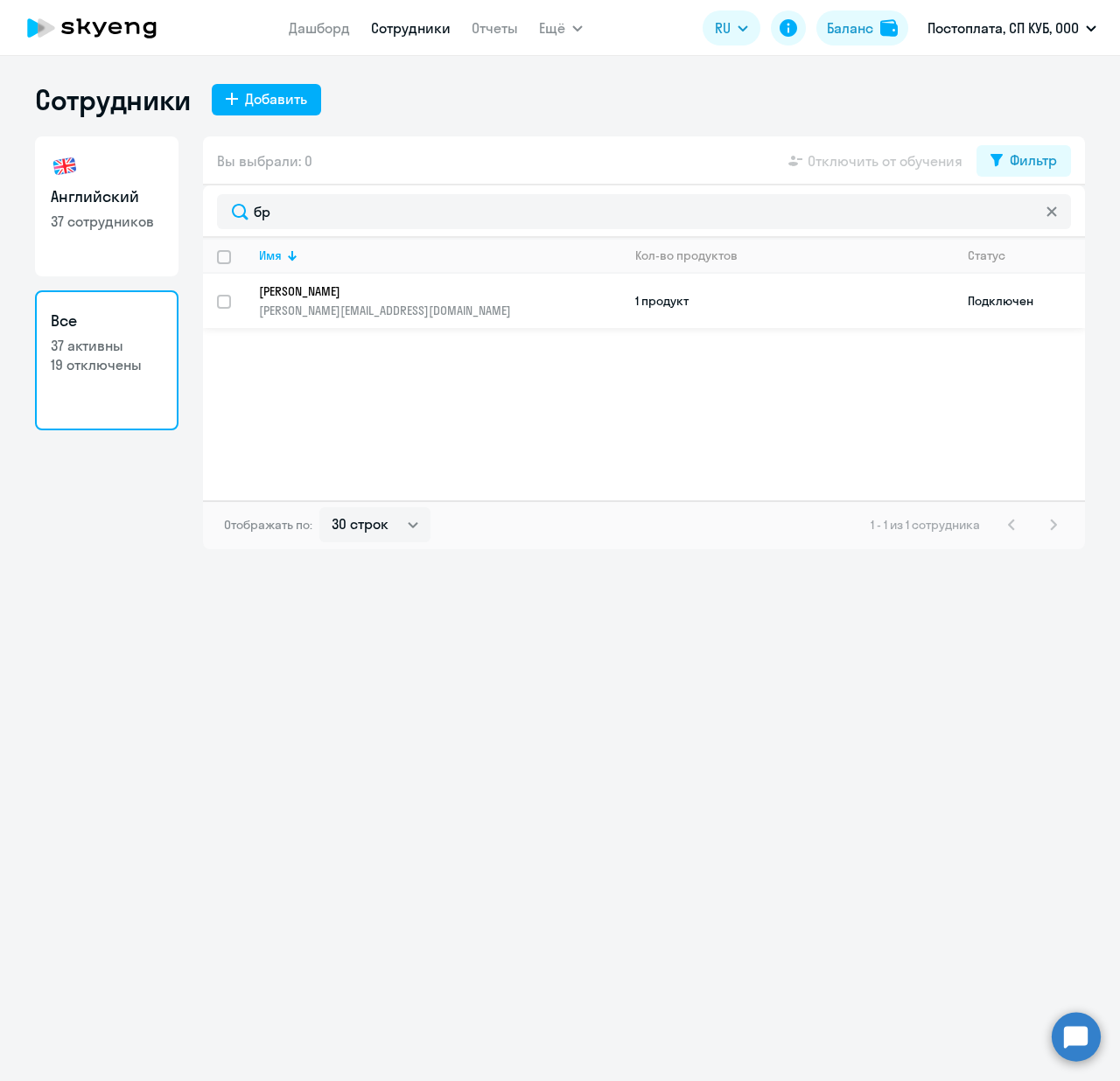
click at [970, 288] on td "Подключен" at bounding box center [1019, 300] width 131 height 54
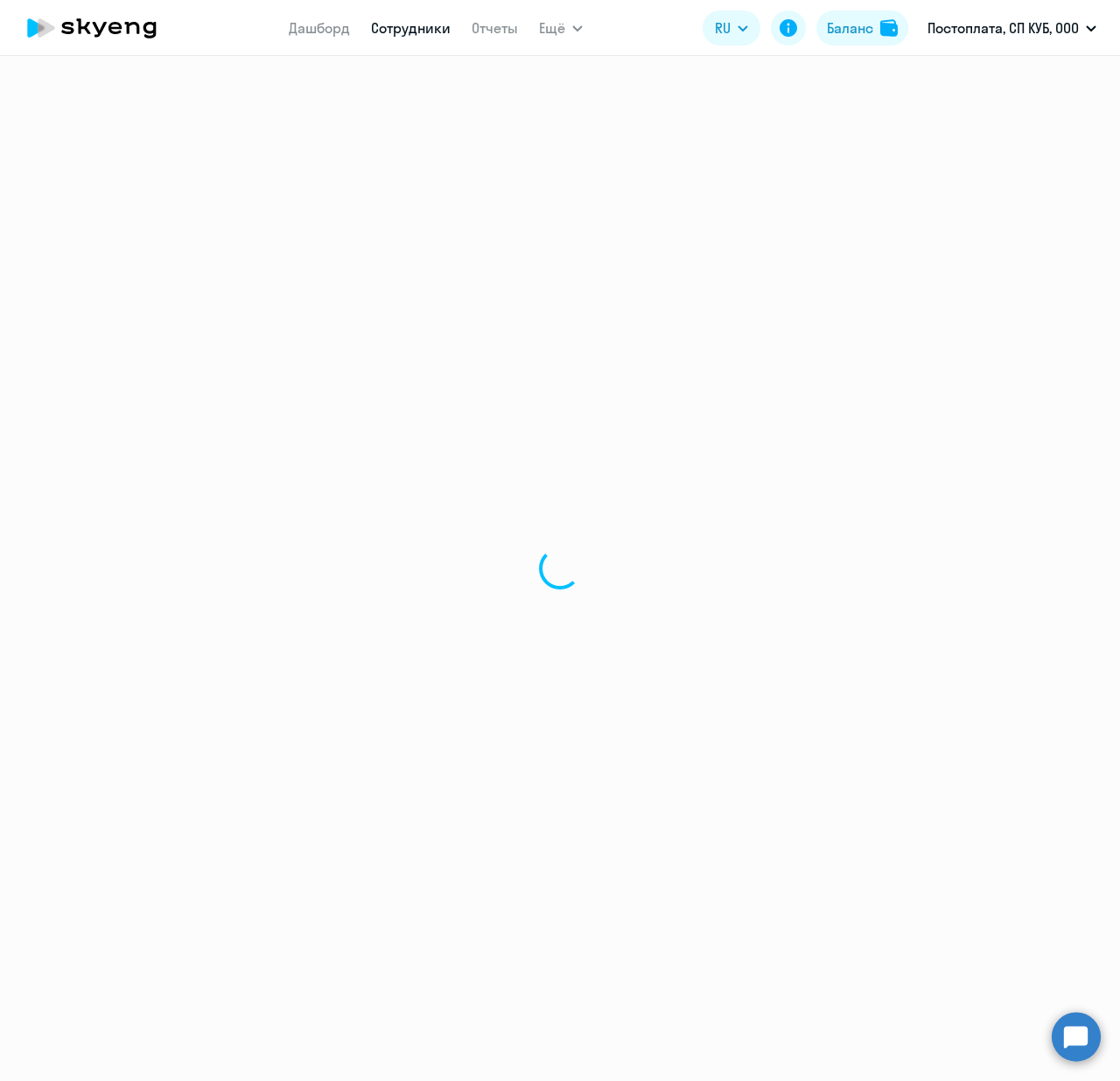
select select "english"
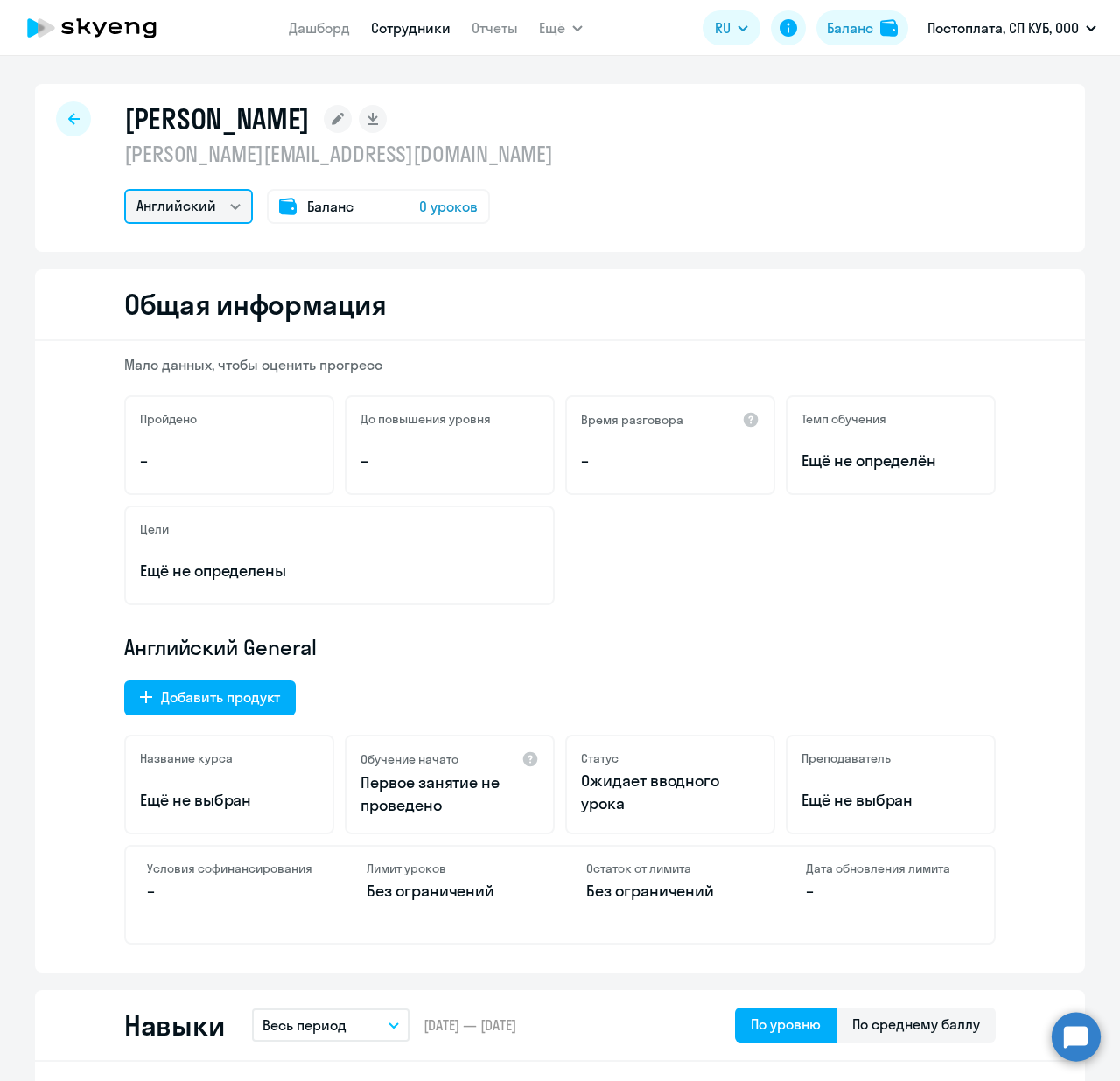
drag, startPoint x: 211, startPoint y: 211, endPoint x: 459, endPoint y: 214, distance: 248.0
click at [485, 228] on div "[PERSON_NAME] [PERSON_NAME][EMAIL_ADDRESS][DOMAIN_NAME] [PERSON_NAME] Баланс 0 …" at bounding box center [560, 168] width 1050 height 168
click at [453, 211] on span "0 уроков" at bounding box center [448, 206] width 59 height 21
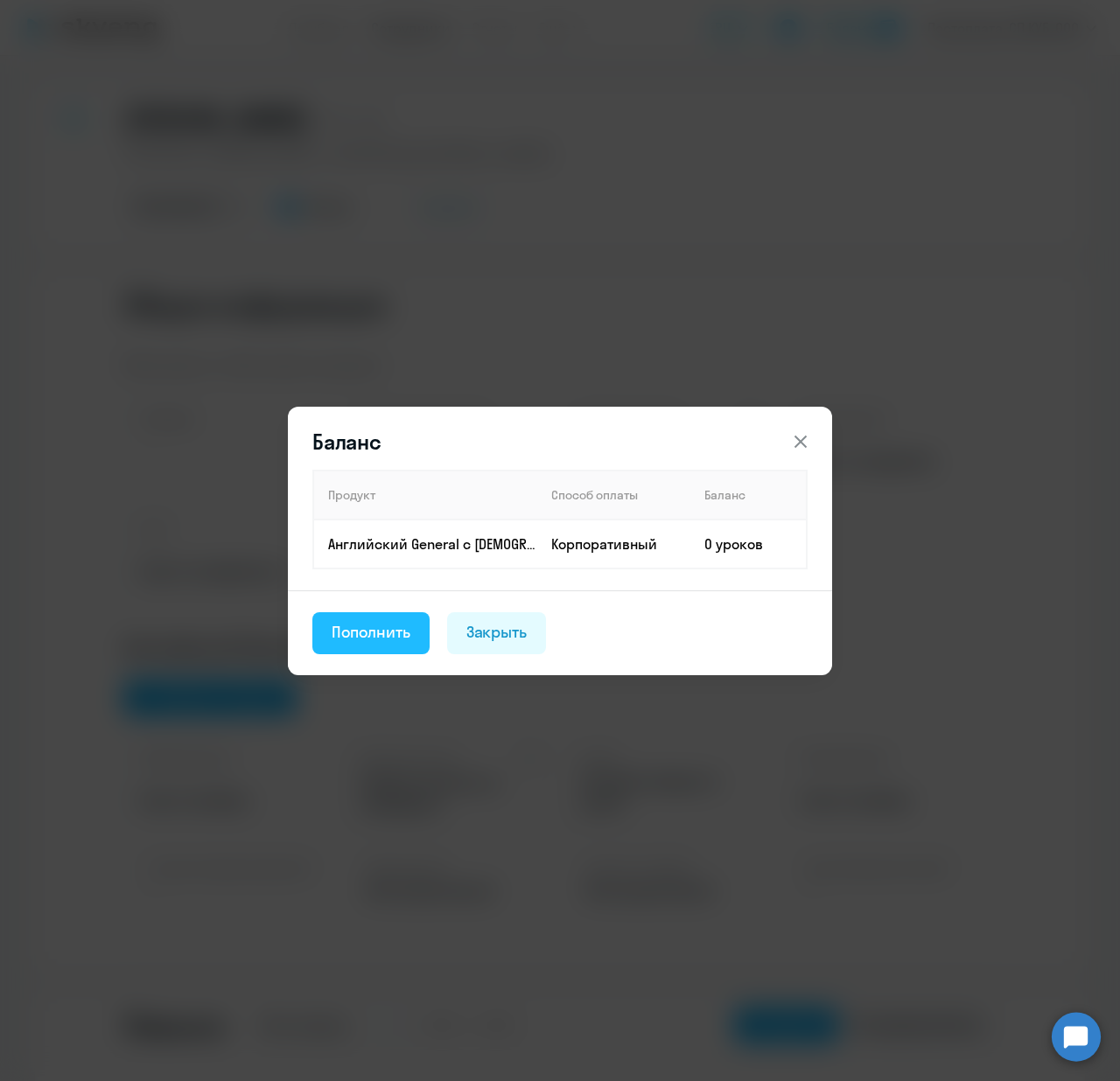
click at [369, 642] on button "Пополнить" at bounding box center [370, 633] width 117 height 42
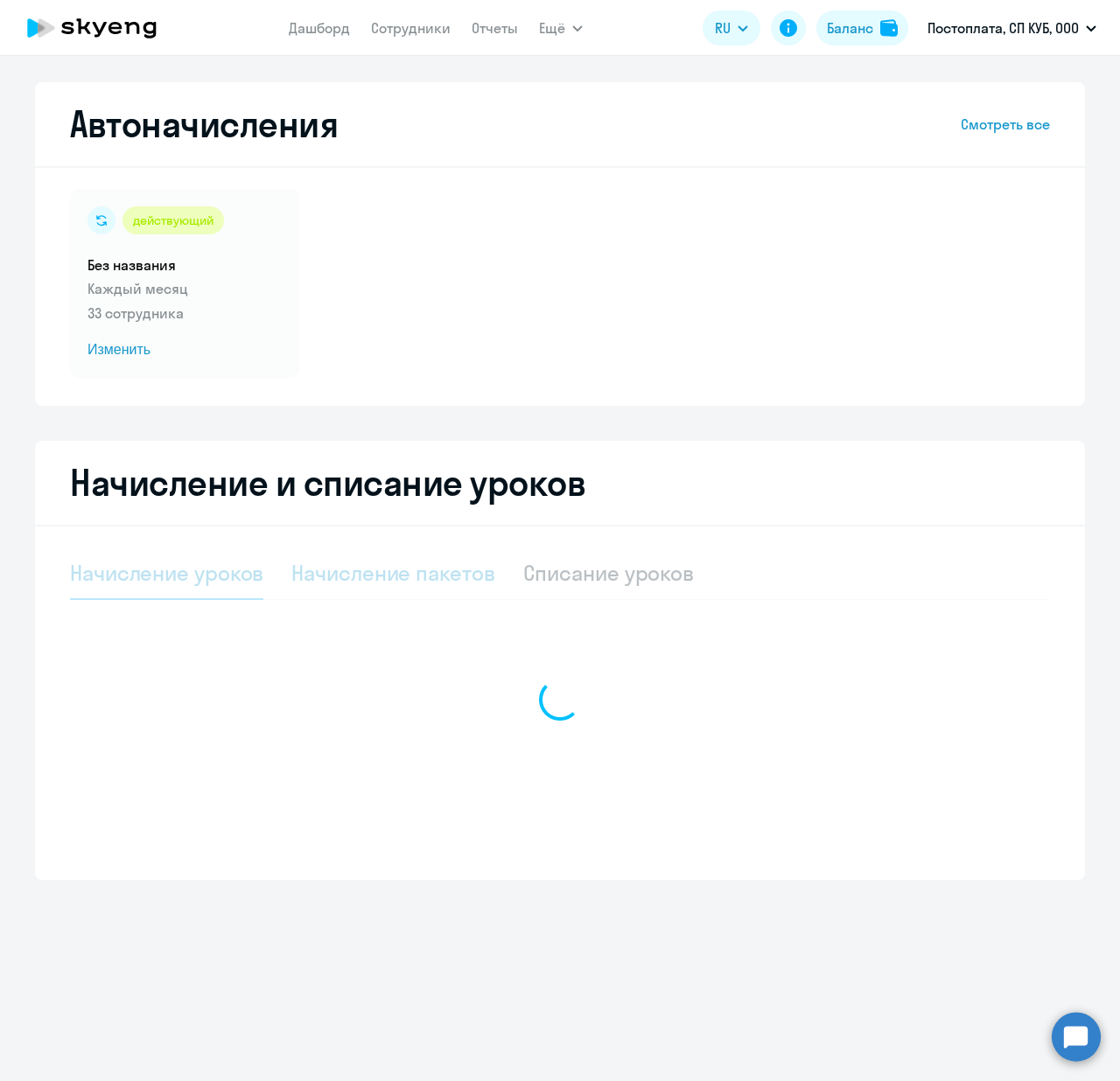
select select "10"
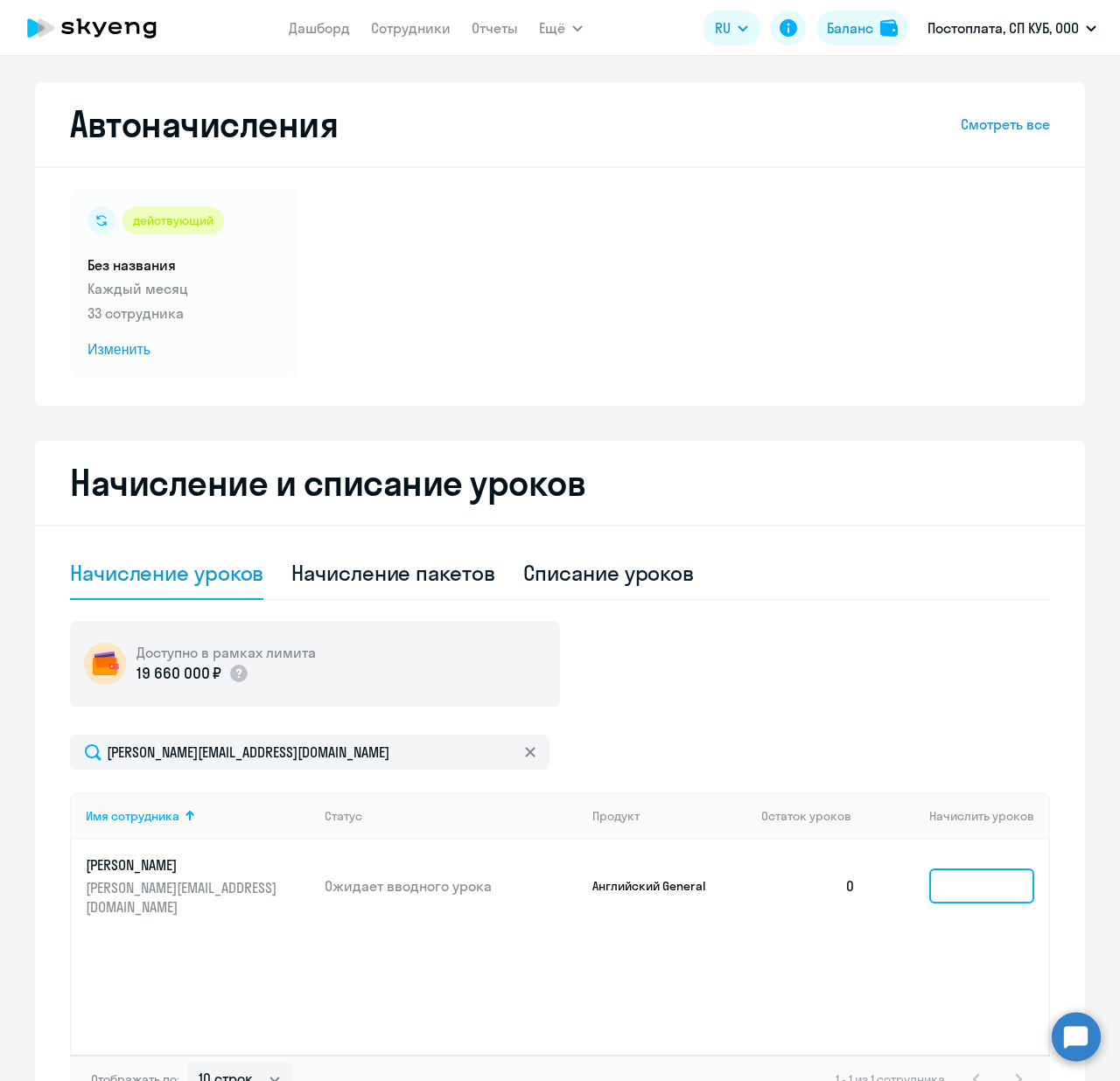
click at [977, 868] on input at bounding box center [981, 885] width 105 height 35
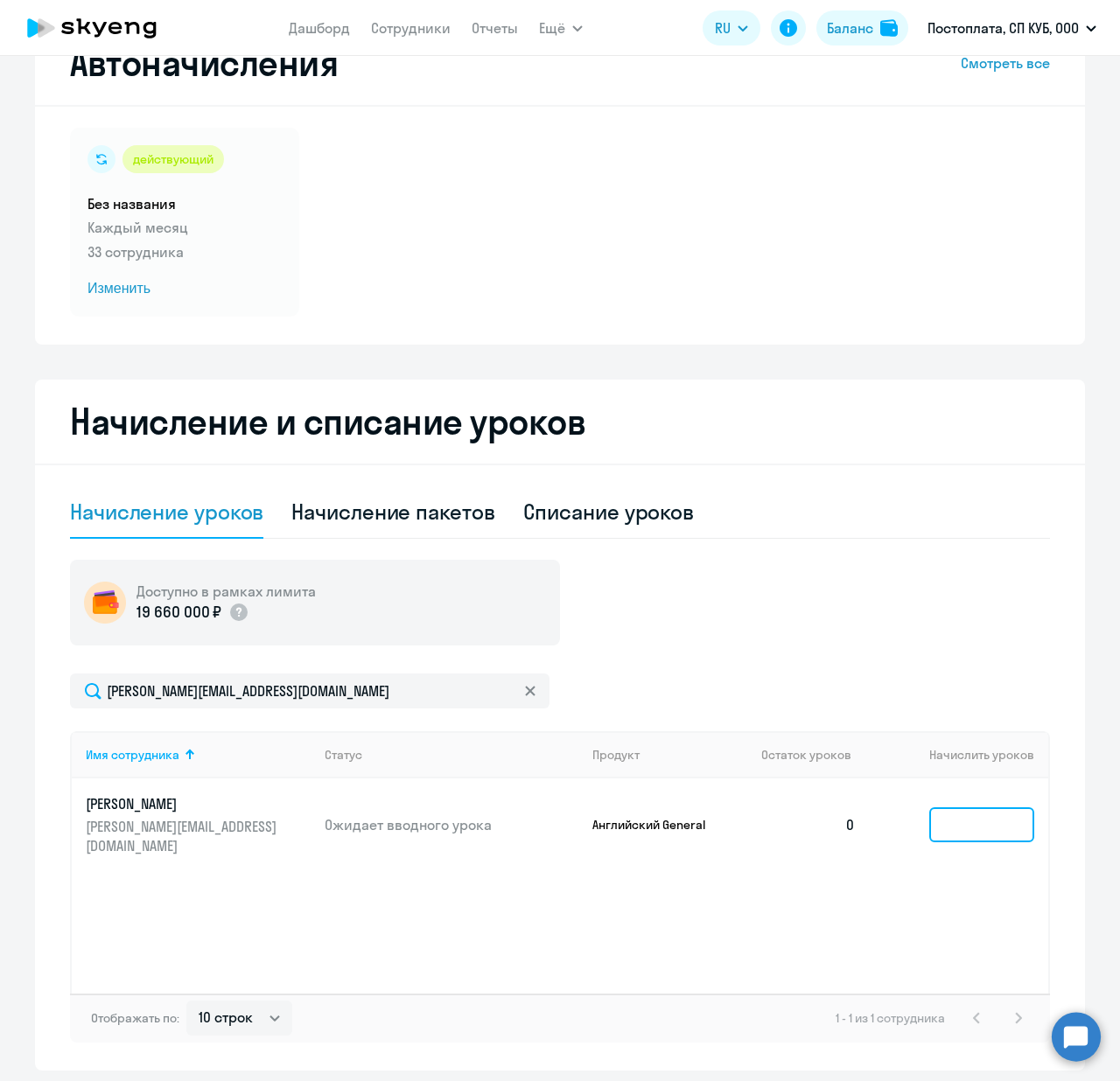
scroll to position [121, 0]
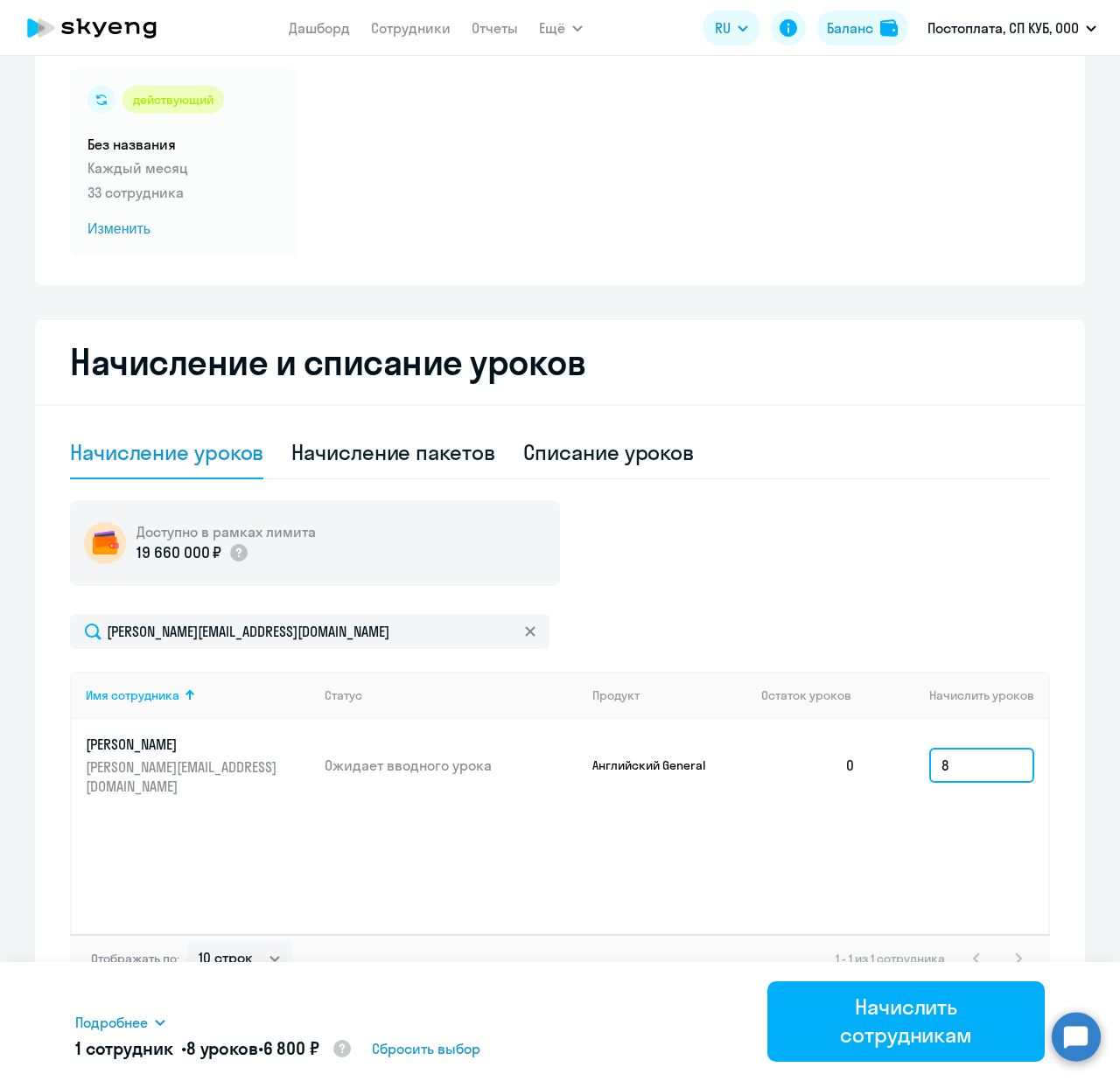
type input "8"
click at [145, 1022] on span "Подробнее" at bounding box center [112, 1022] width 73 height 21
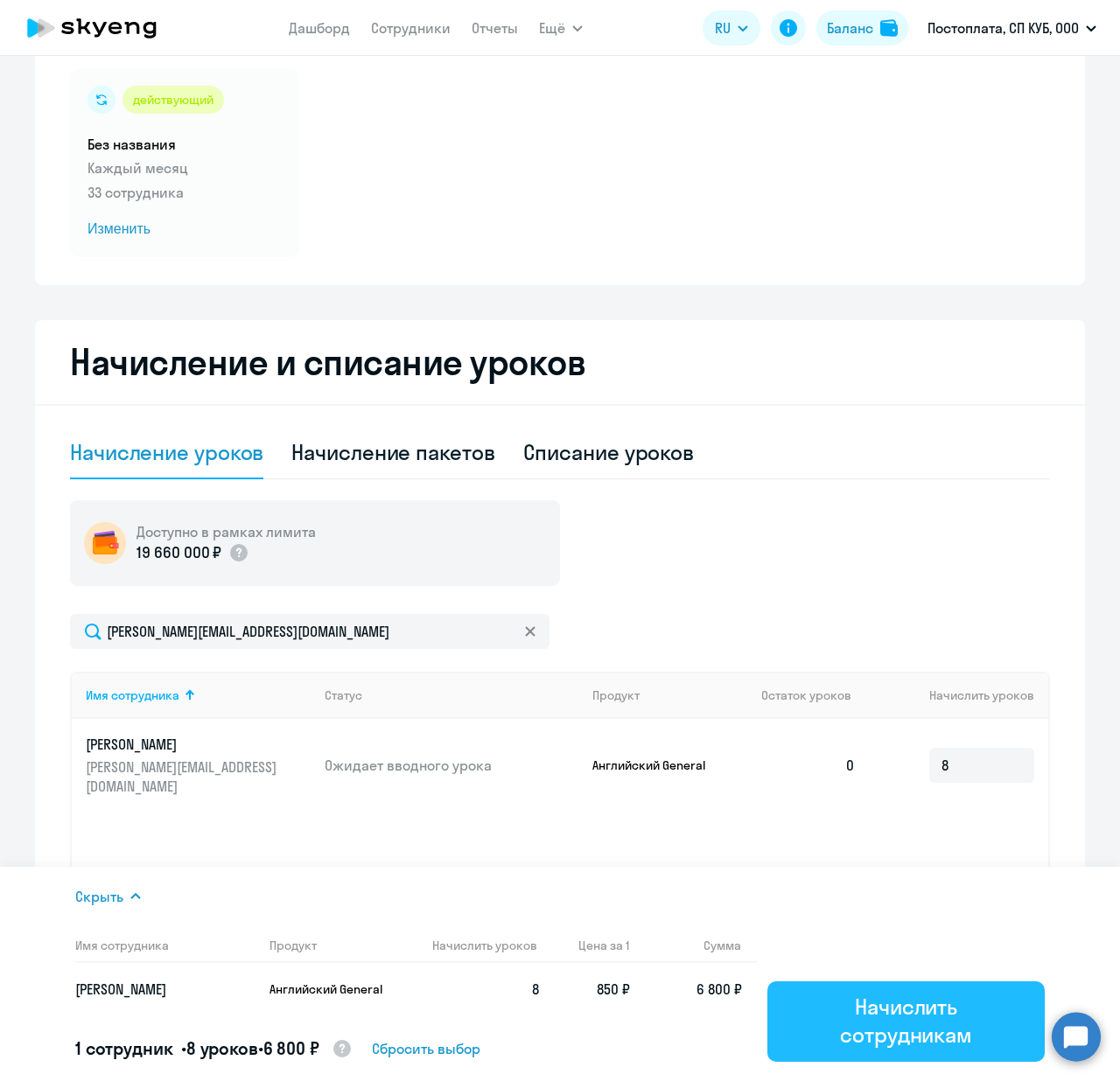
click at [897, 1015] on div "Начислить сотрудникам" at bounding box center [906, 1021] width 229 height 56
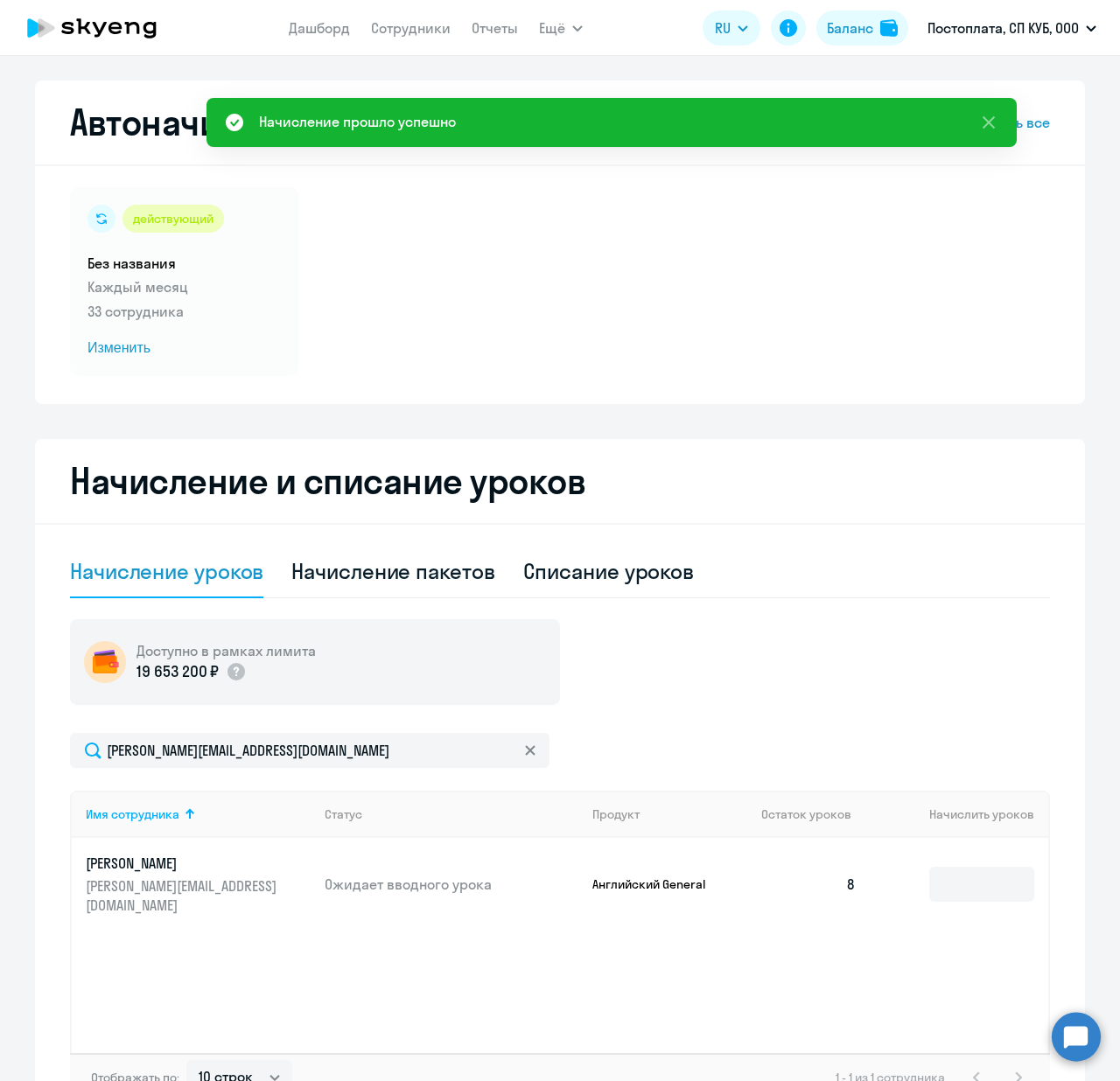
scroll to position [0, 0]
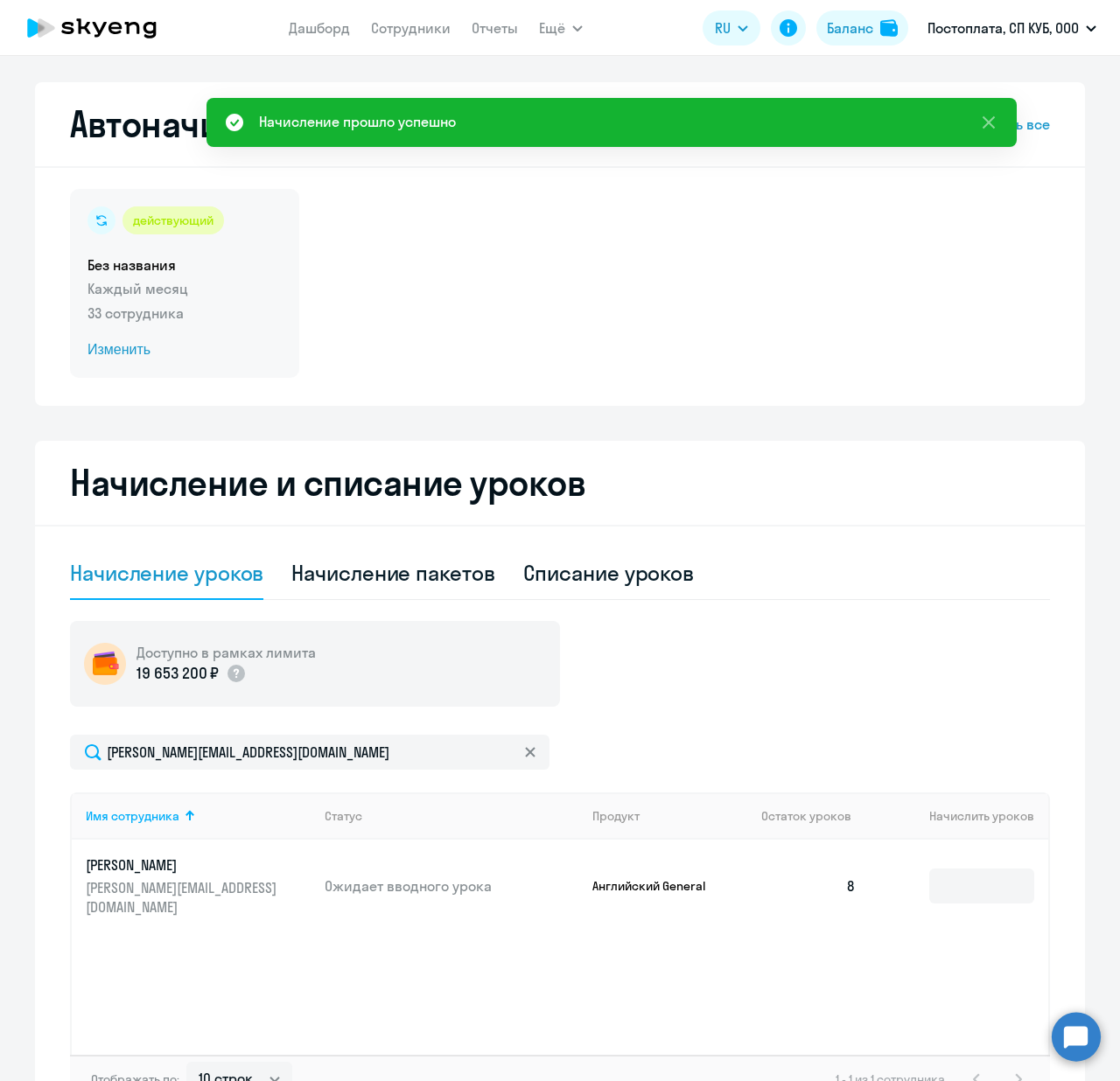
click at [117, 357] on span "Изменить" at bounding box center [184, 350] width 194 height 21
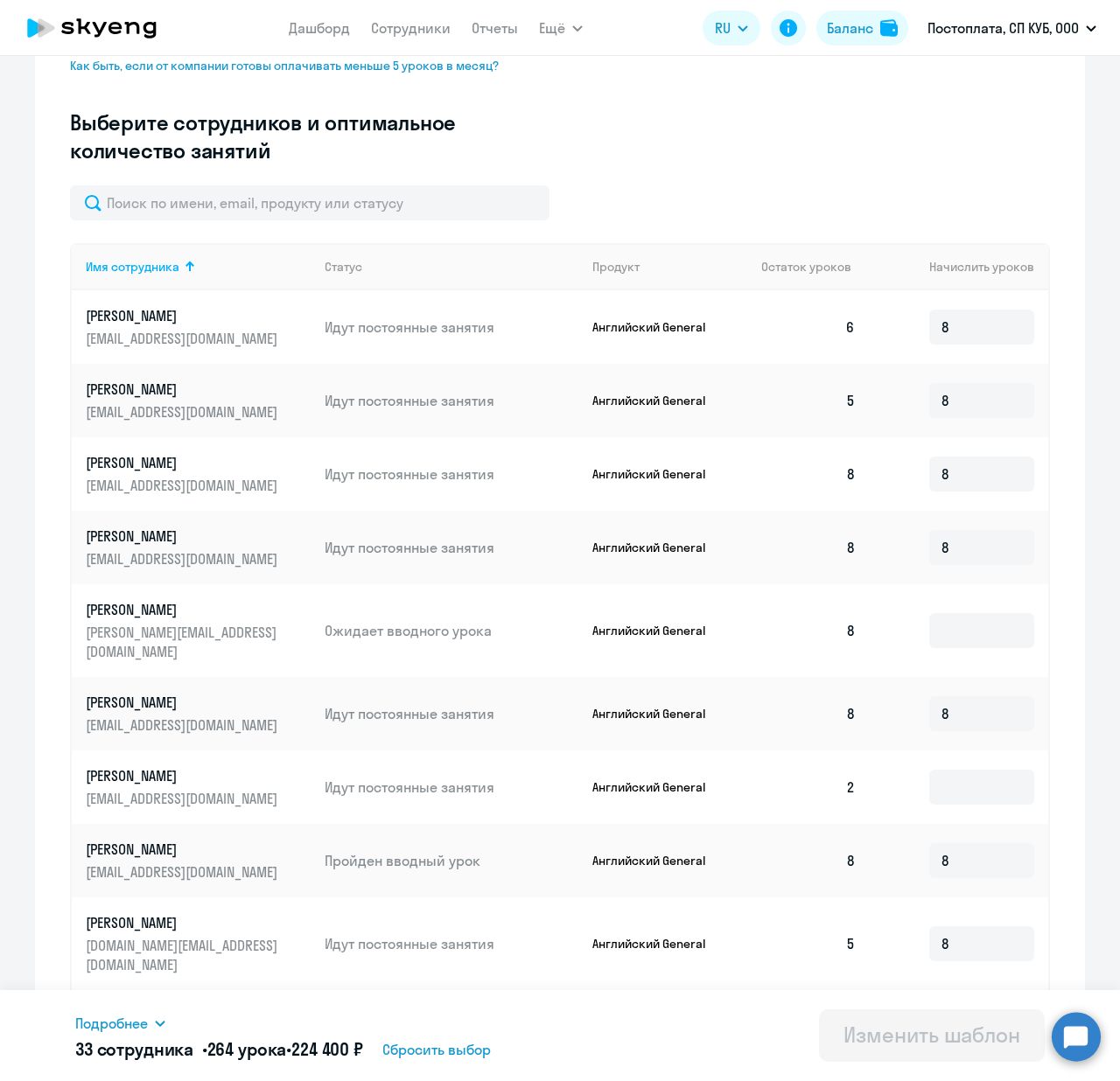
scroll to position [544, 0]
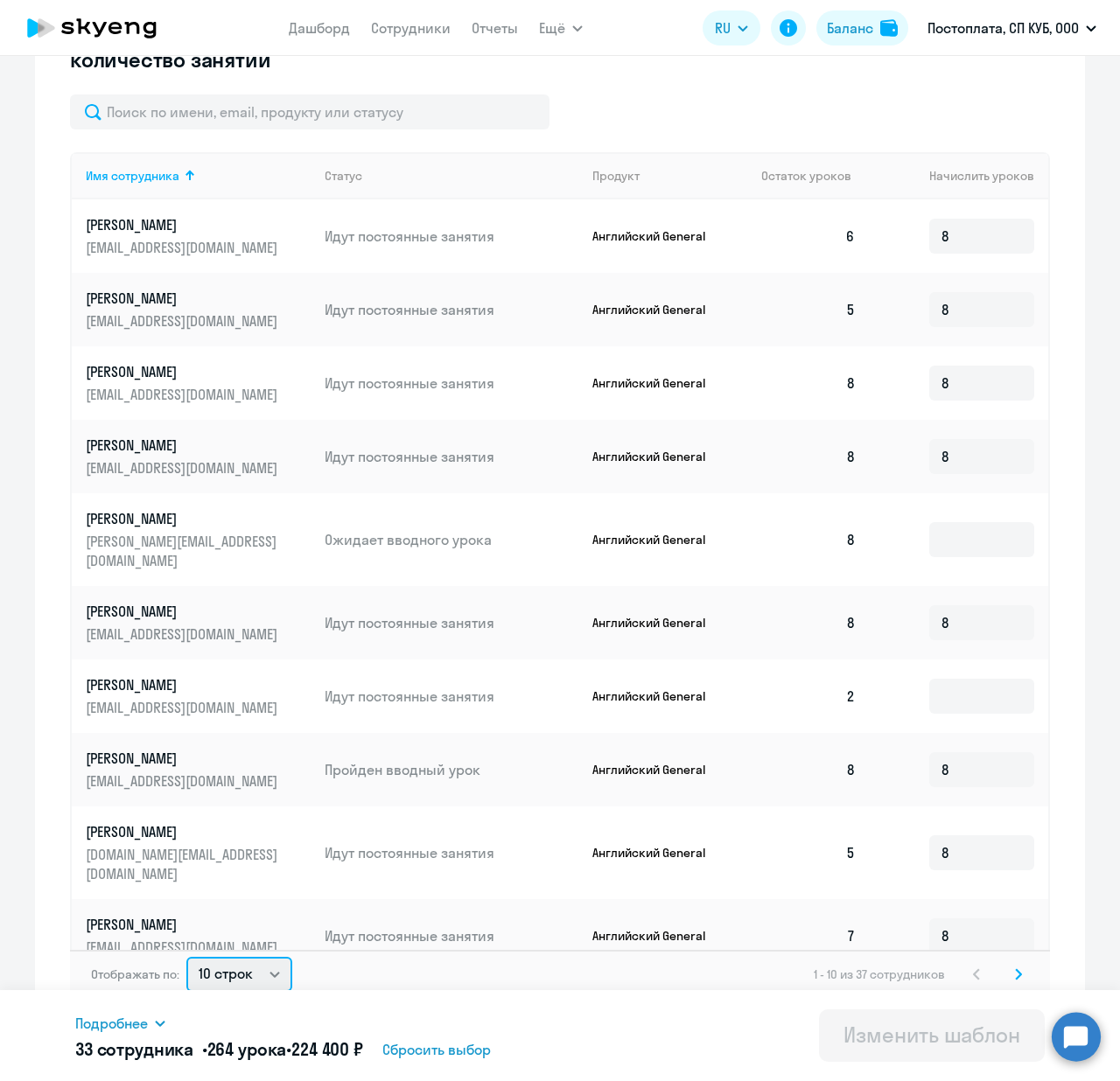
click at [232, 957] on select "10 строк 30 строк 50 строк" at bounding box center [239, 974] width 106 height 35
select select "50"
click at [186, 957] on select "10 строк 30 строк 50 строк" at bounding box center [239, 974] width 106 height 35
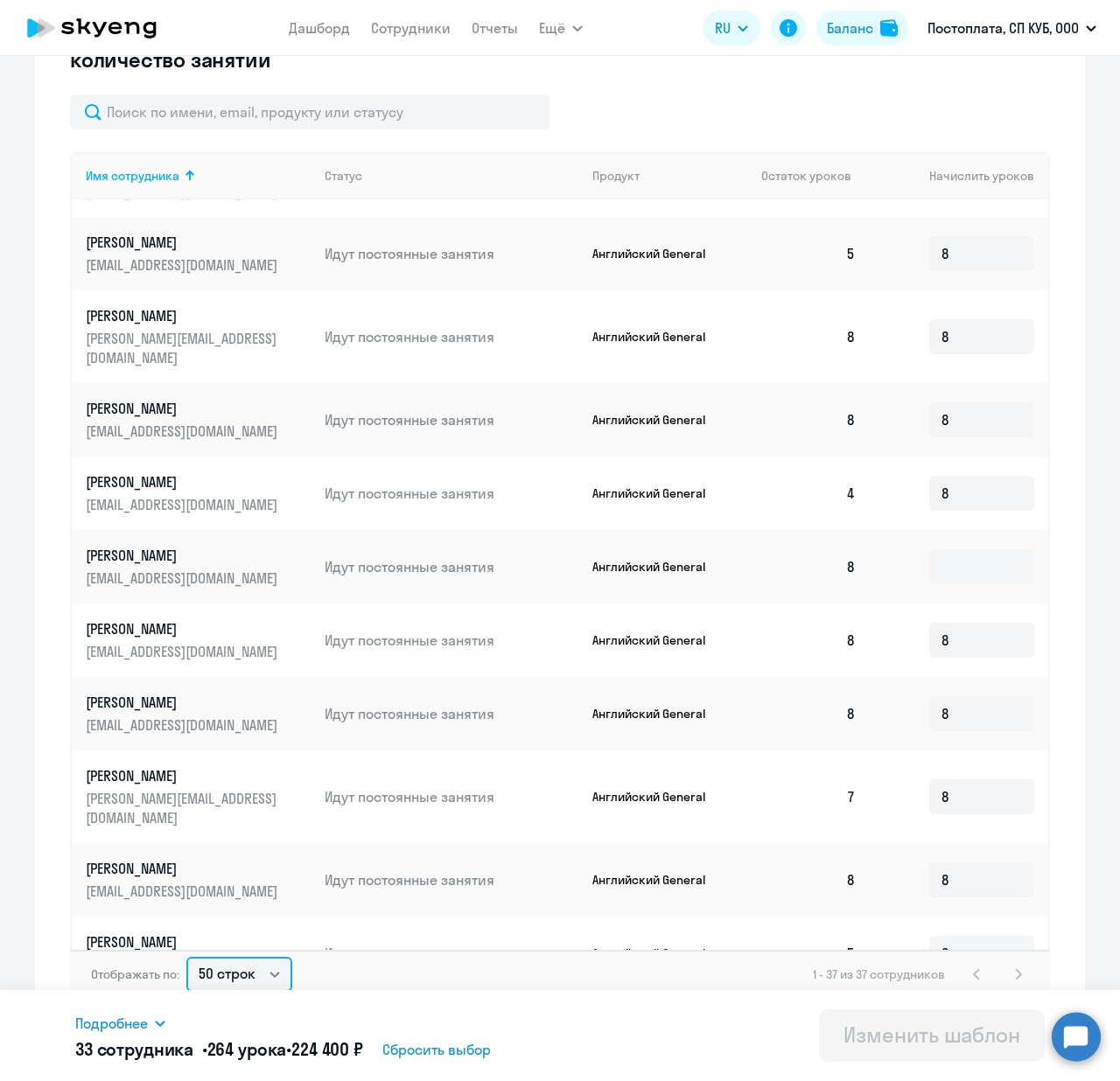
scroll to position [1968, 0]
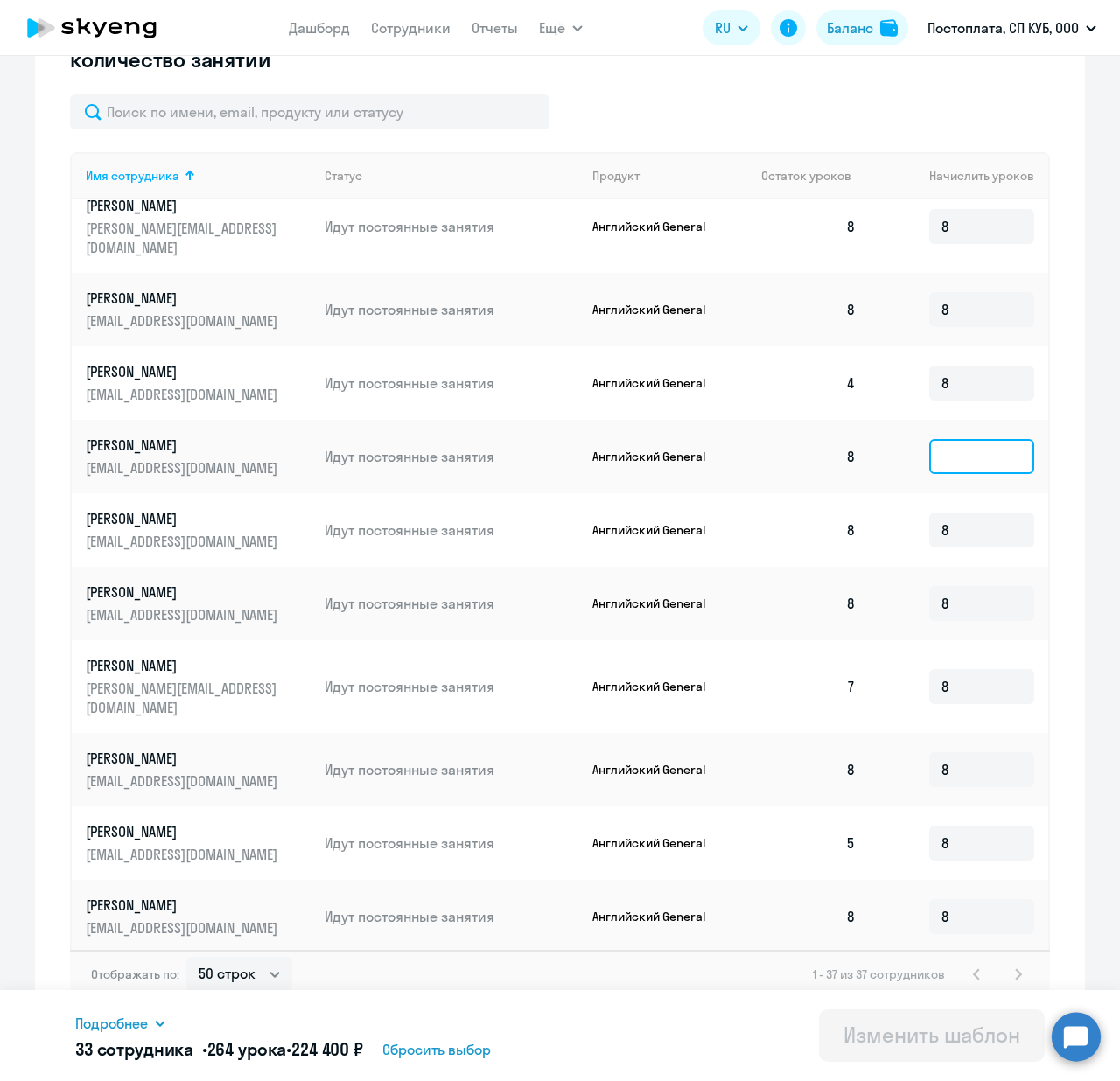
click at [929, 439] on input at bounding box center [981, 456] width 105 height 35
type input "8"
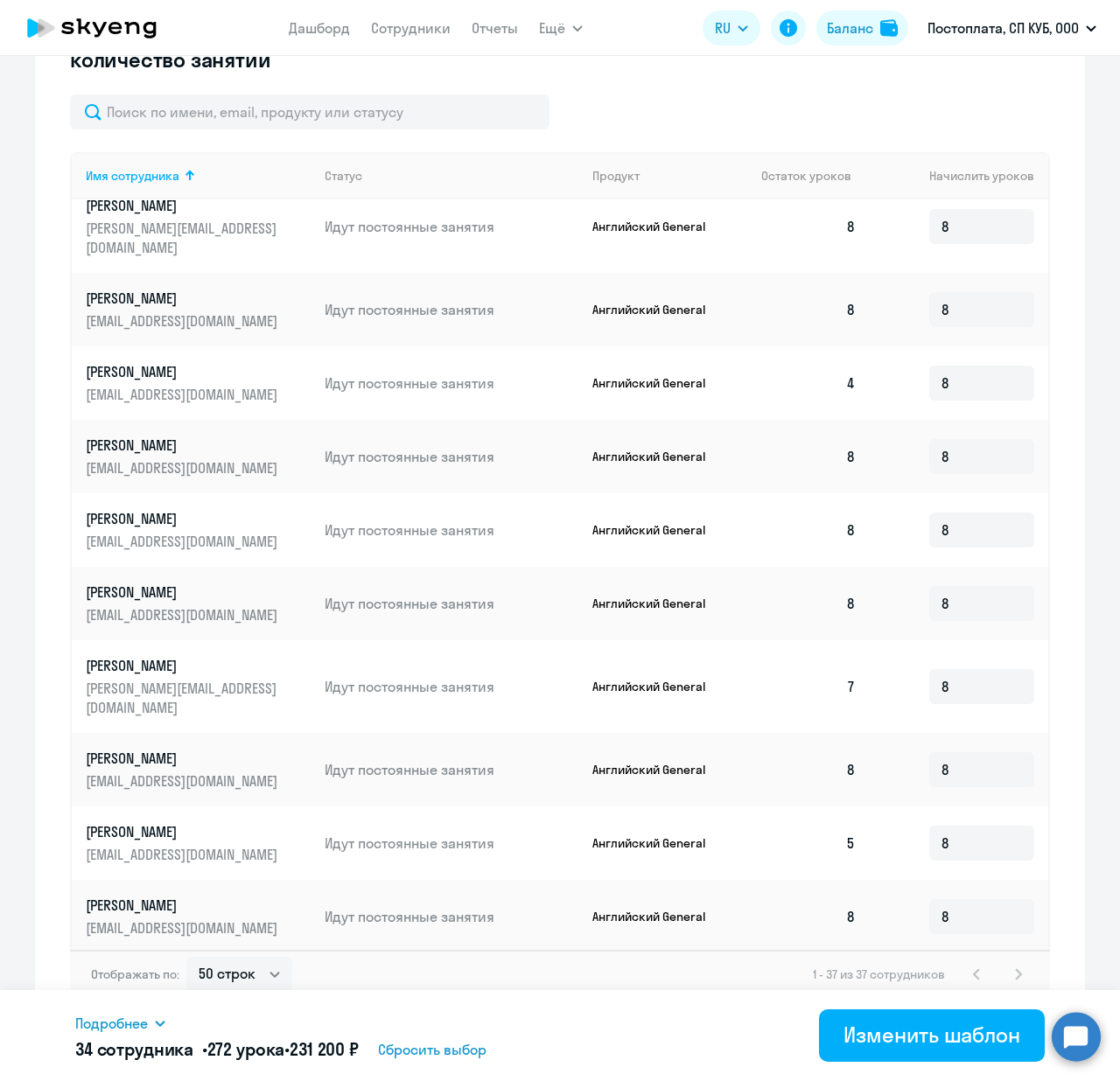
click at [1018, 493] on td "8" at bounding box center [958, 530] width 179 height 74
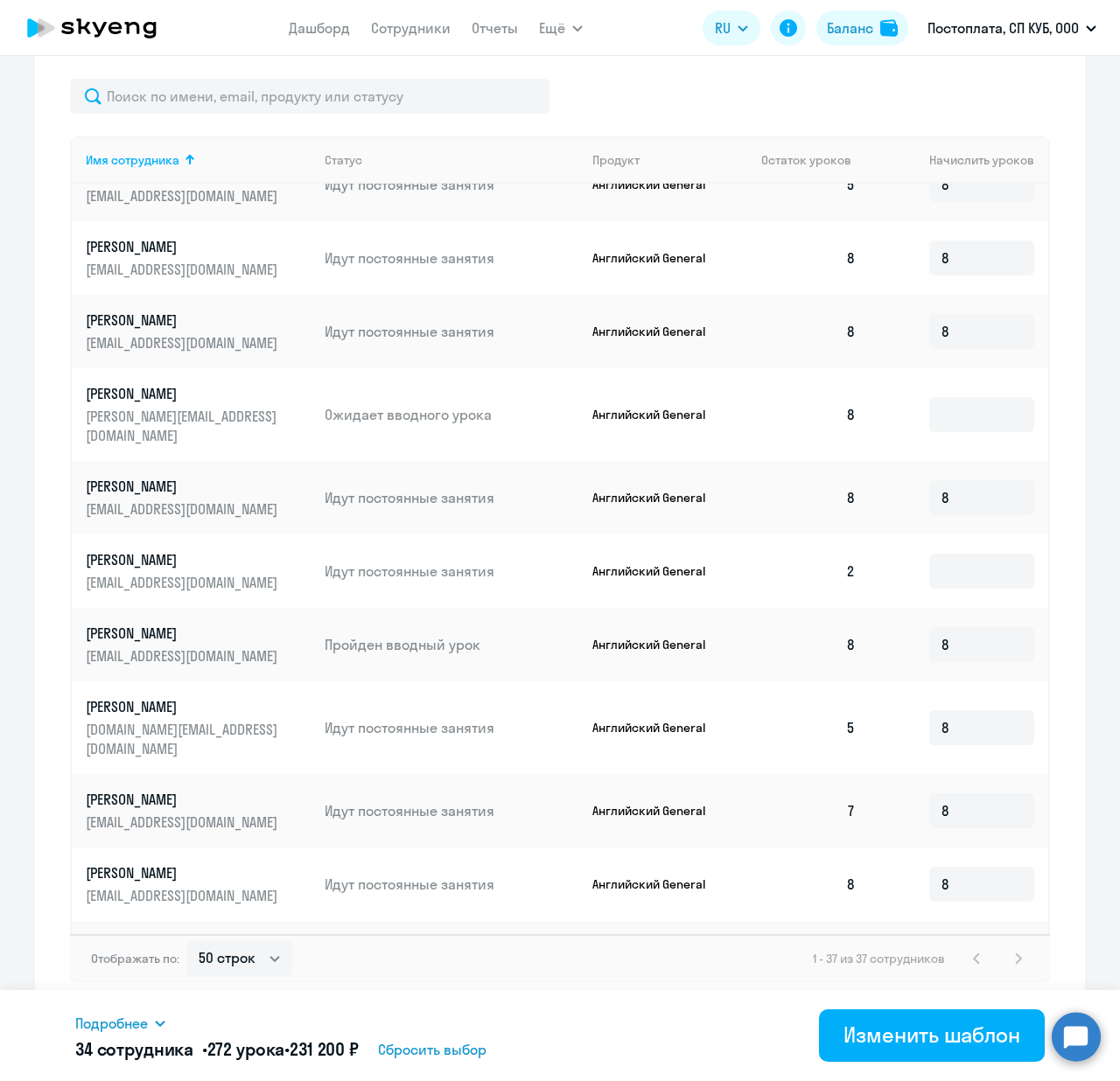
scroll to position [0, 0]
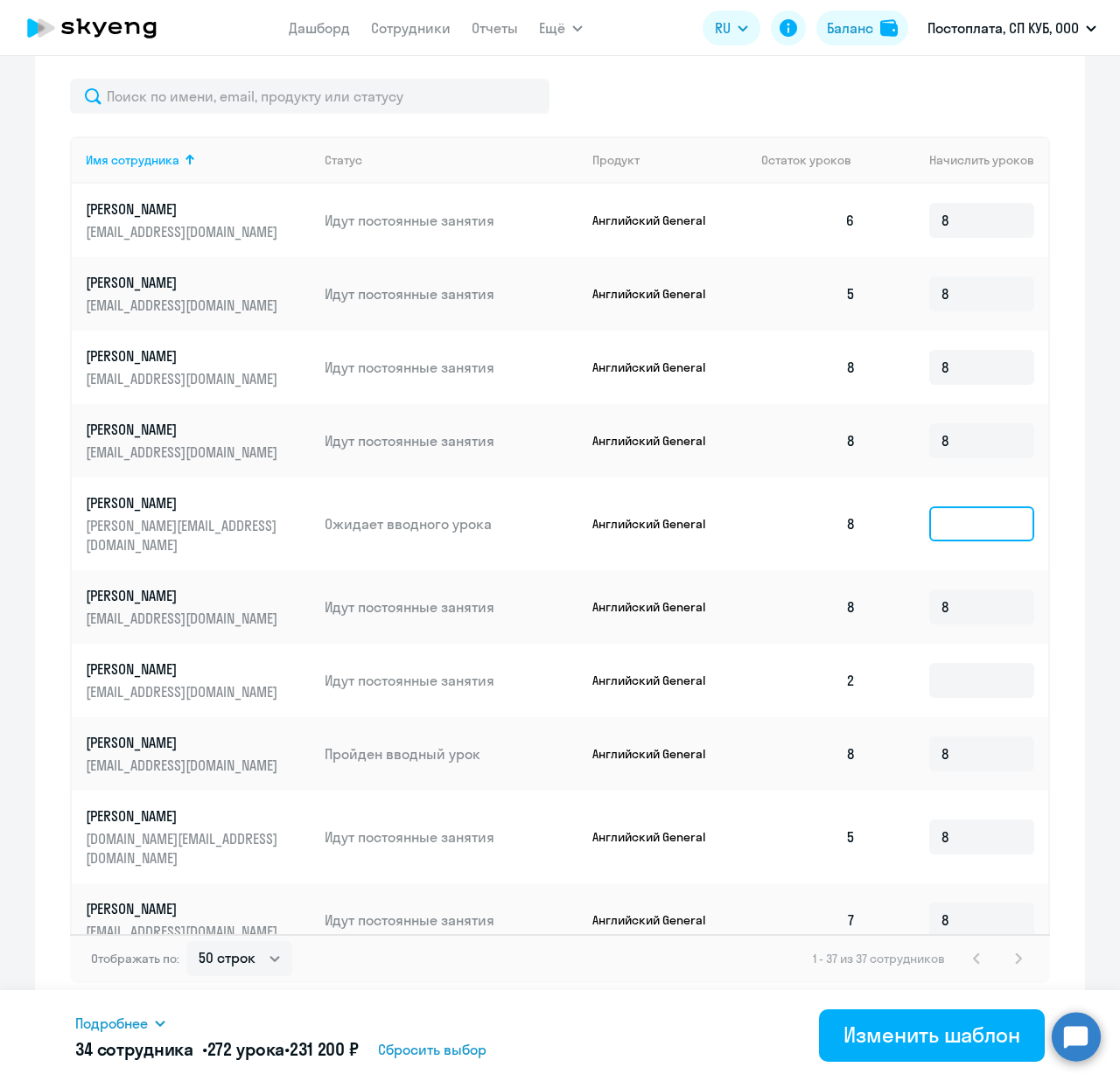
click at [977, 523] on input at bounding box center [981, 523] width 105 height 35
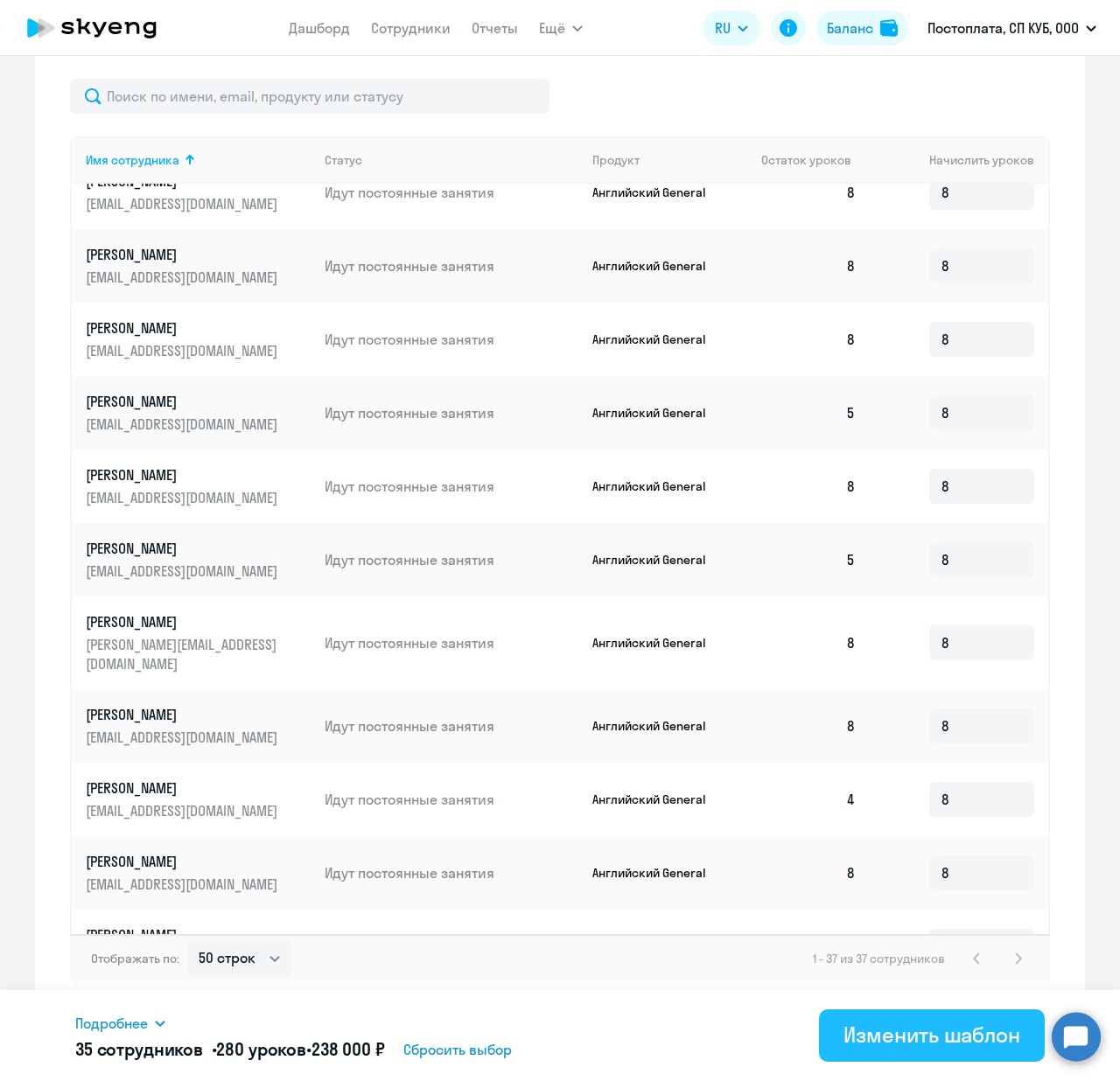
scroll to position [1501, 0]
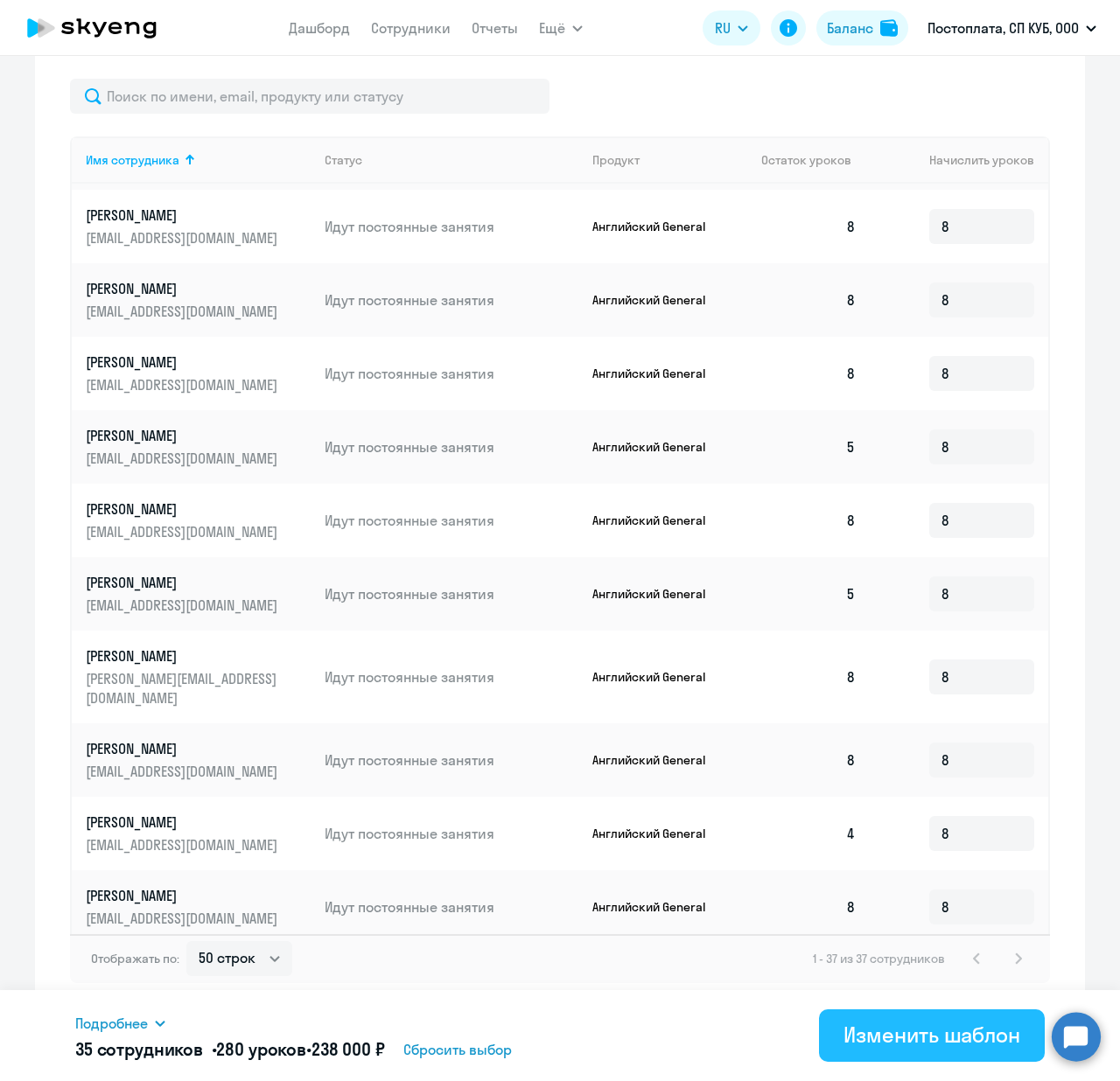
type input "8"
click at [877, 1030] on div "Изменить шаблон" at bounding box center [931, 1035] width 177 height 28
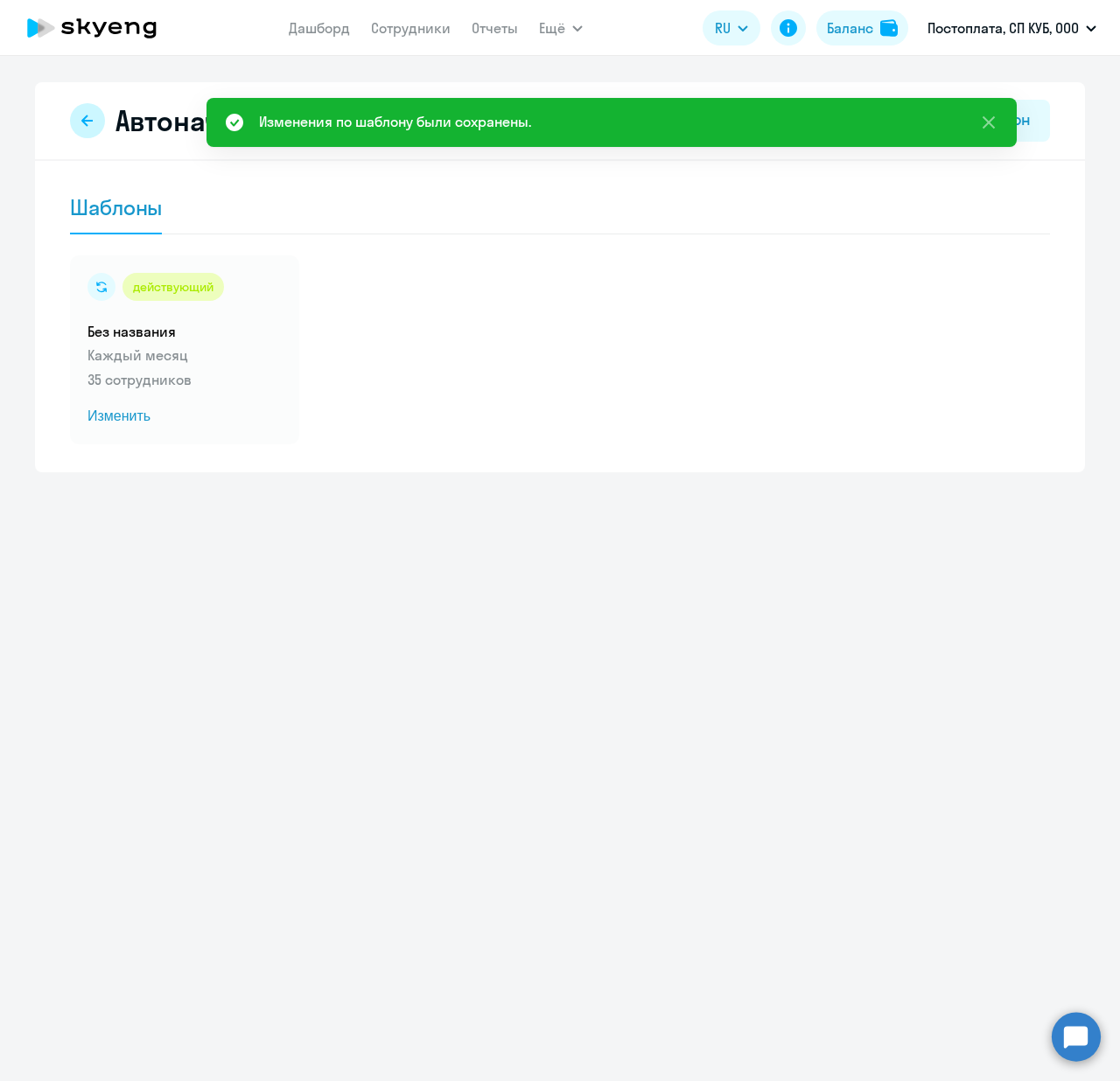
click at [88, 128] on button at bounding box center [87, 120] width 35 height 35
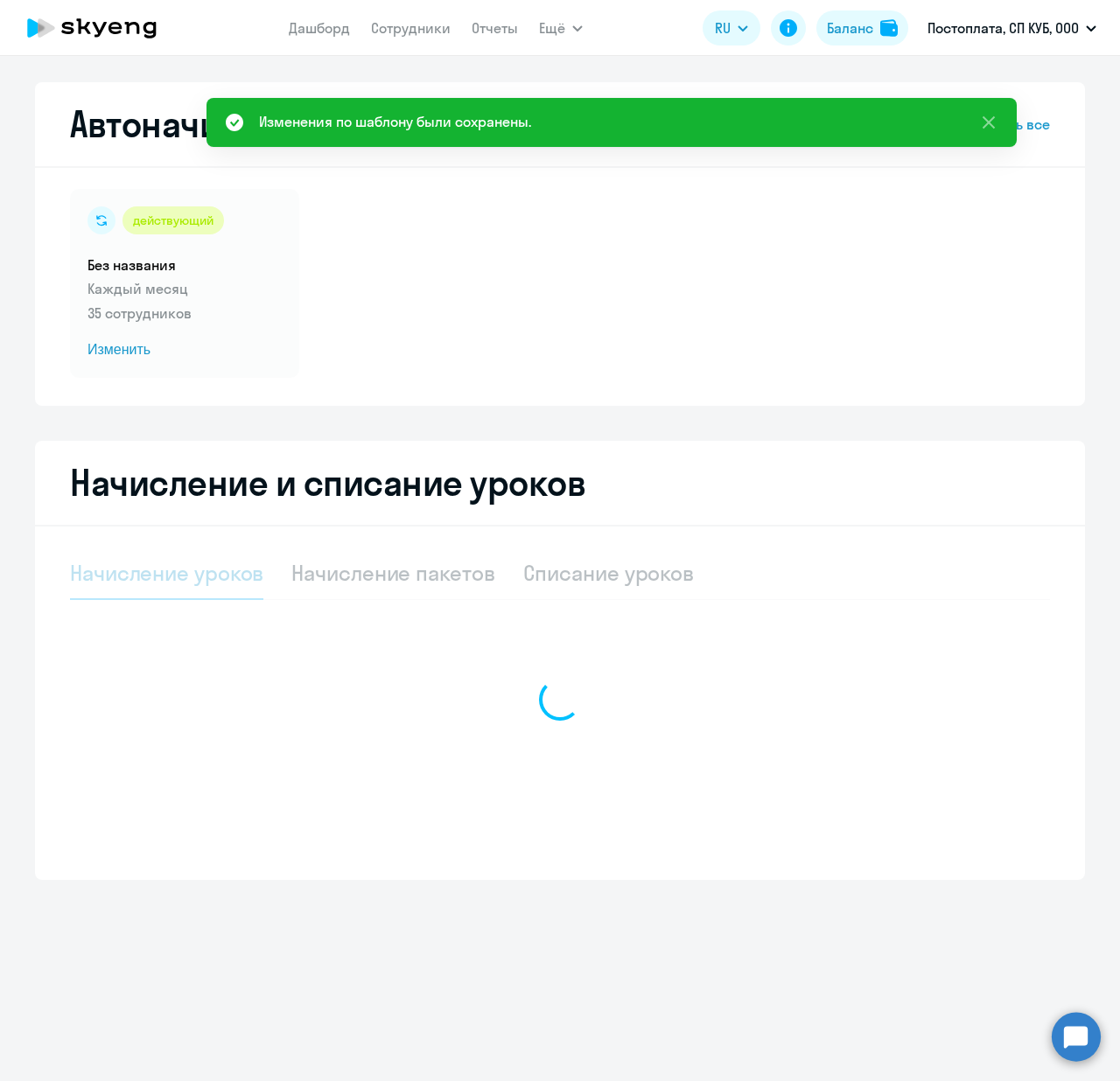
select select "10"
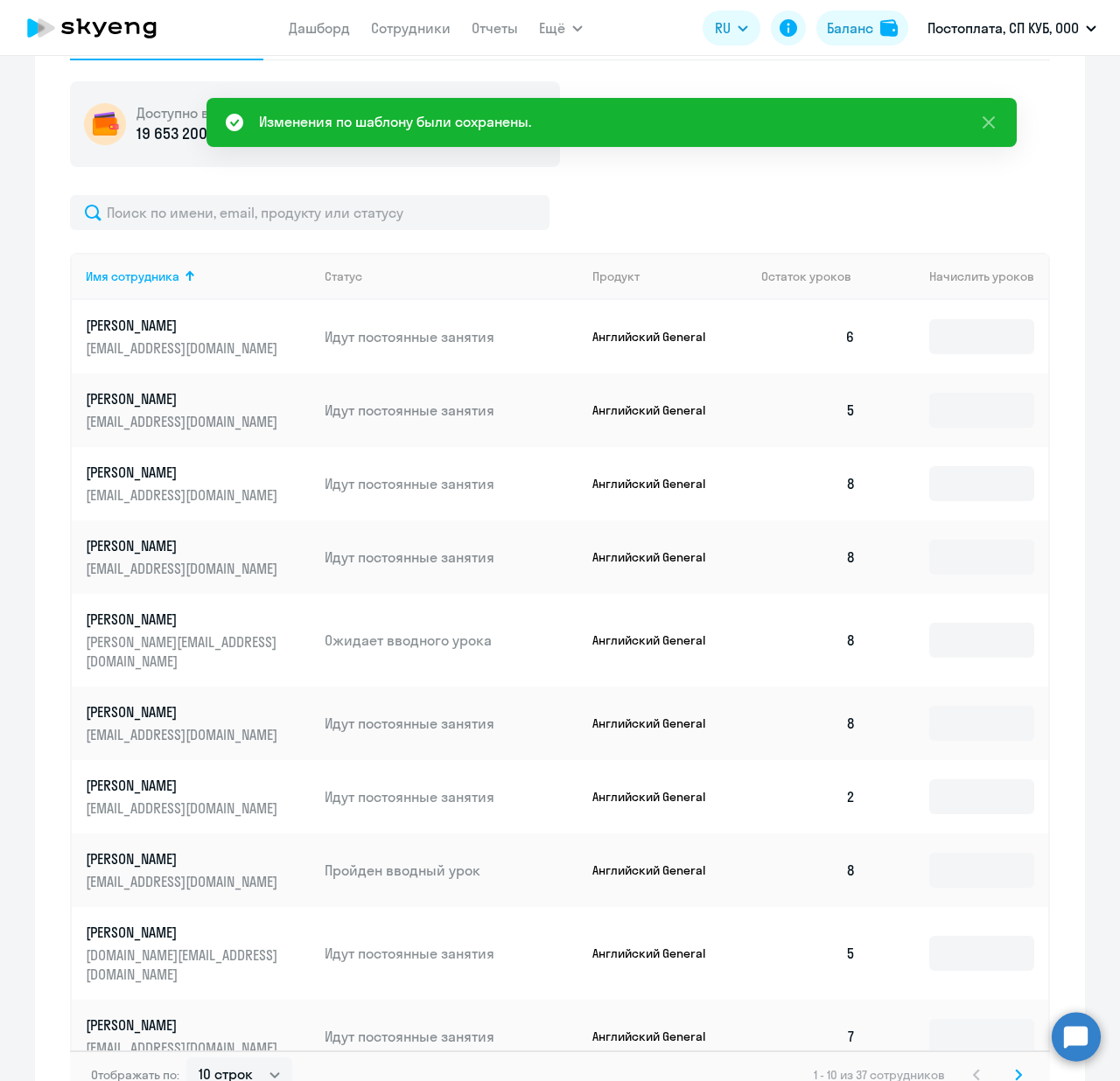
scroll to position [582, 0]
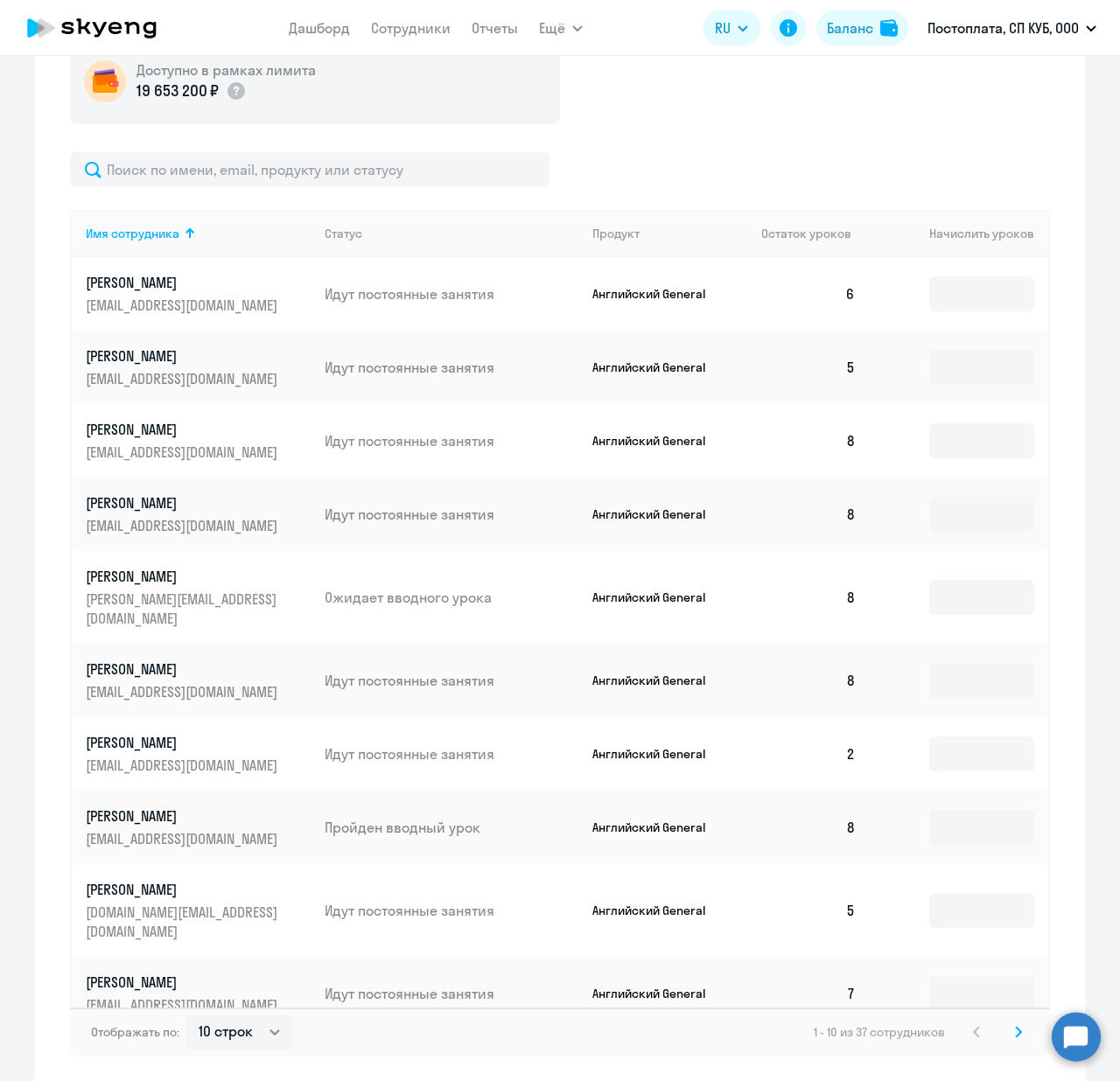
click at [164, 505] on p "[PERSON_NAME]" at bounding box center [183, 503] width 196 height 19
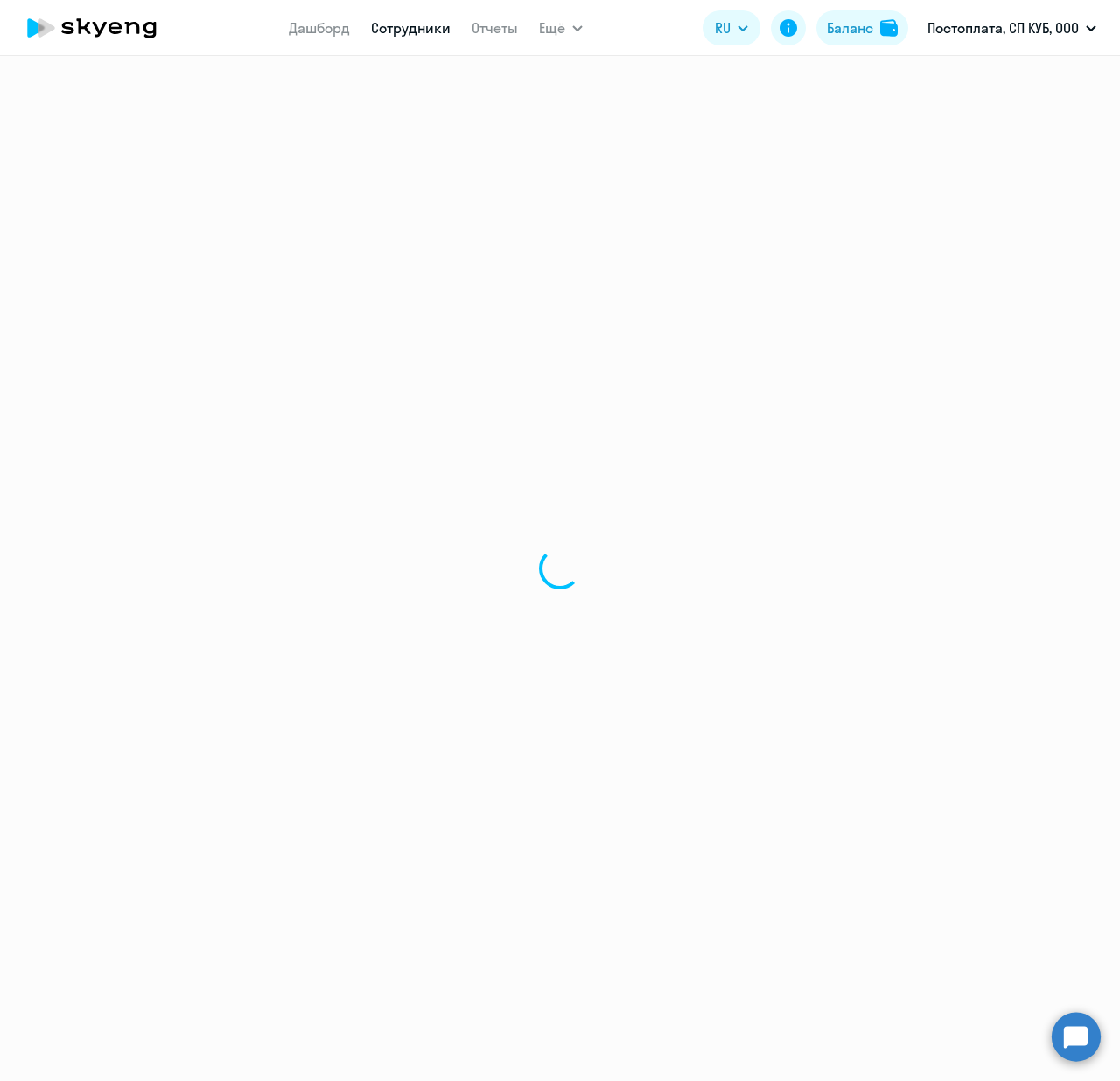
select select "english"
